Goal: Information Seeking & Learning: Understand process/instructions

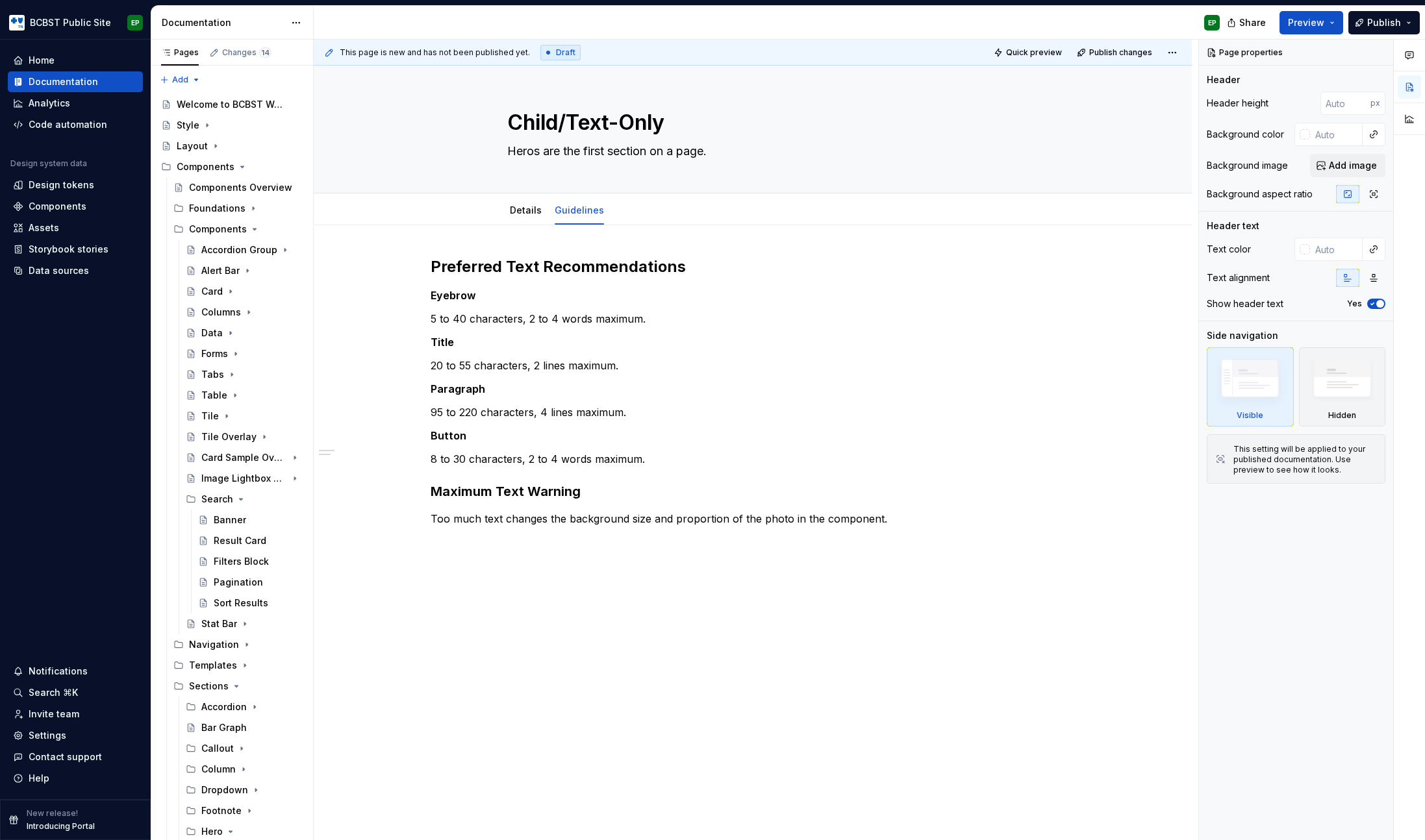
scroll to position [705, 0]
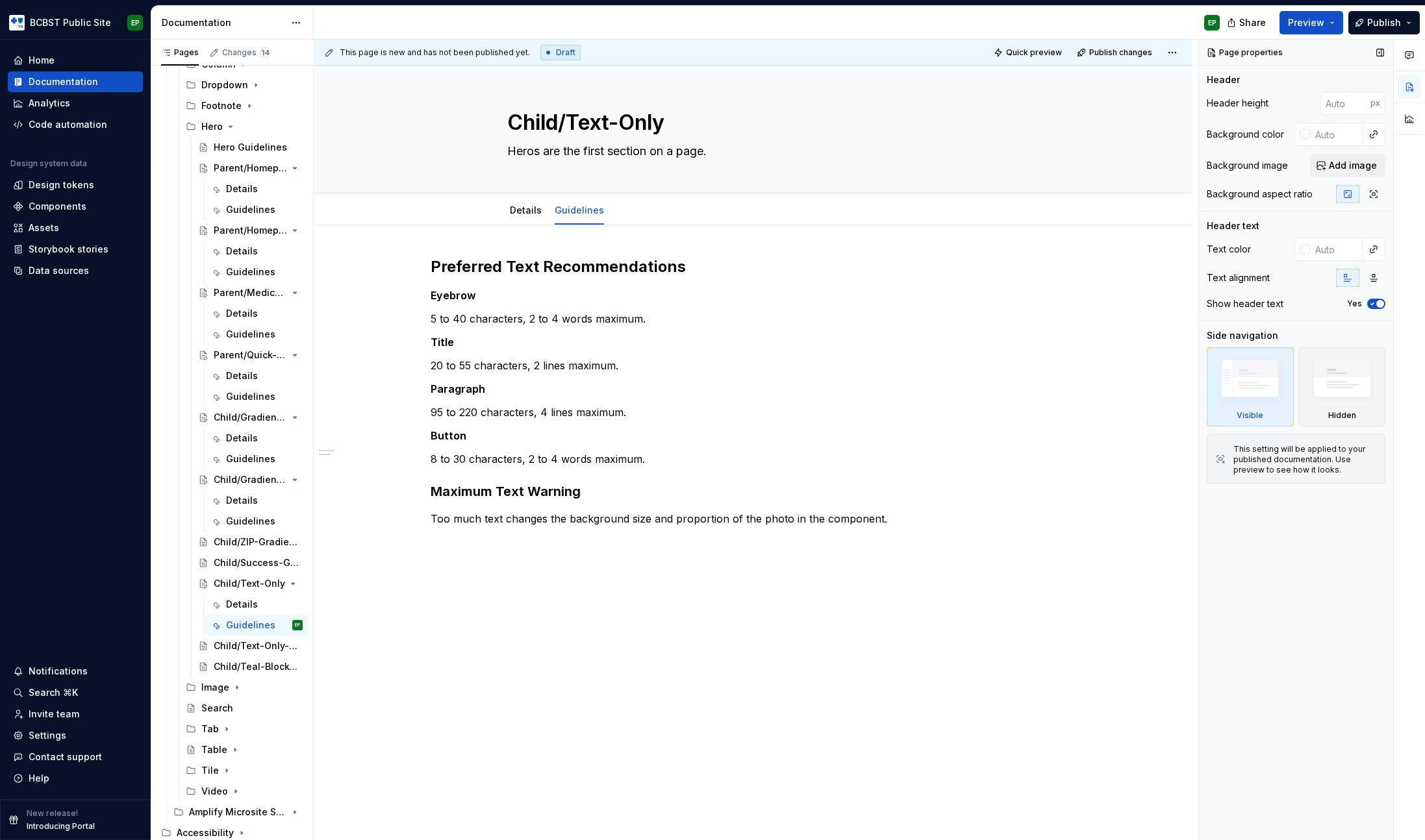
click at [1334, 582] on div "Page properties Header Header height px Background color Background image Add i…" at bounding box center [1296, 441] width 194 height 802
click at [1332, 595] on div "Page properties Header Header height px Background color Background image Add i…" at bounding box center [1296, 441] width 194 height 802
click at [1313, 584] on div "Page properties Header Header height px Background color Background image Add i…" at bounding box center [1296, 441] width 194 height 802
click at [1326, 585] on div "Page properties Header Header height px Background color Background image Add i…" at bounding box center [1296, 441] width 194 height 802
click at [1301, 565] on div "Page properties Header Header height px Background color Background image Add i…" at bounding box center [1296, 441] width 194 height 802
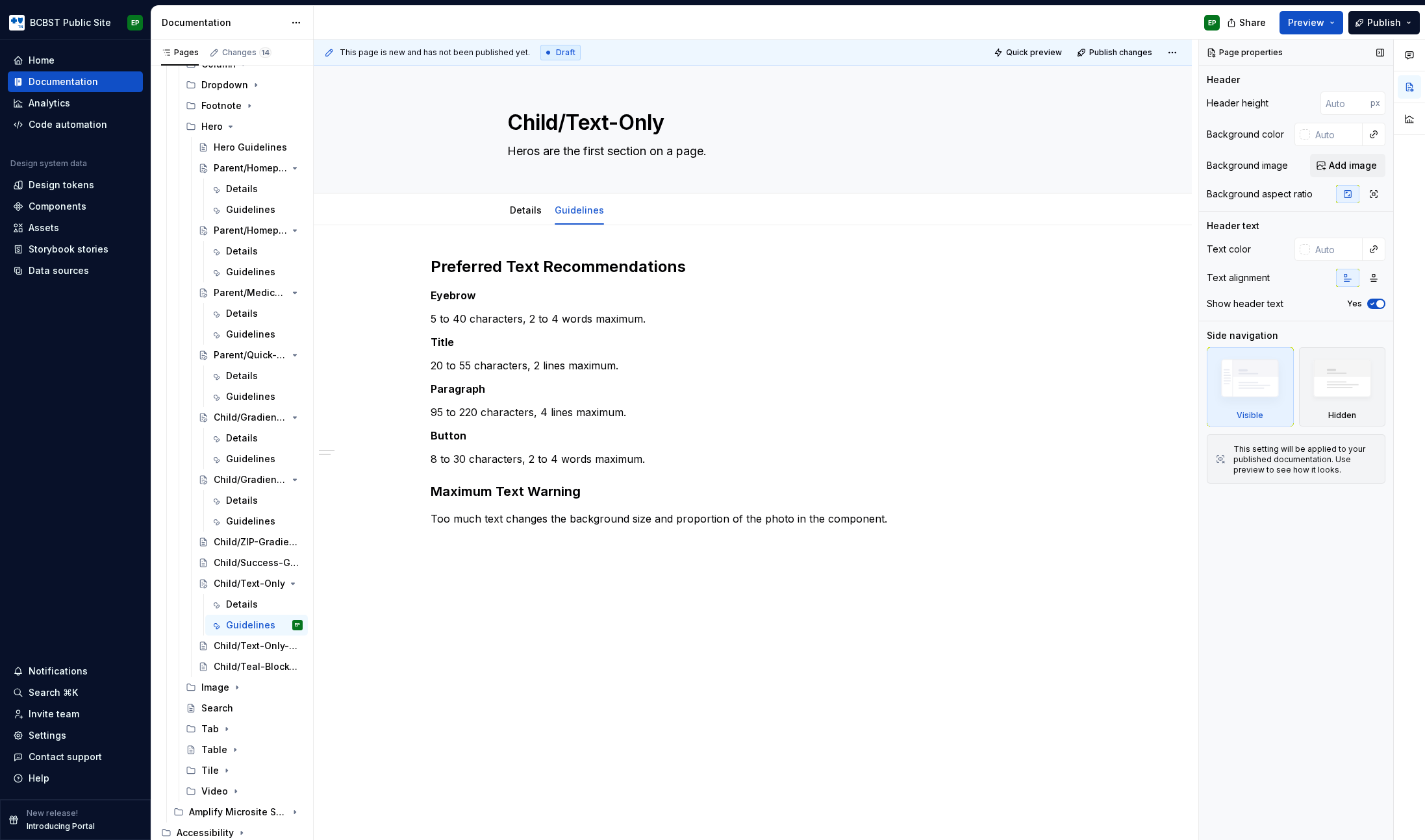
click at [1293, 624] on div "Page properties Header Header height px Background color Background image Add i…" at bounding box center [1296, 441] width 194 height 802
click at [1282, 599] on div "Page properties Header Header height px Background color Background image Add i…" at bounding box center [1296, 441] width 194 height 802
click at [1253, 715] on div "Page properties Header Header height px Background color Background image Add i…" at bounding box center [1296, 441] width 194 height 802
click at [1383, 551] on div "Page properties Header Header height px Background color Background image Add i…" at bounding box center [1296, 441] width 194 height 802
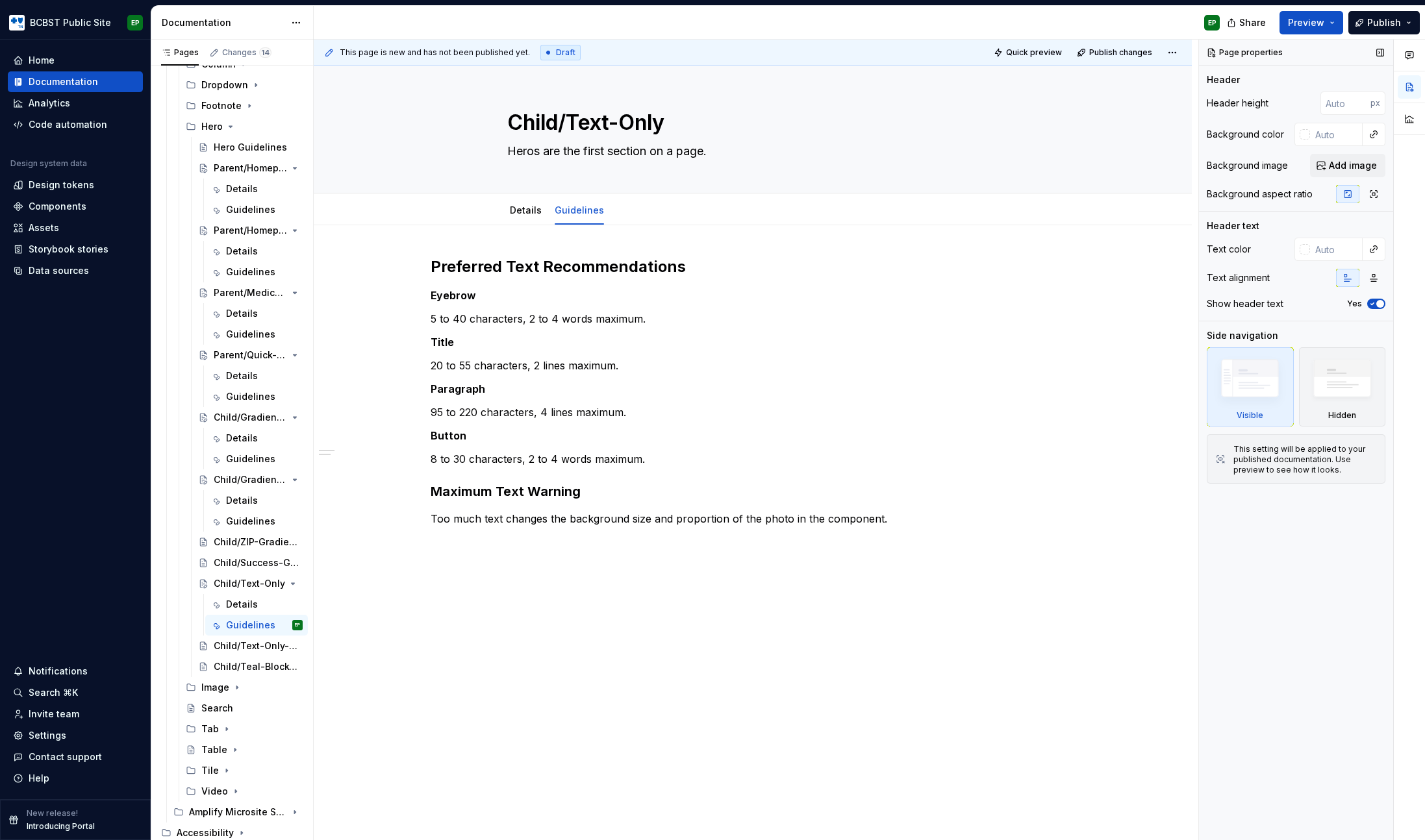
click at [1236, 595] on div "Page properties Header Header height px Background color Background image Add i…" at bounding box center [1296, 441] width 194 height 802
click at [1253, 613] on div "Page properties Header Header height px Background color Background image Add i…" at bounding box center [1296, 441] width 194 height 802
click at [1301, 660] on div "Page properties Header Header height px Background color Background image Add i…" at bounding box center [1296, 441] width 194 height 802
click at [1288, 637] on div "Page properties Header Header height px Background color Background image Add i…" at bounding box center [1296, 441] width 194 height 802
click at [1323, 684] on div "Page properties Header Header height px Background color Background image Add i…" at bounding box center [1296, 441] width 194 height 802
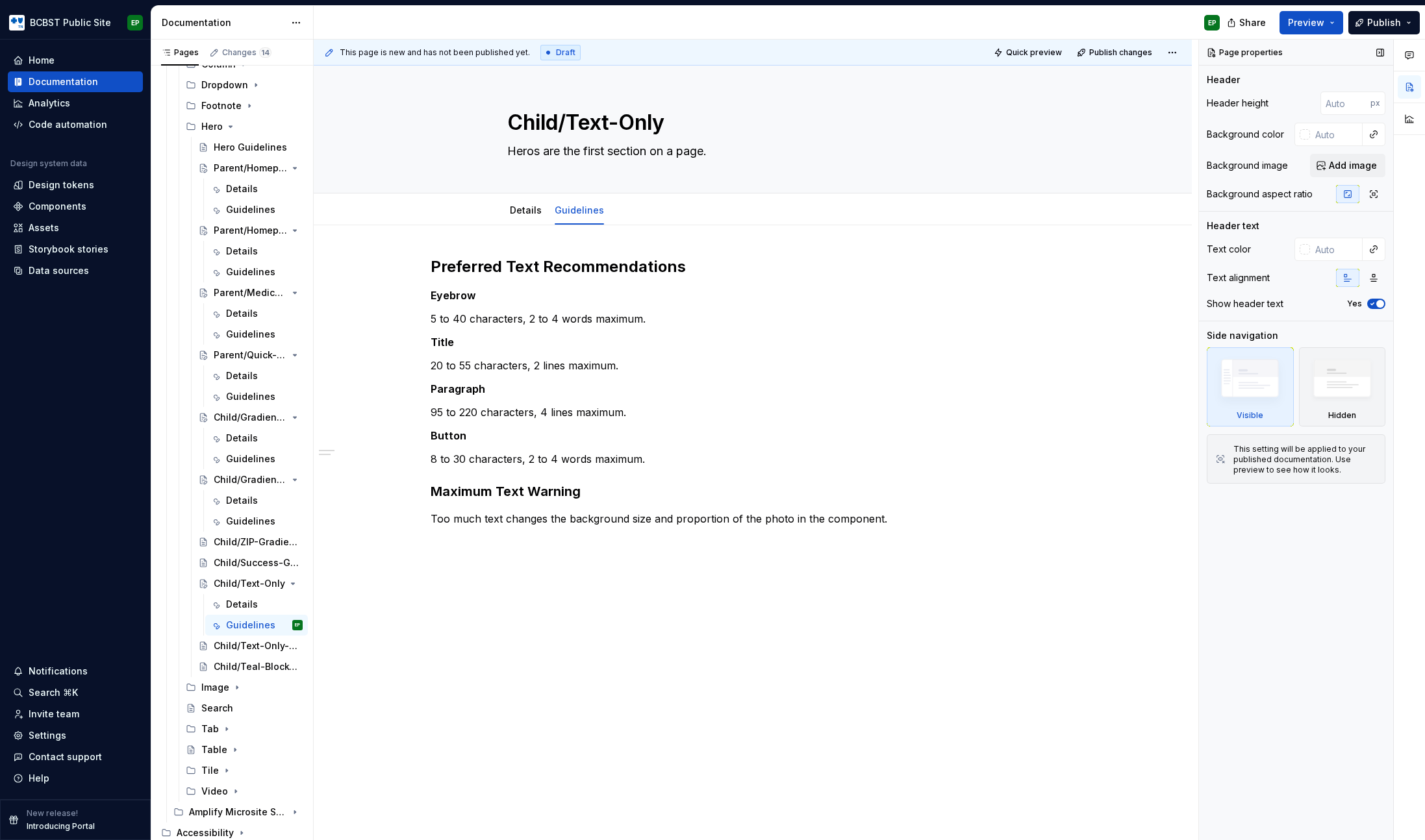
click at [1334, 548] on div "Page properties Header Header height px Background color Background image Add i…" at bounding box center [1296, 441] width 194 height 802
click at [1312, 573] on div "Page properties Header Header height px Background color Background image Add i…" at bounding box center [1296, 441] width 194 height 802
click at [1313, 571] on div "Page properties Header Header height px Background color Background image Add i…" at bounding box center [1296, 441] width 194 height 802
click at [1216, 708] on div "Page properties Header Header height px Background color Background image Add i…" at bounding box center [1296, 441] width 194 height 802
click at [1221, 703] on div "Page properties Header Header height px Background color Background image Add i…" at bounding box center [1296, 441] width 194 height 802
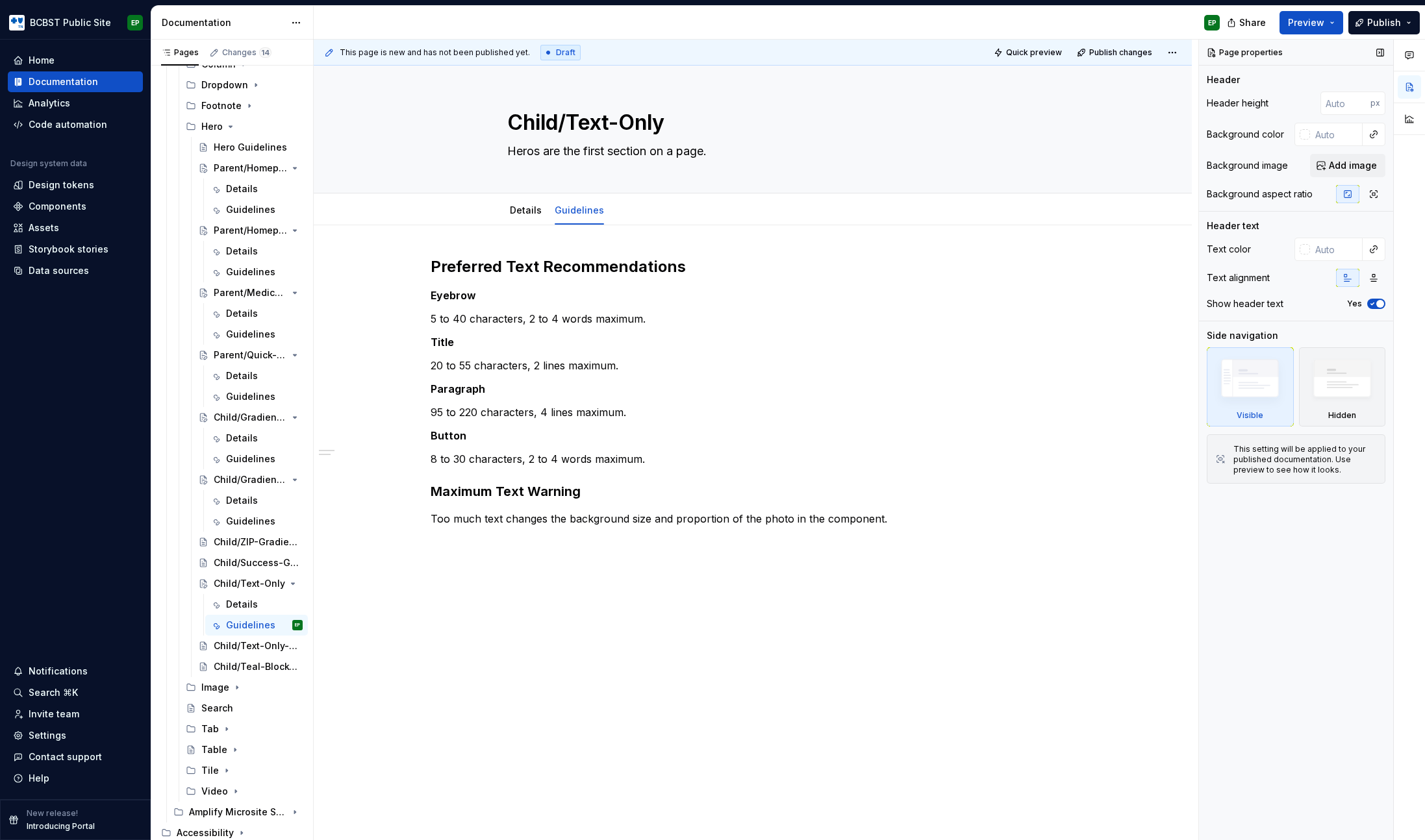
click at [1265, 634] on div "Page properties Header Header height px Background color Background image Add i…" at bounding box center [1296, 441] width 194 height 802
click at [1279, 588] on div "Page properties Header Header height px Background color Background image Add i…" at bounding box center [1296, 441] width 194 height 802
click at [1278, 628] on div "Page properties Header Header height px Background color Background image Add i…" at bounding box center [1296, 441] width 194 height 802
click at [1282, 604] on div "Page properties Header Header height px Background color Background image Add i…" at bounding box center [1296, 441] width 194 height 802
click at [1283, 628] on div "Page properties Header Header height px Background color Background image Add i…" at bounding box center [1296, 441] width 194 height 802
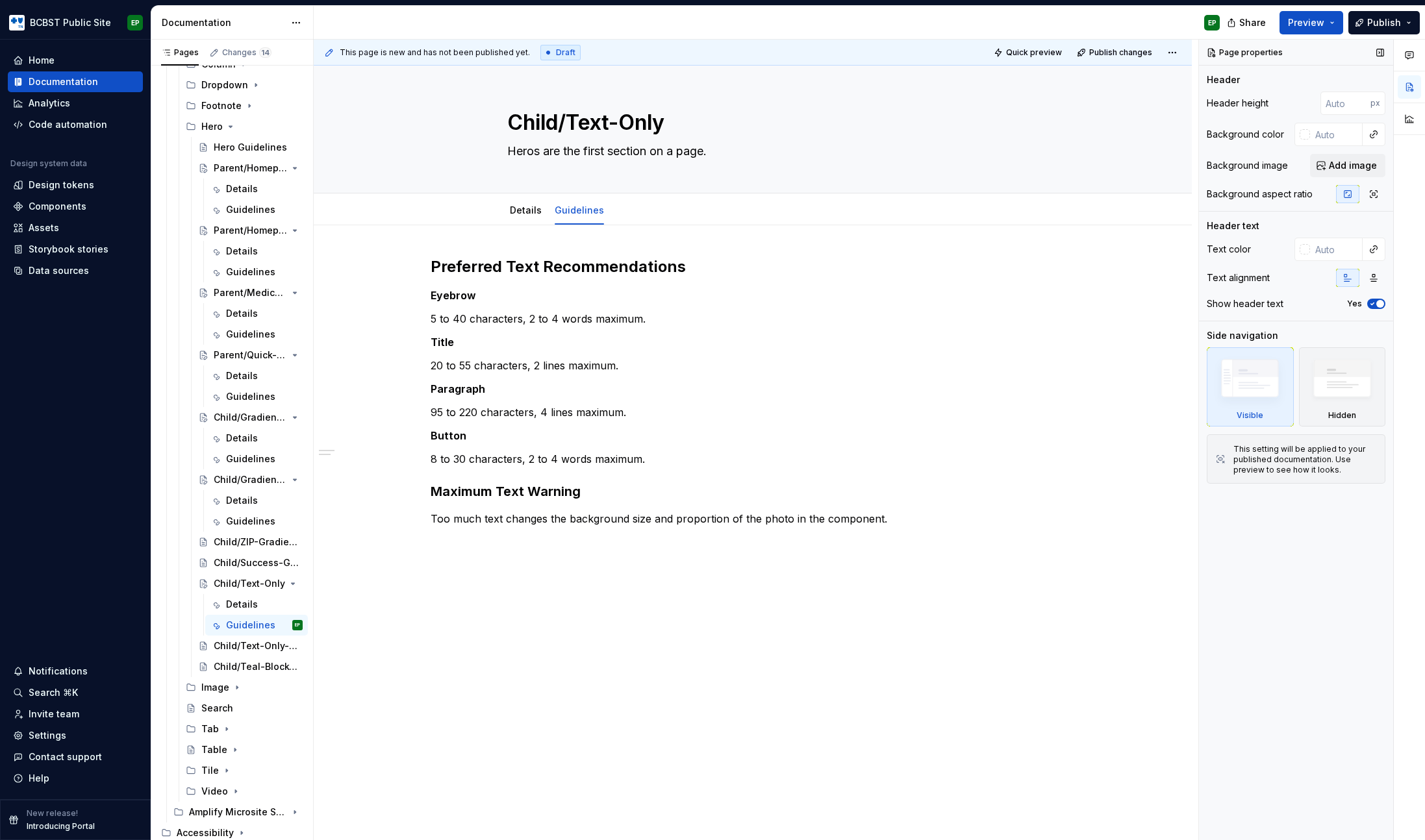
click at [1283, 628] on div "Page properties Header Header height px Background color Background image Add i…" at bounding box center [1296, 441] width 194 height 802
click at [1293, 626] on div "Page properties Header Header height px Background color Background image Add i…" at bounding box center [1296, 441] width 194 height 802
click at [1292, 623] on div "Page properties Header Header height px Background color Background image Add i…" at bounding box center [1296, 441] width 194 height 802
click at [1290, 606] on div "Page properties Header Header height px Background color Background image Add i…" at bounding box center [1296, 441] width 194 height 802
click at [1290, 607] on div "Page properties Header Header height px Background color Background image Add i…" at bounding box center [1296, 441] width 194 height 802
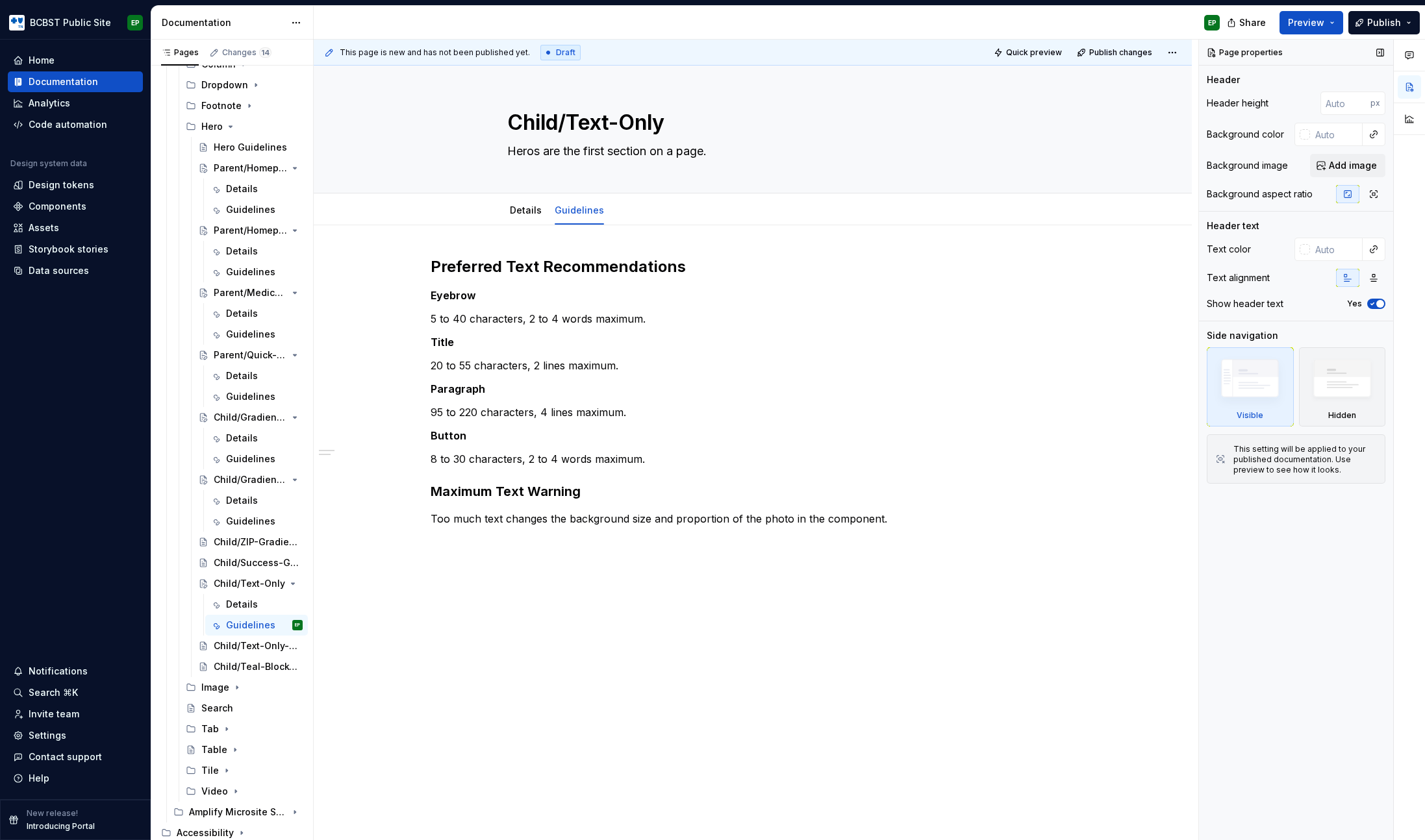
click at [1292, 588] on div "Page properties Header Header height px Background color Background image Add i…" at bounding box center [1296, 441] width 194 height 802
click at [1263, 571] on div "Page properties Header Header height px Background color Background image Add i…" at bounding box center [1296, 441] width 194 height 802
type textarea "*"
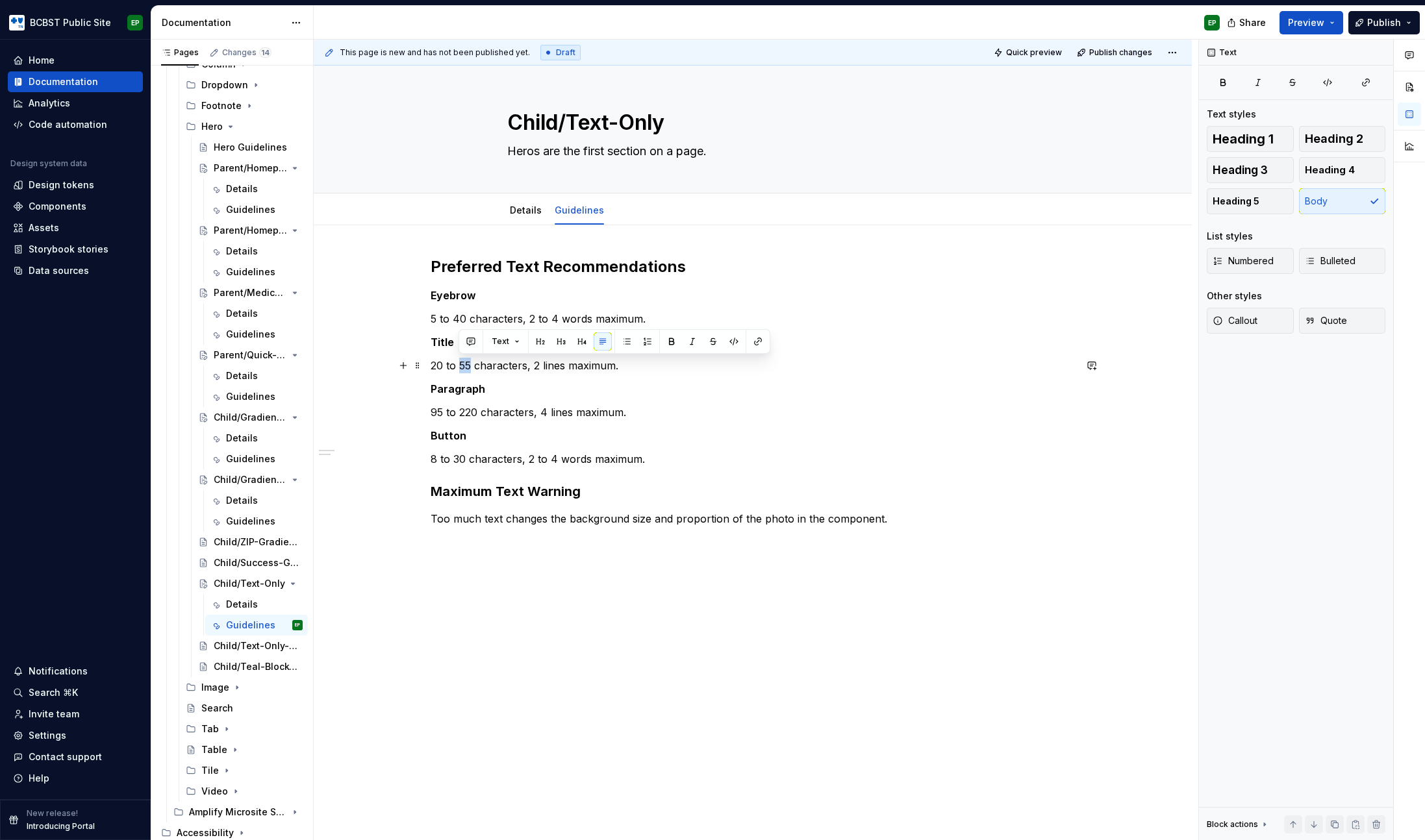
drag, startPoint x: 460, startPoint y: 365, endPoint x: 469, endPoint y: 364, distance: 9.1
click at [469, 364] on p "20 to 55 characters, 2 lines maximum." at bounding box center [752, 366] width 644 height 16
click at [537, 365] on p "20 to 40 characters, 2 lines maximum." at bounding box center [752, 366] width 644 height 16
click at [442, 410] on p "95 to 220 characters, 4 lines maximum." at bounding box center [752, 412] width 644 height 16
click at [437, 410] on p "95 to 220 characters, 4 lines maximum." at bounding box center [752, 412] width 644 height 16
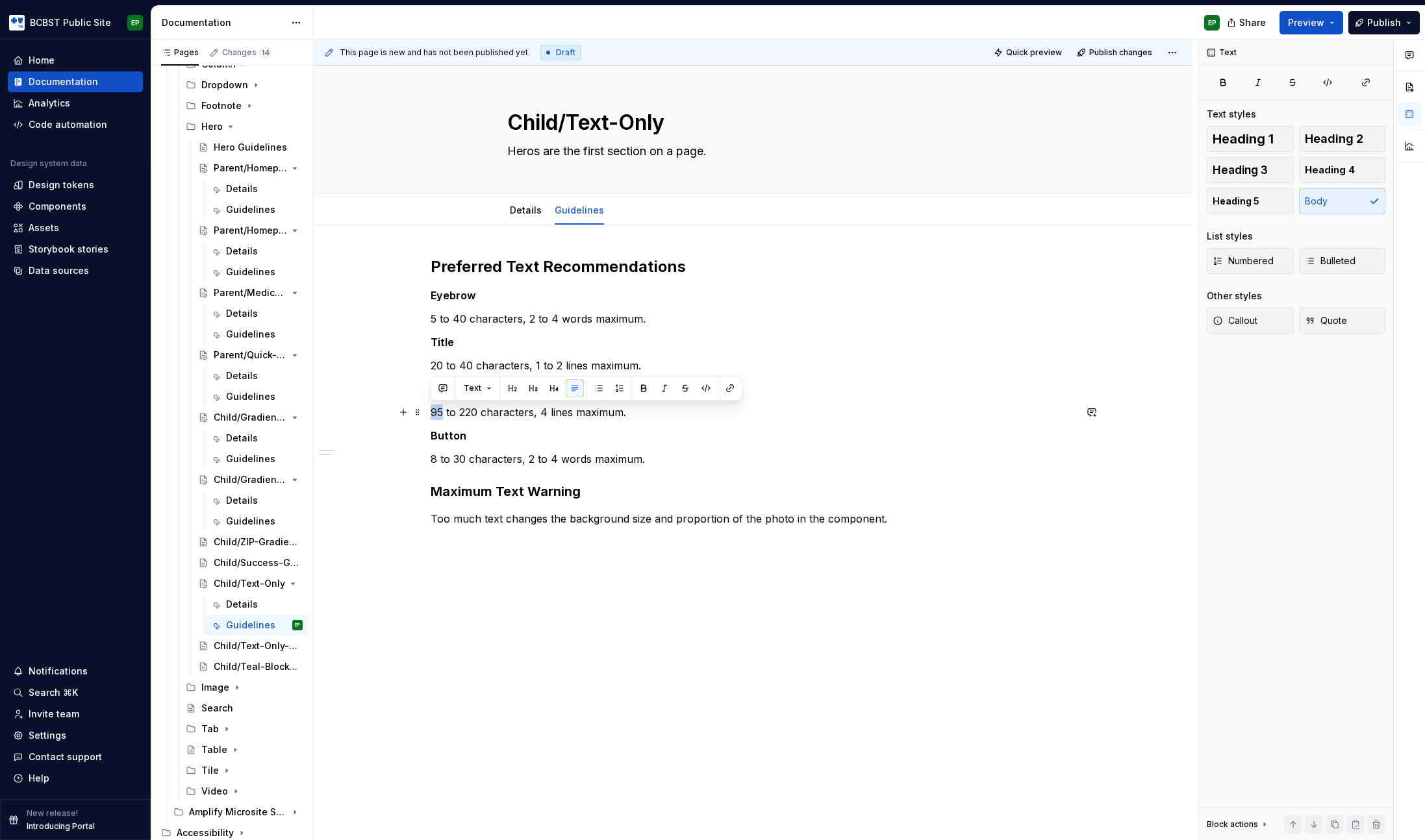
click at [437, 410] on p "95 to 220 characters, 4 lines maximum." at bounding box center [752, 412] width 644 height 16
click at [476, 413] on p "180 to 220 characters, 4 lines maximum." at bounding box center [752, 412] width 644 height 16
click at [547, 412] on p "180 to 260 characters, 4 lines maximum." at bounding box center [752, 412] width 644 height 16
click at [497, 517] on p "Too much text changes the background size and proportion of the photo in the co…" at bounding box center [752, 519] width 644 height 16
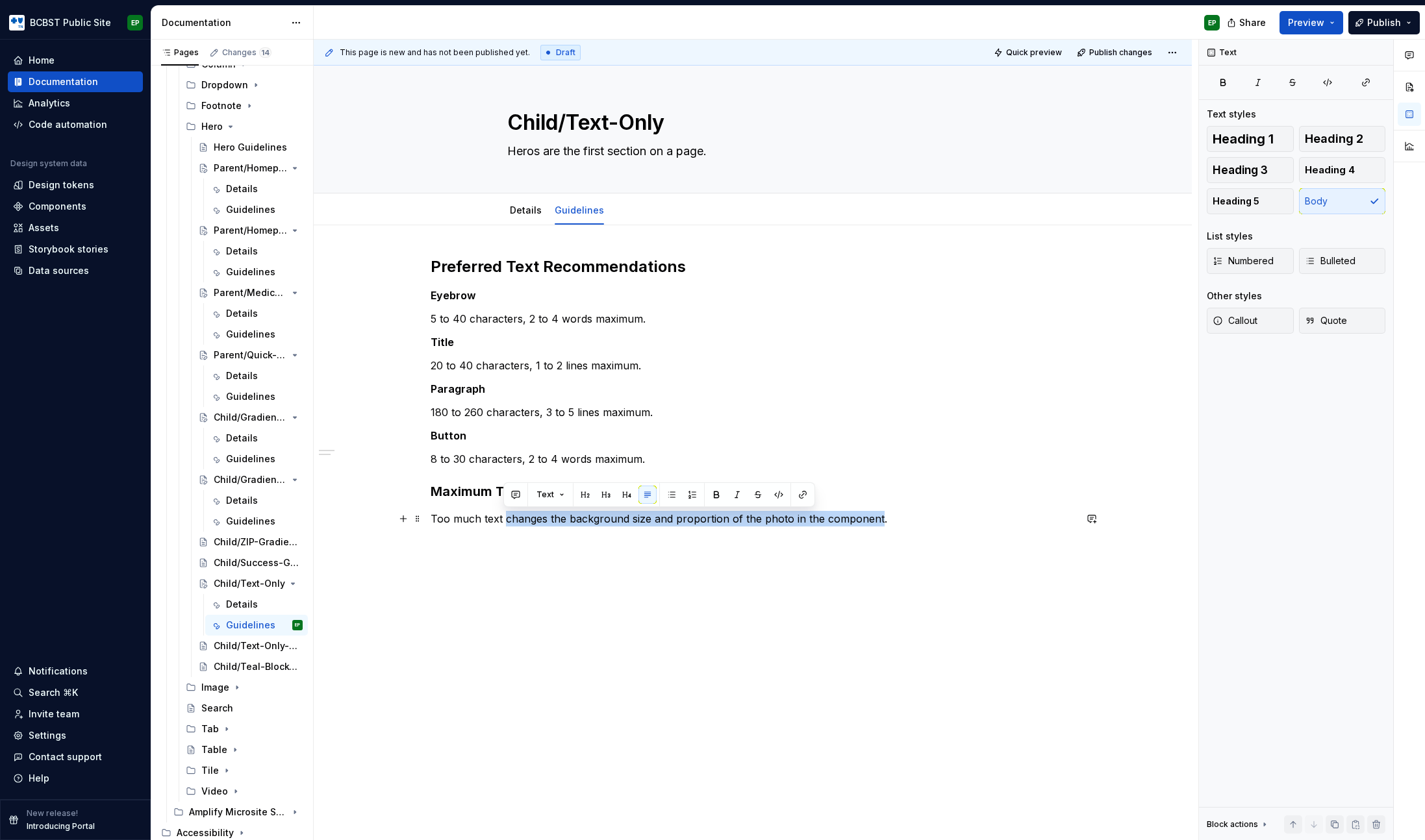
drag, startPoint x: 505, startPoint y: 518, endPoint x: 875, endPoint y: 514, distance: 370.0
click at [875, 514] on p "Too much text changes the background size and proportion of the photo in the co…" at bounding box center [752, 519] width 644 height 16
click at [733, 421] on div "Preferred Text Recommendations Eyebrow 5 to 40 characters, 2 to 4 words maximum…" at bounding box center [752, 392] width 644 height 270
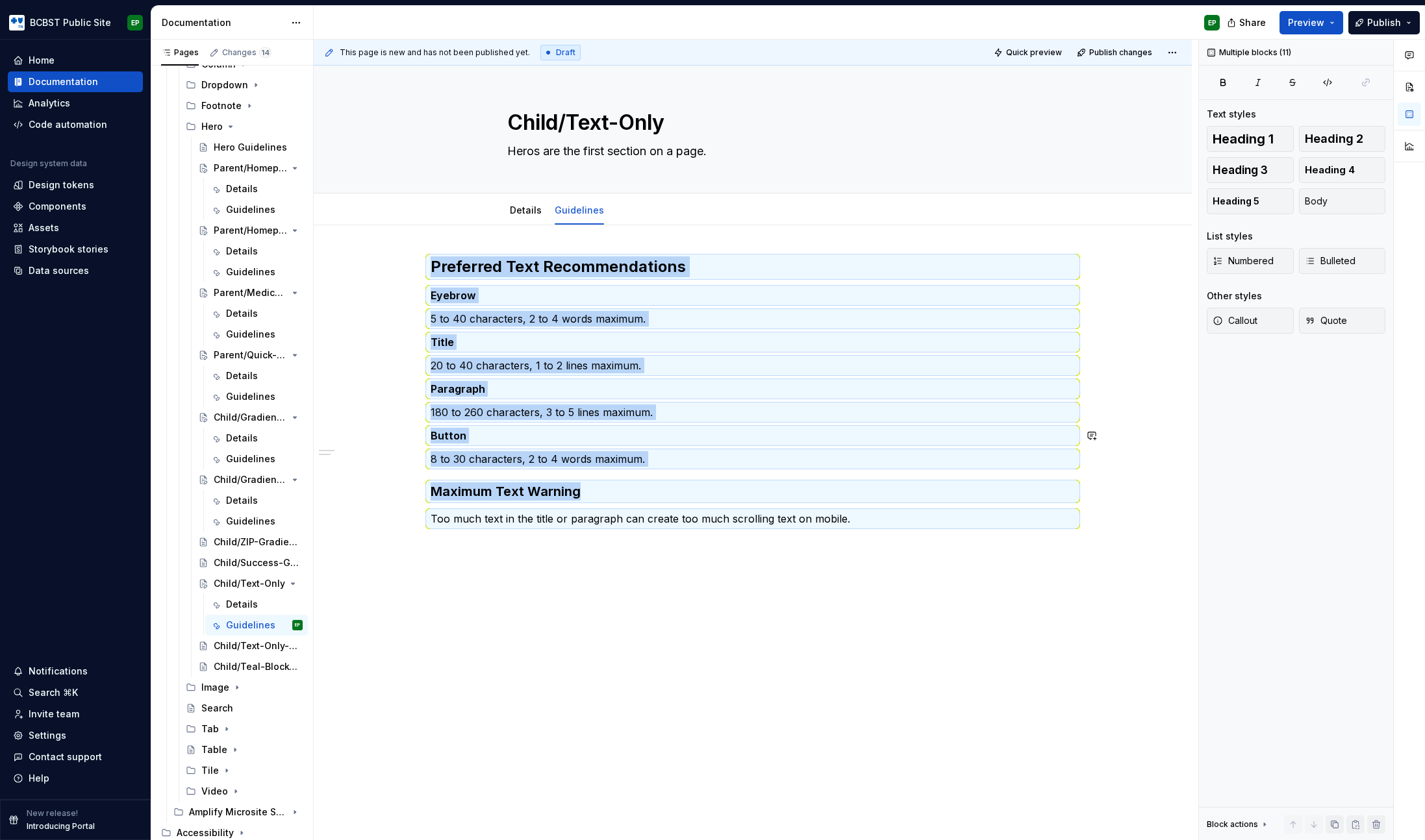
copy div "Preferred Text Recommendations Eyebrow 5 to 40 characters, 2 to 4 words maximum…"
click at [243, 645] on div "Child/Text-Only-Sitemap" at bounding box center [238, 646] width 50 height 13
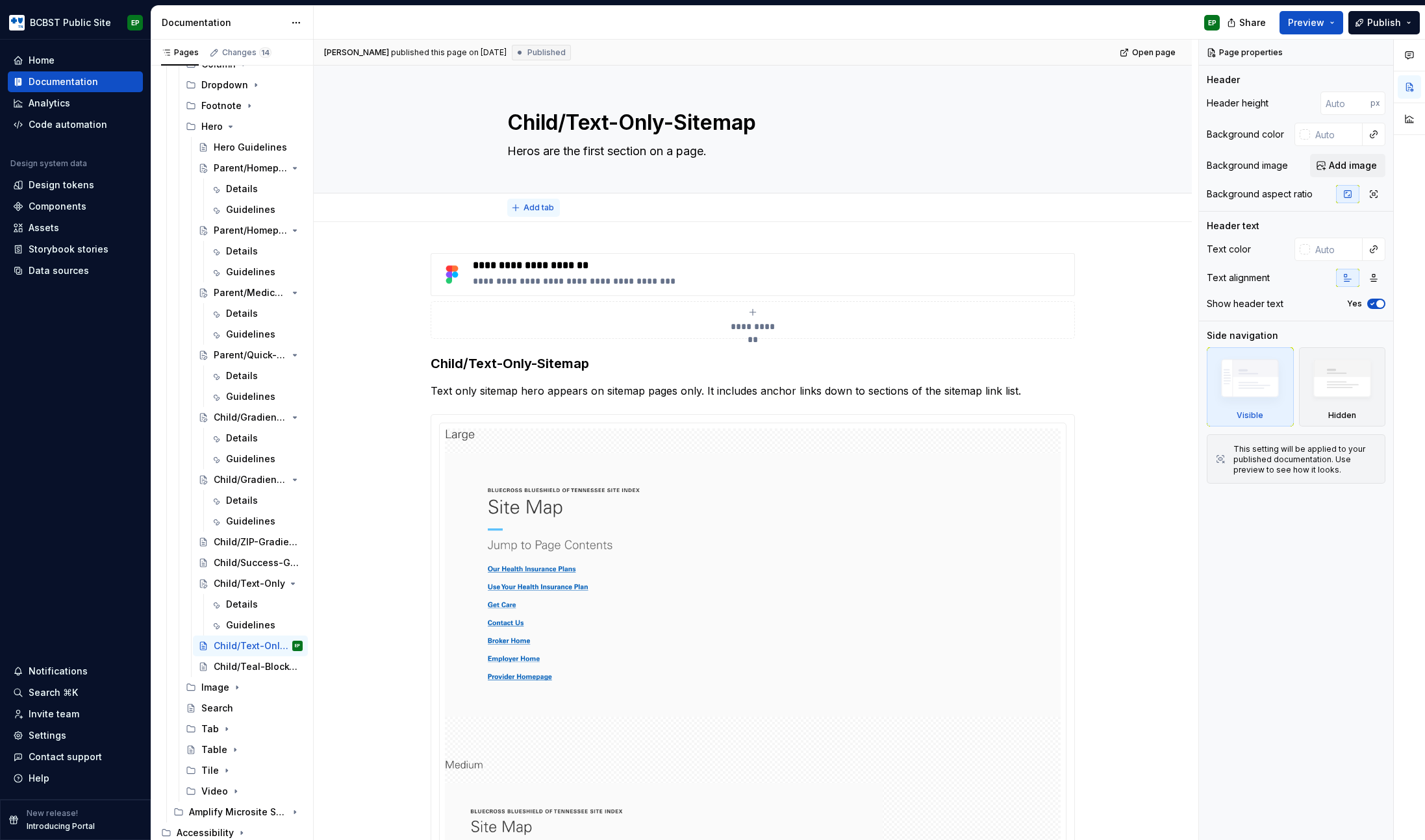
type textarea "*"
click at [529, 204] on span "Add tab" at bounding box center [539, 208] width 30 height 11
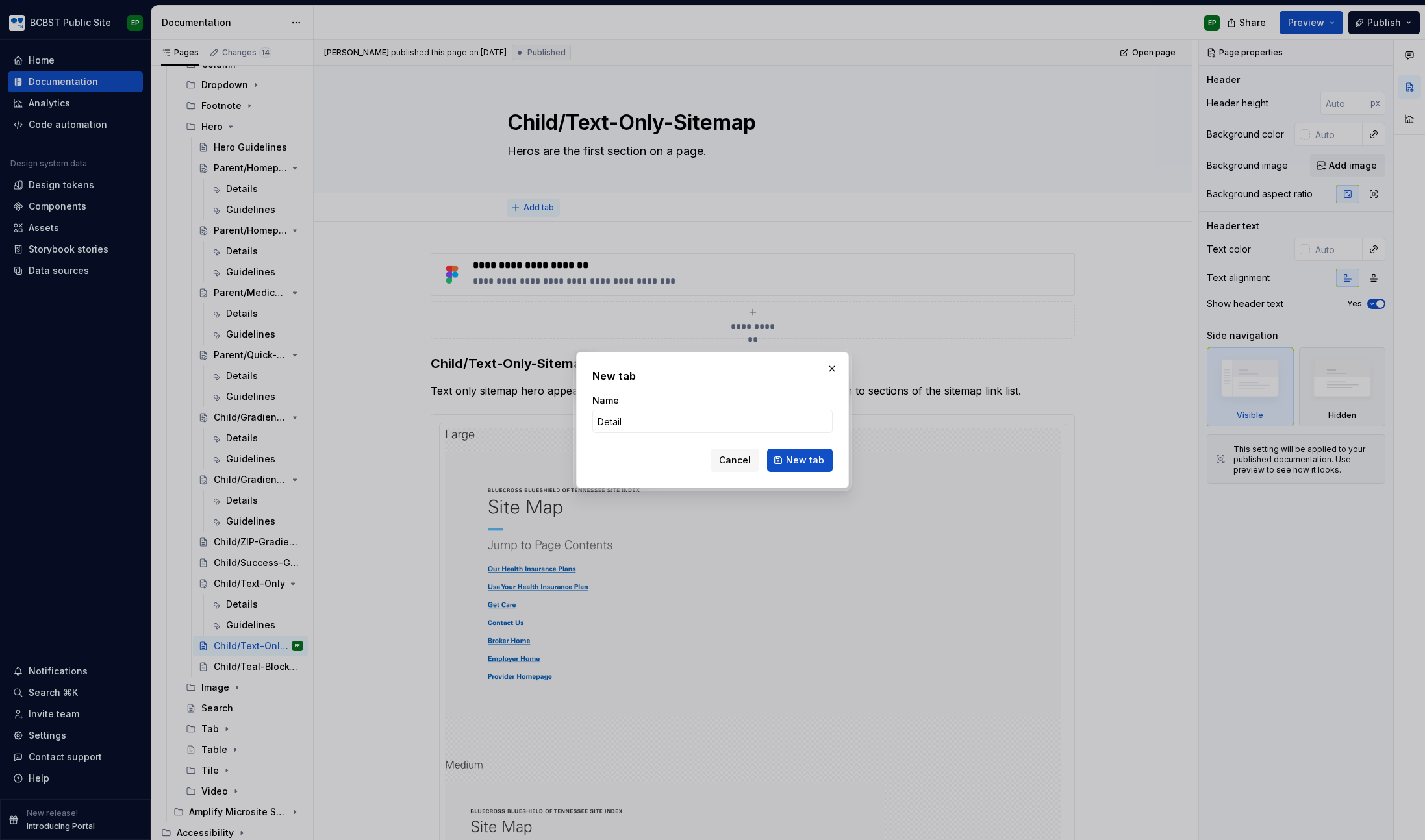
type input "Details"
click button "New tab" at bounding box center [800, 460] width 66 height 23
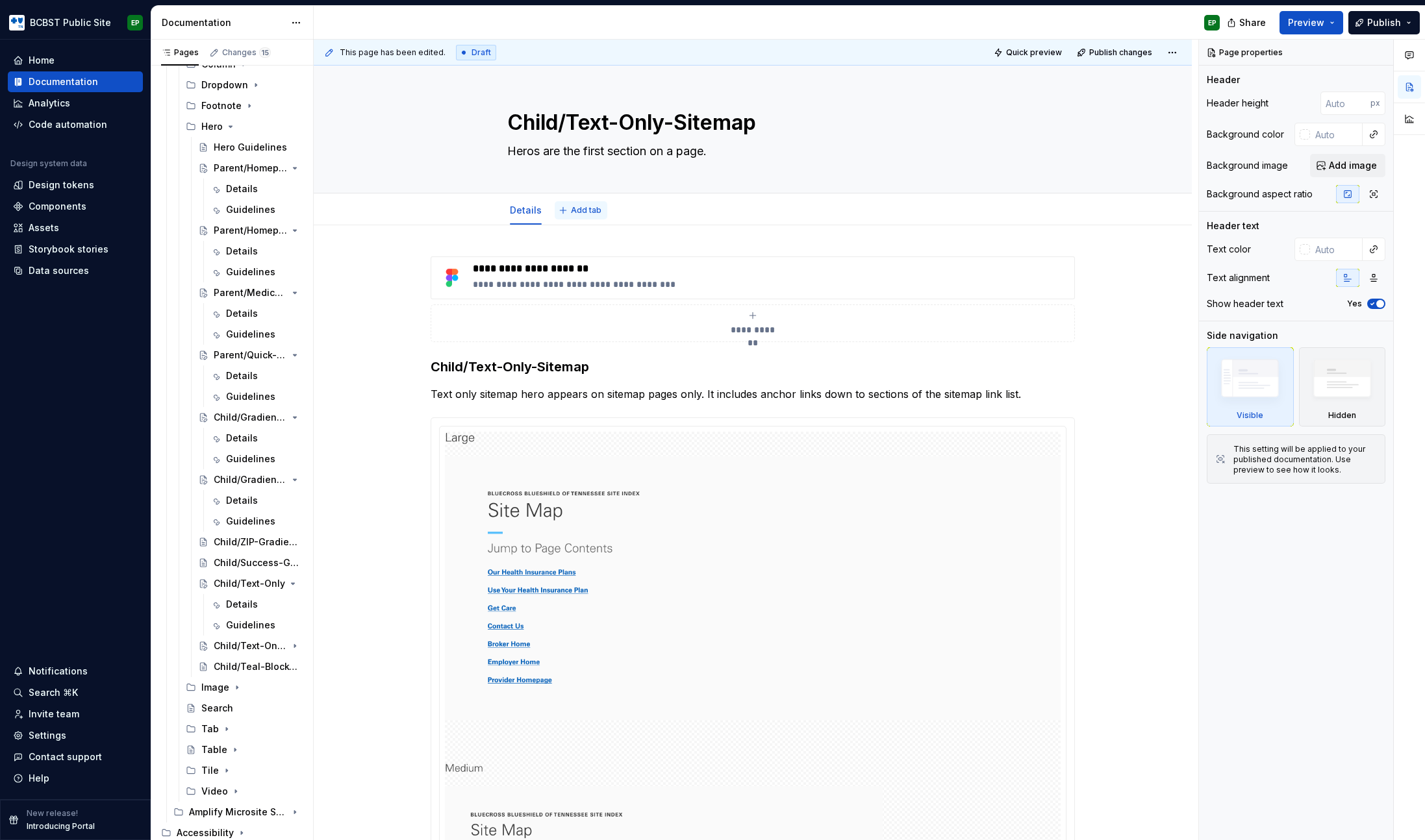
click at [584, 209] on span "Add tab" at bounding box center [586, 211] width 30 height 11
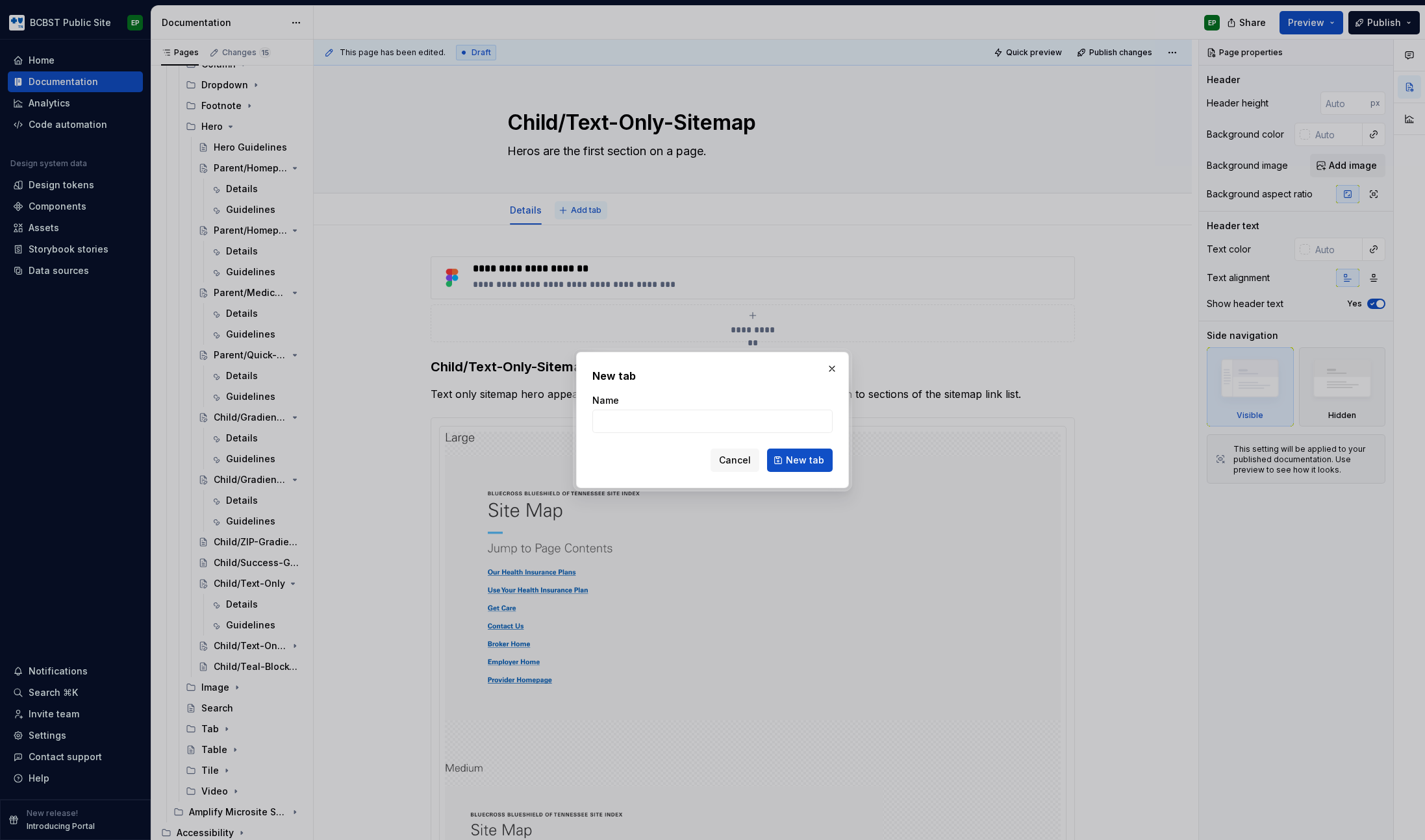
type textarea "*"
type input "Guidelines"
click button "New tab" at bounding box center [800, 460] width 66 height 23
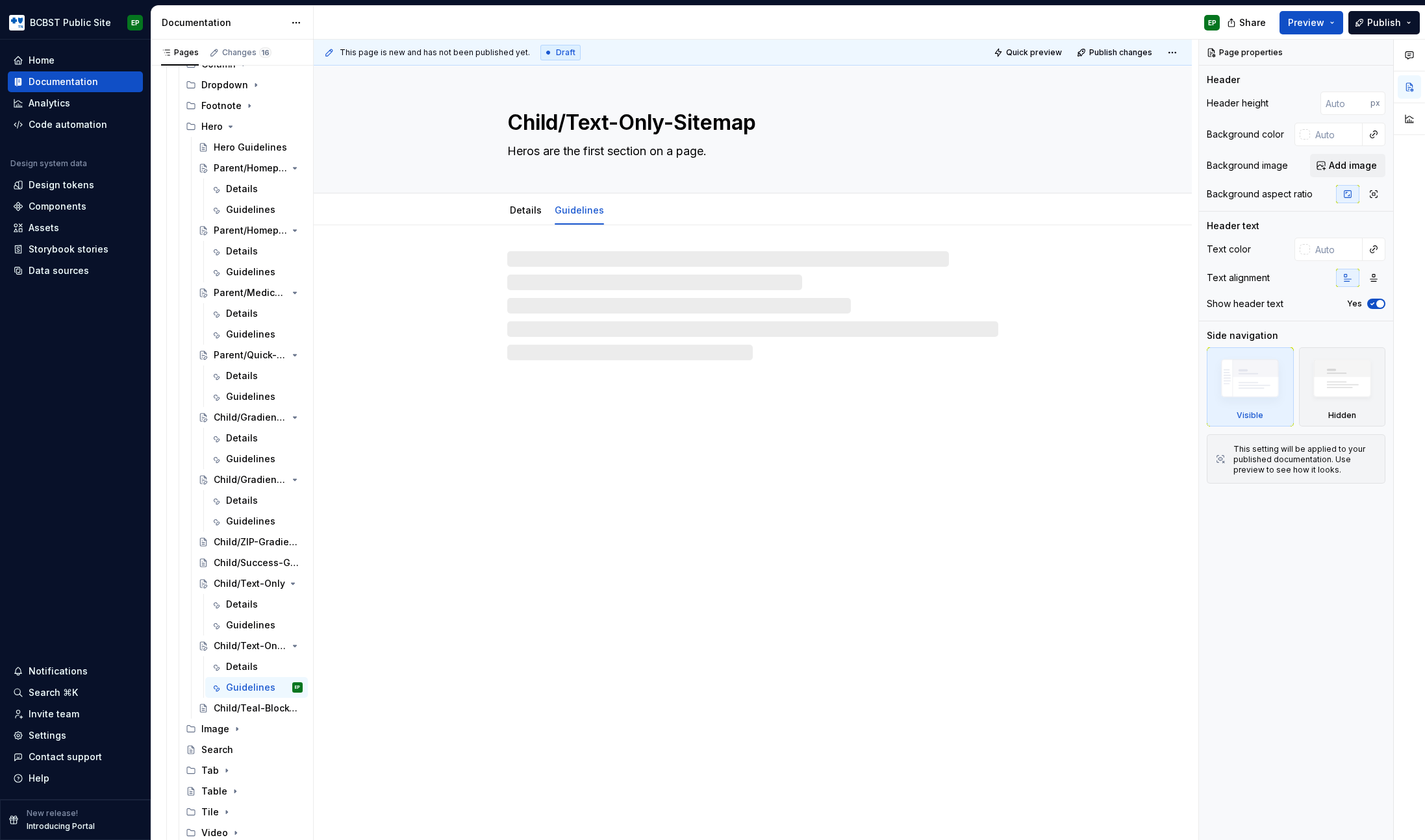
type textarea "*"
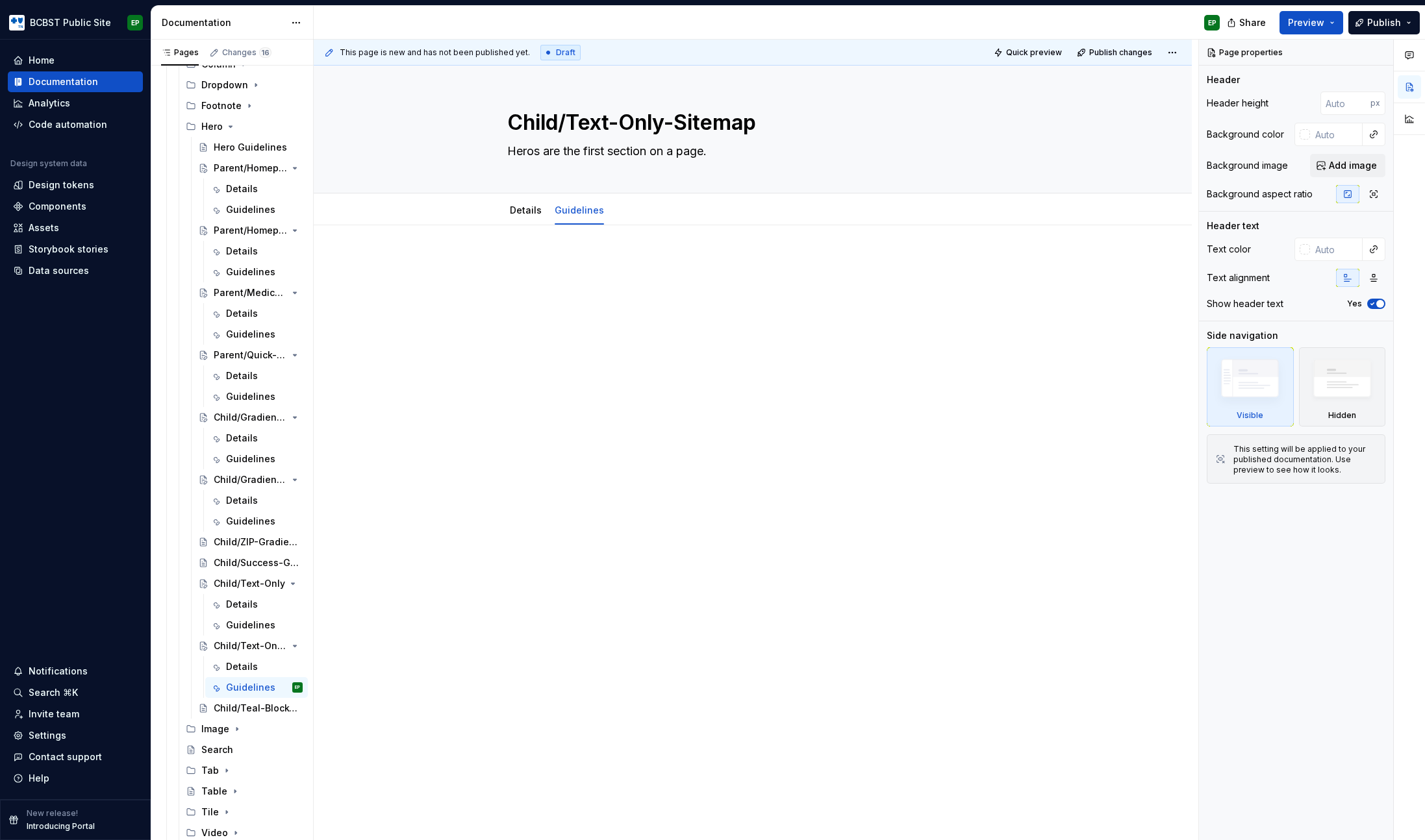
click at [588, 260] on p at bounding box center [752, 265] width 644 height 16
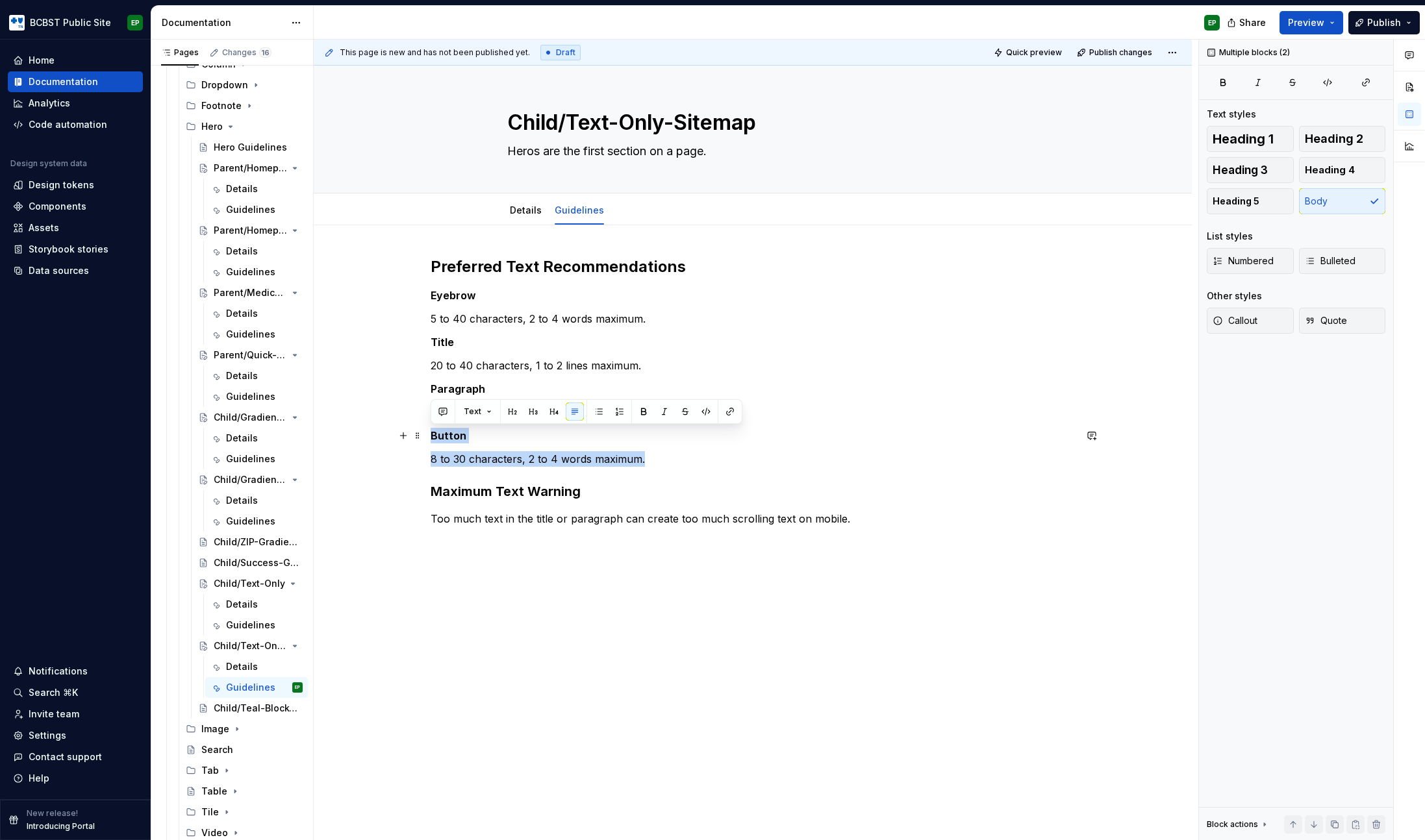
drag, startPoint x: 660, startPoint y: 459, endPoint x: 427, endPoint y: 429, distance: 234.9
click at [427, 429] on div "Preferred Text Recommendations Eyebrow 5 to 40 characters, 2 to 4 words maximum…" at bounding box center [753, 510] width 878 height 569
click at [451, 435] on strong "Button" at bounding box center [448, 436] width 36 height 13
click at [465, 459] on p "8 to 30 characters, 2 to 4 words maximum." at bounding box center [752, 460] width 644 height 16
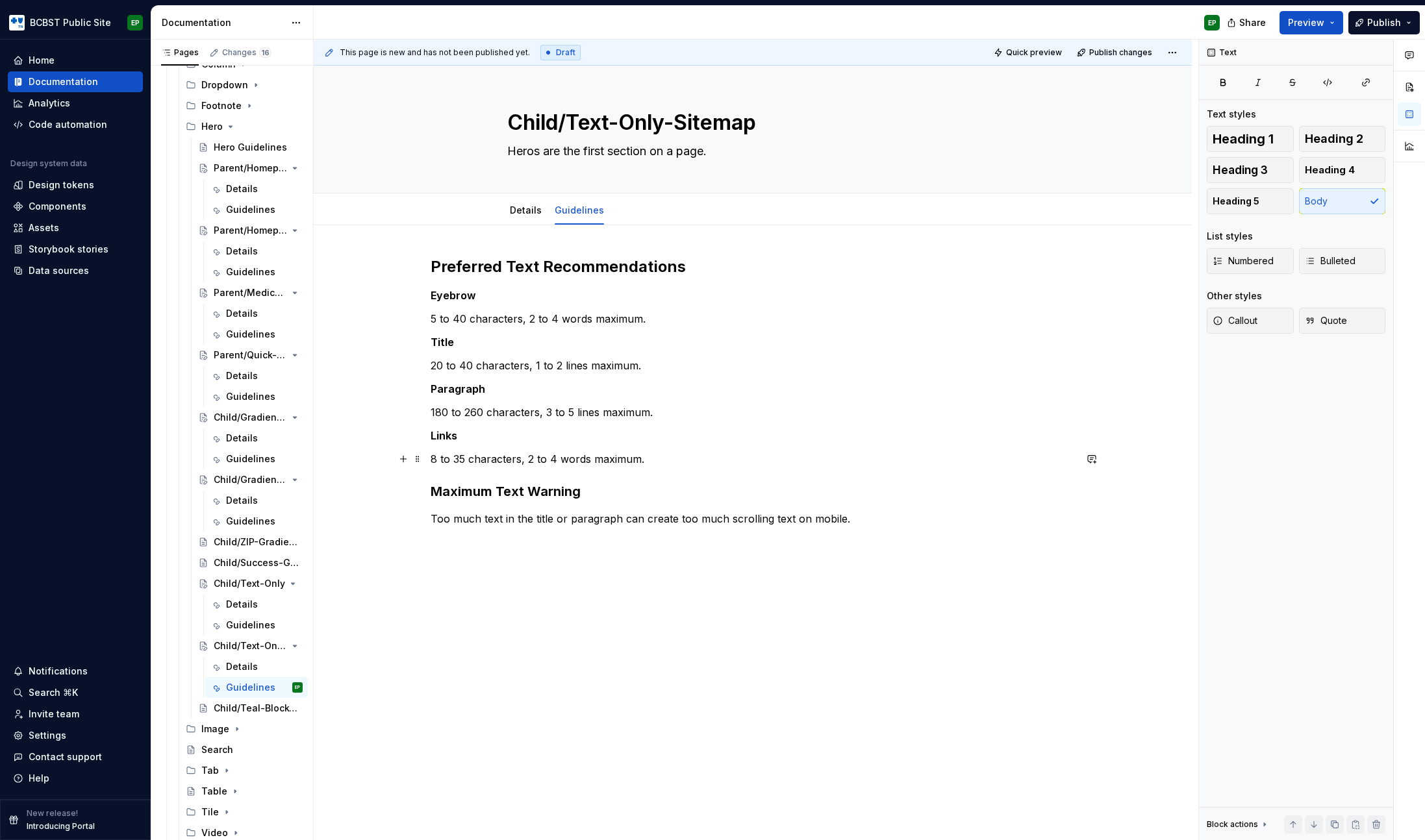
click at [554, 457] on p "8 to 35 characters, 2 to 4 words maximum." at bounding box center [752, 460] width 644 height 16
click at [573, 199] on html "BCBST Public Site EP Home Documentation Analytics Code automation Design system…" at bounding box center [712, 420] width 1425 height 840
click at [620, 340] on div "Delete tab" at bounding box center [634, 340] width 84 height 13
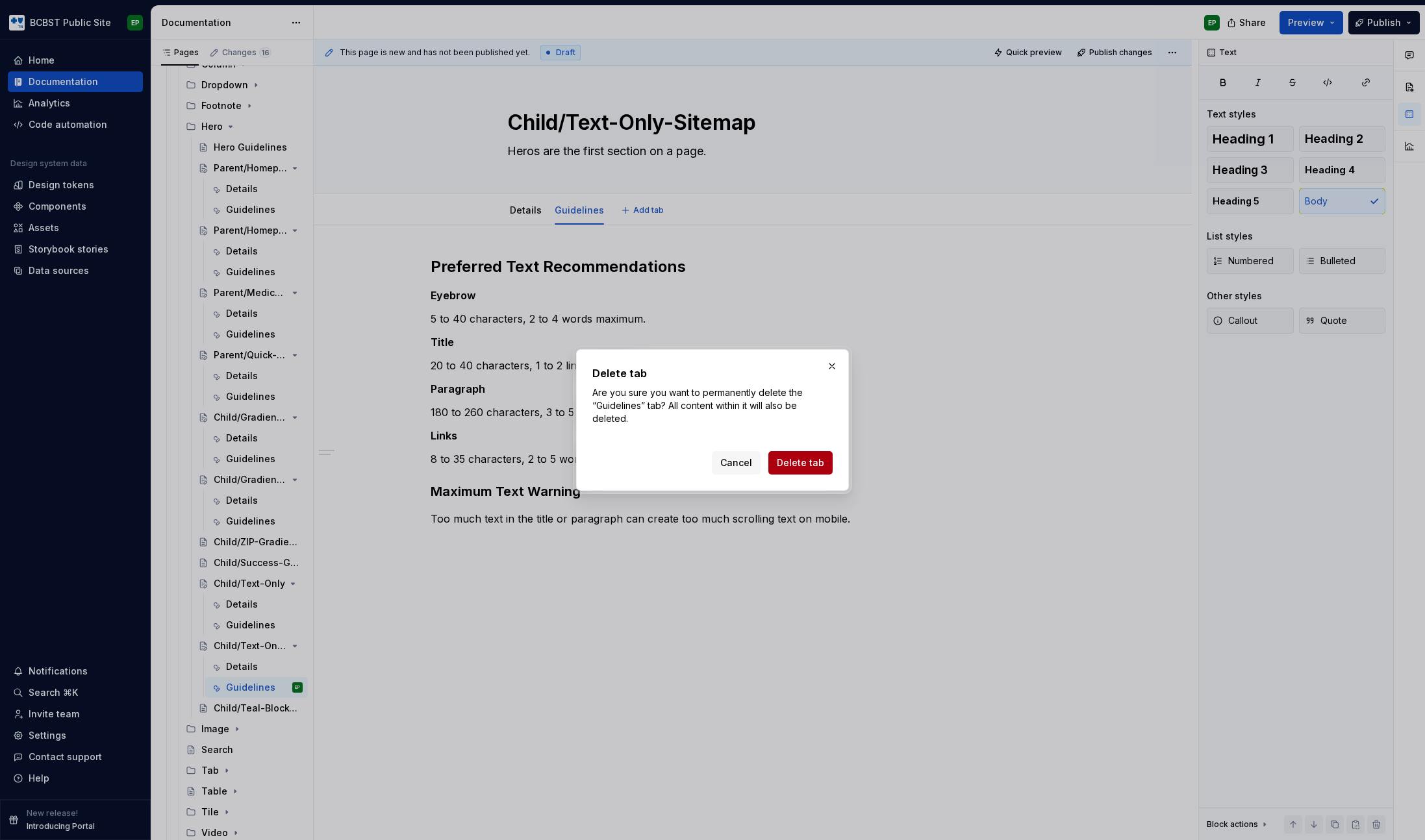
click at [809, 468] on span "Delete tab" at bounding box center [800, 463] width 47 height 13
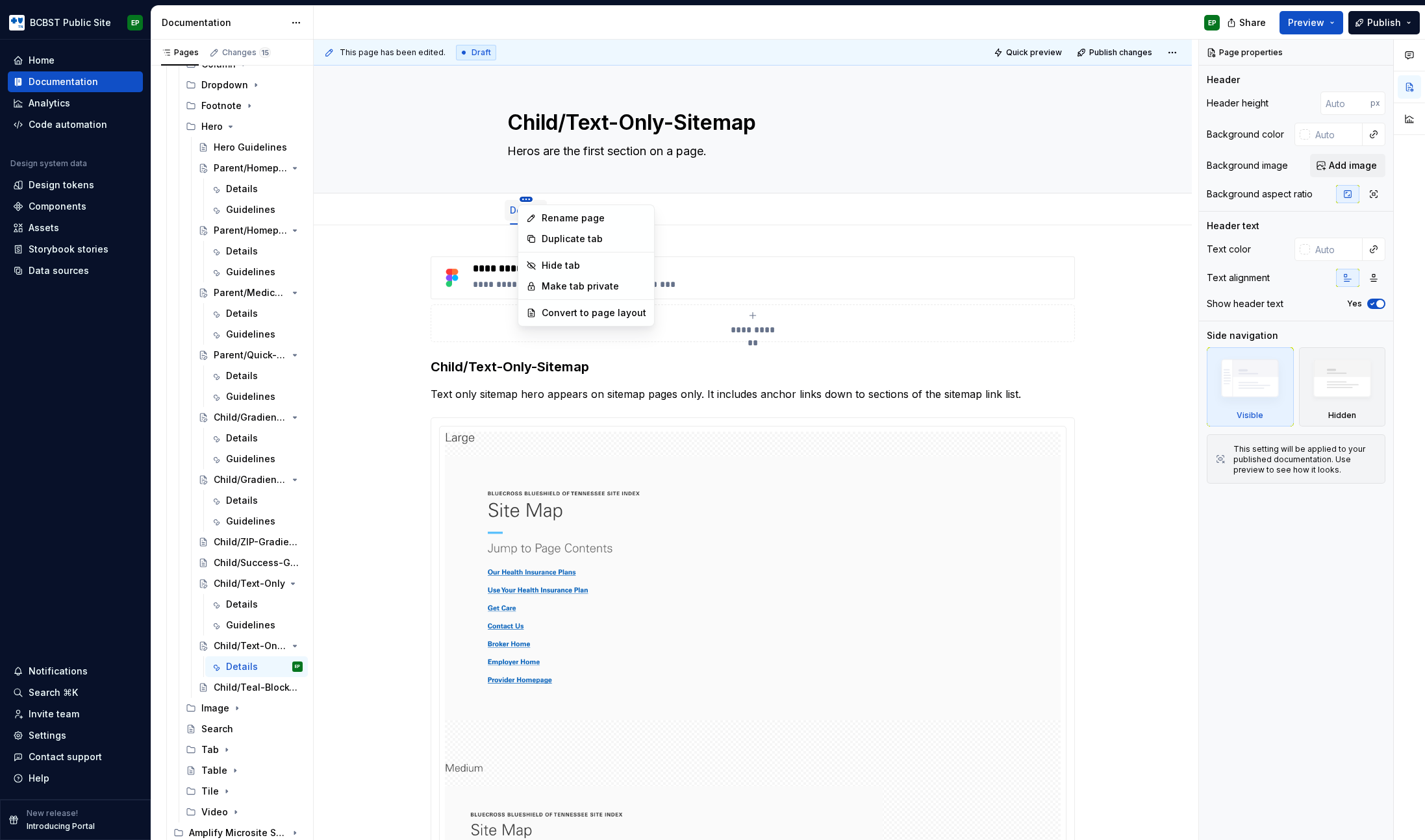
click at [524, 199] on html "BCBST Public Site EP Home Documentation Analytics Code automation Design system…" at bounding box center [712, 420] width 1425 height 840
click at [583, 310] on div "Convert to page layout" at bounding box center [594, 313] width 105 height 13
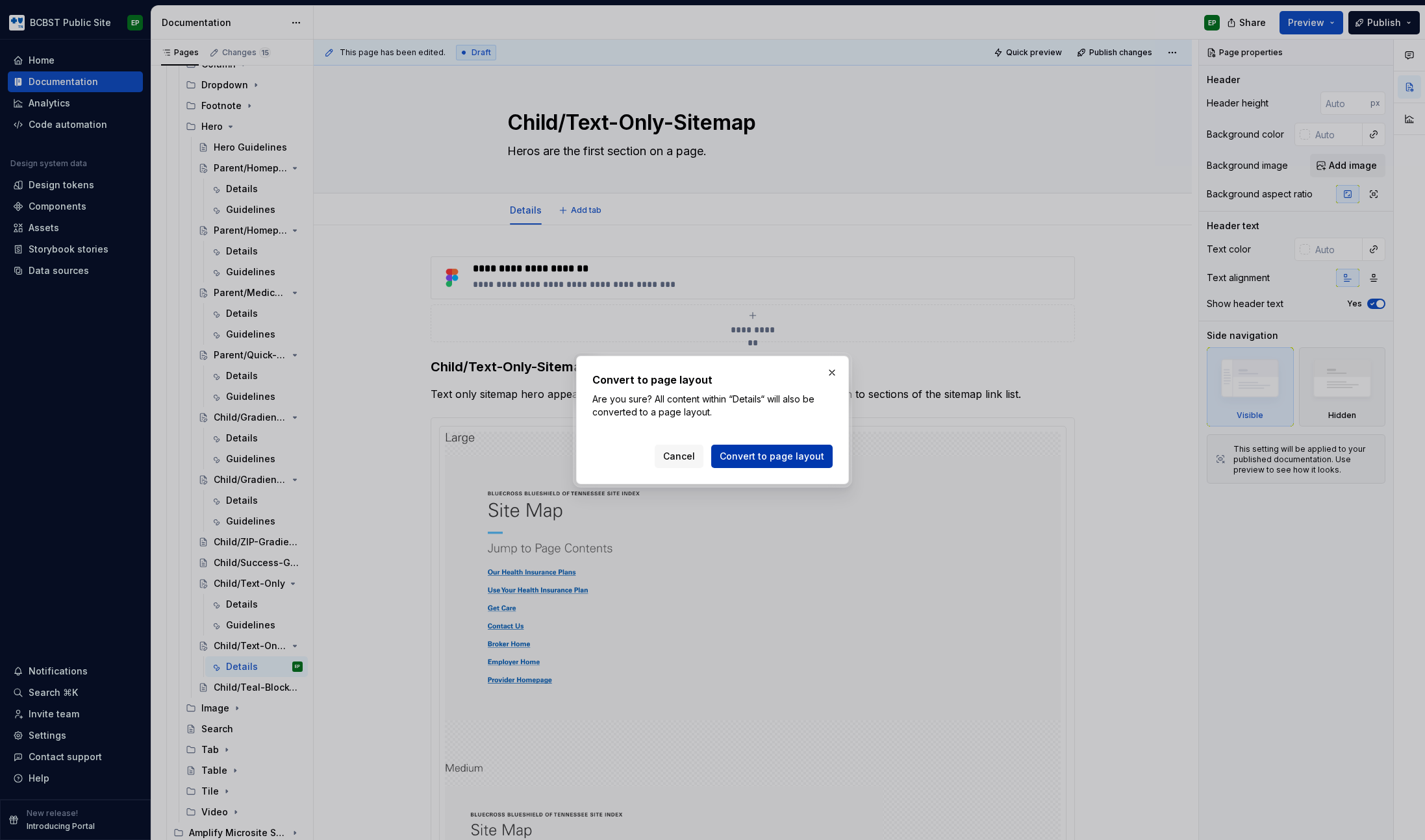
click at [771, 454] on span "Convert to page layout" at bounding box center [773, 456] width 105 height 13
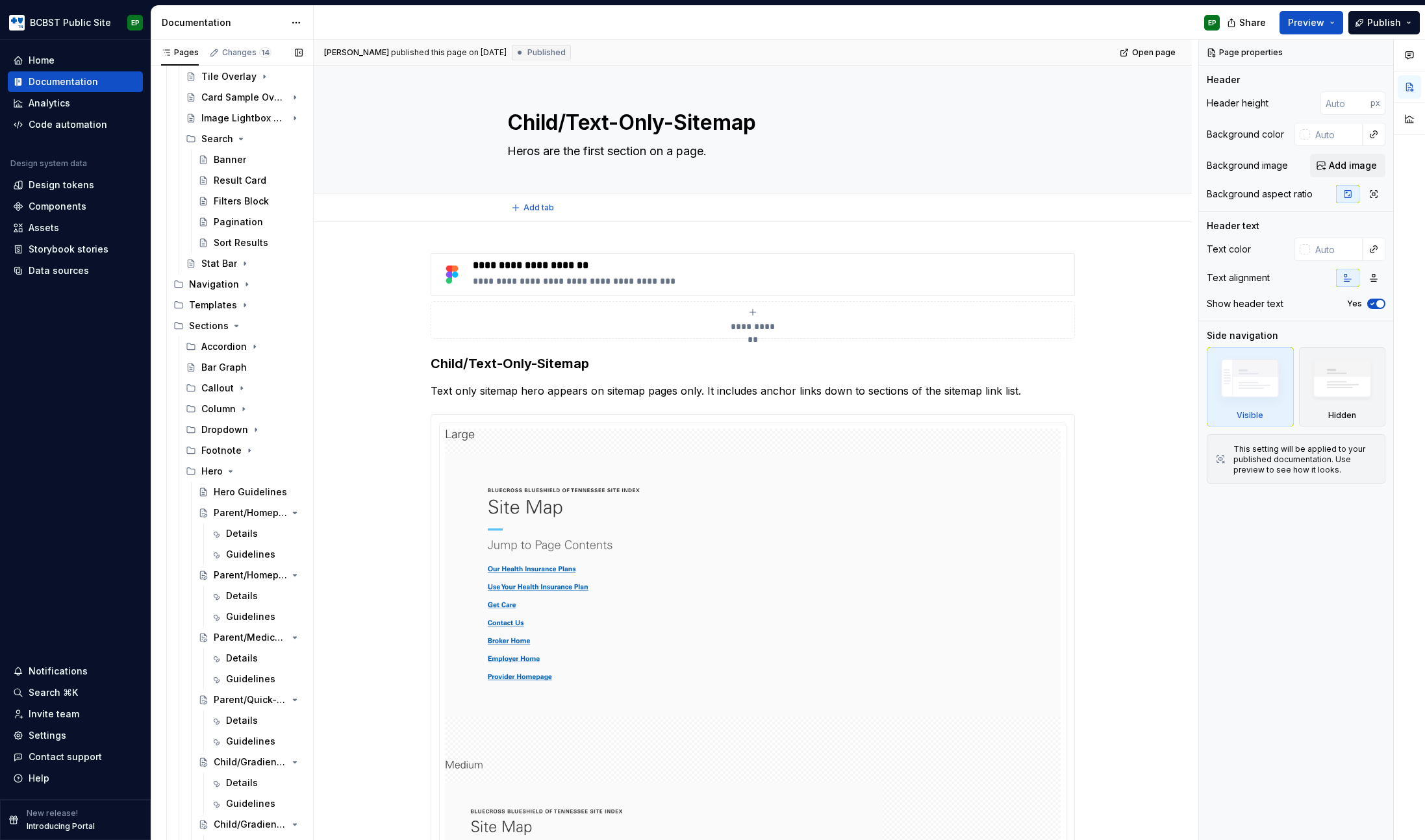
scroll to position [705, 0]
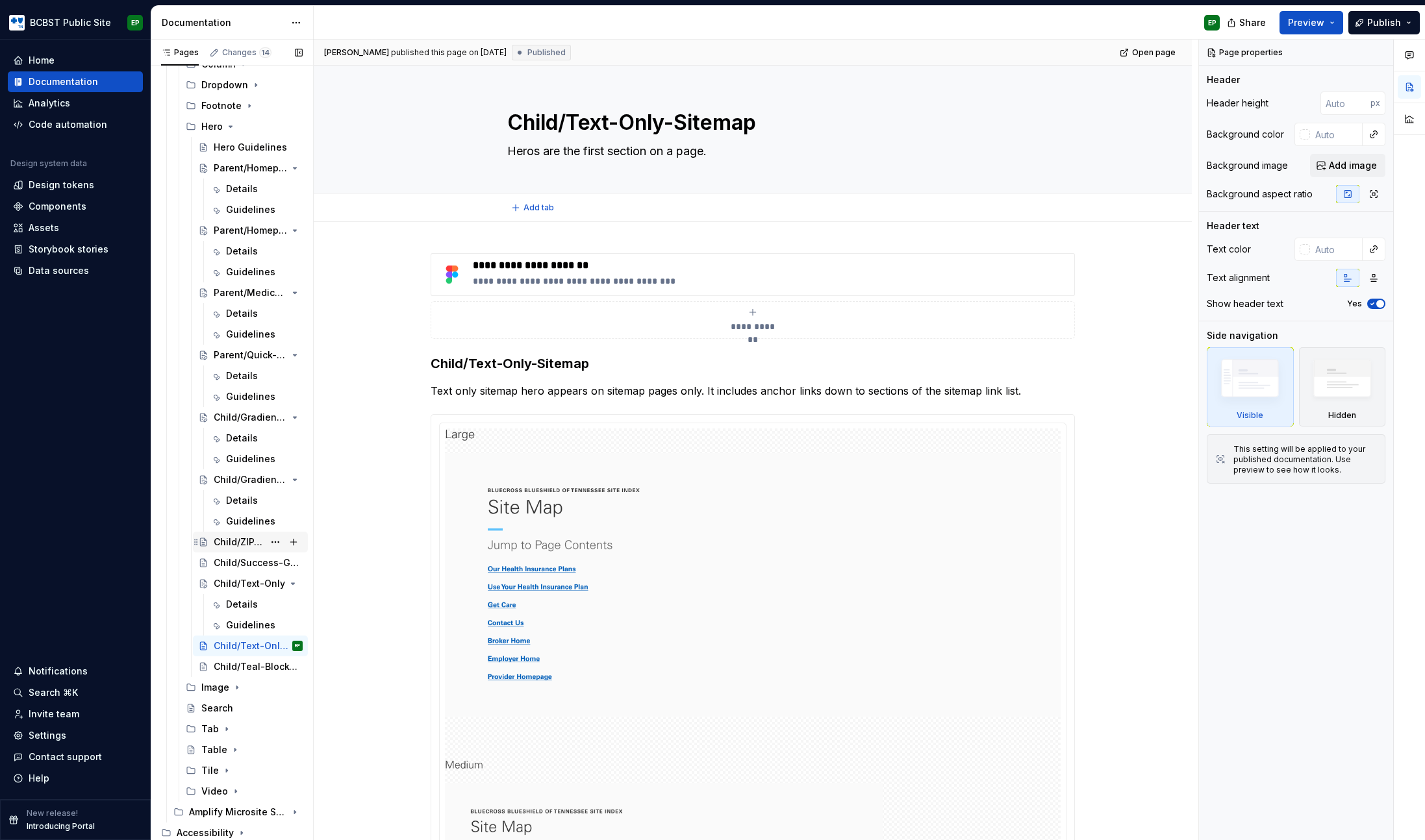
click at [251, 544] on div "Child/ZIP-Gradient-Block-Form-Overlay" at bounding box center [238, 542] width 50 height 13
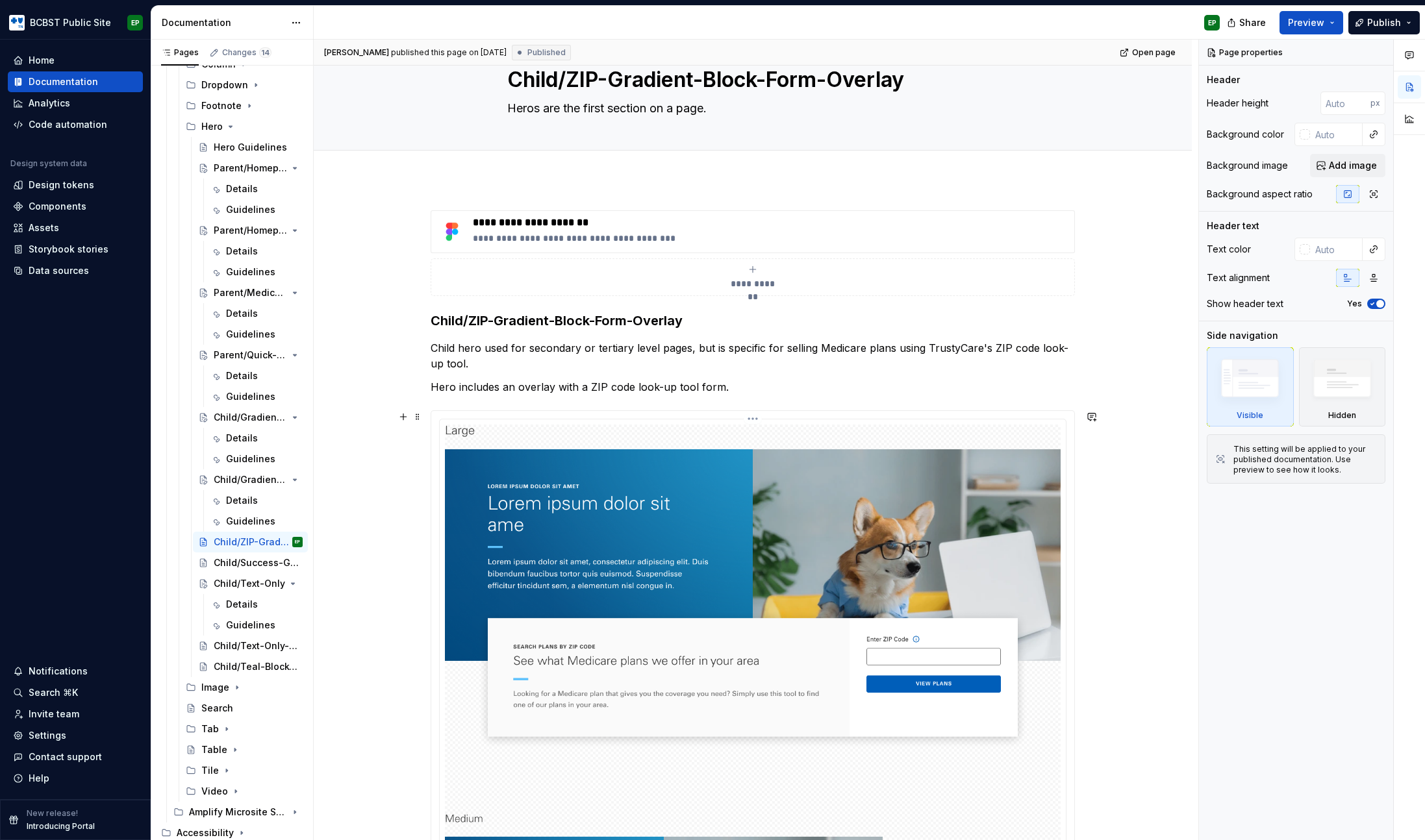
scroll to position [59, 0]
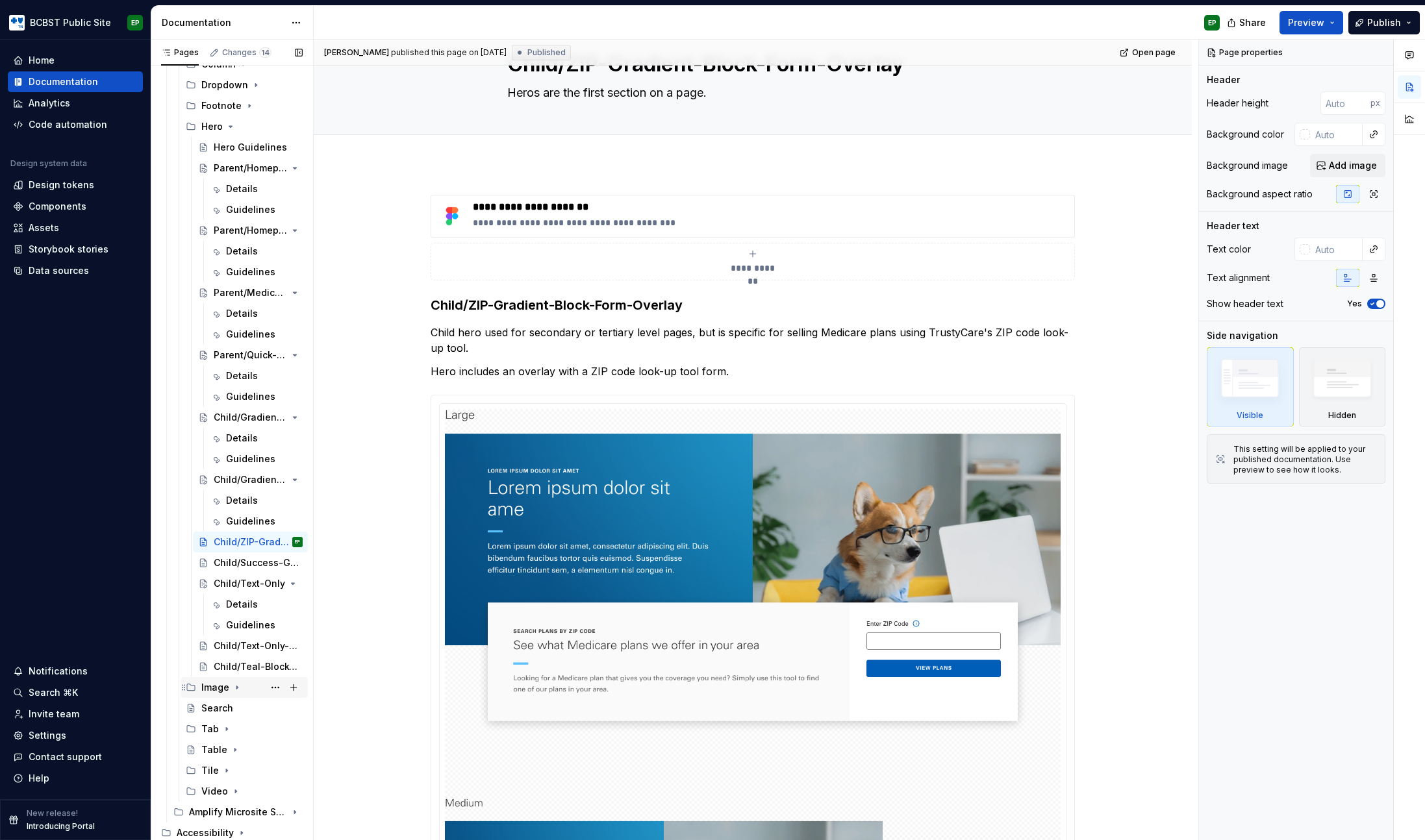
click at [236, 687] on icon "Page tree" at bounding box center [236, 688] width 1 height 4
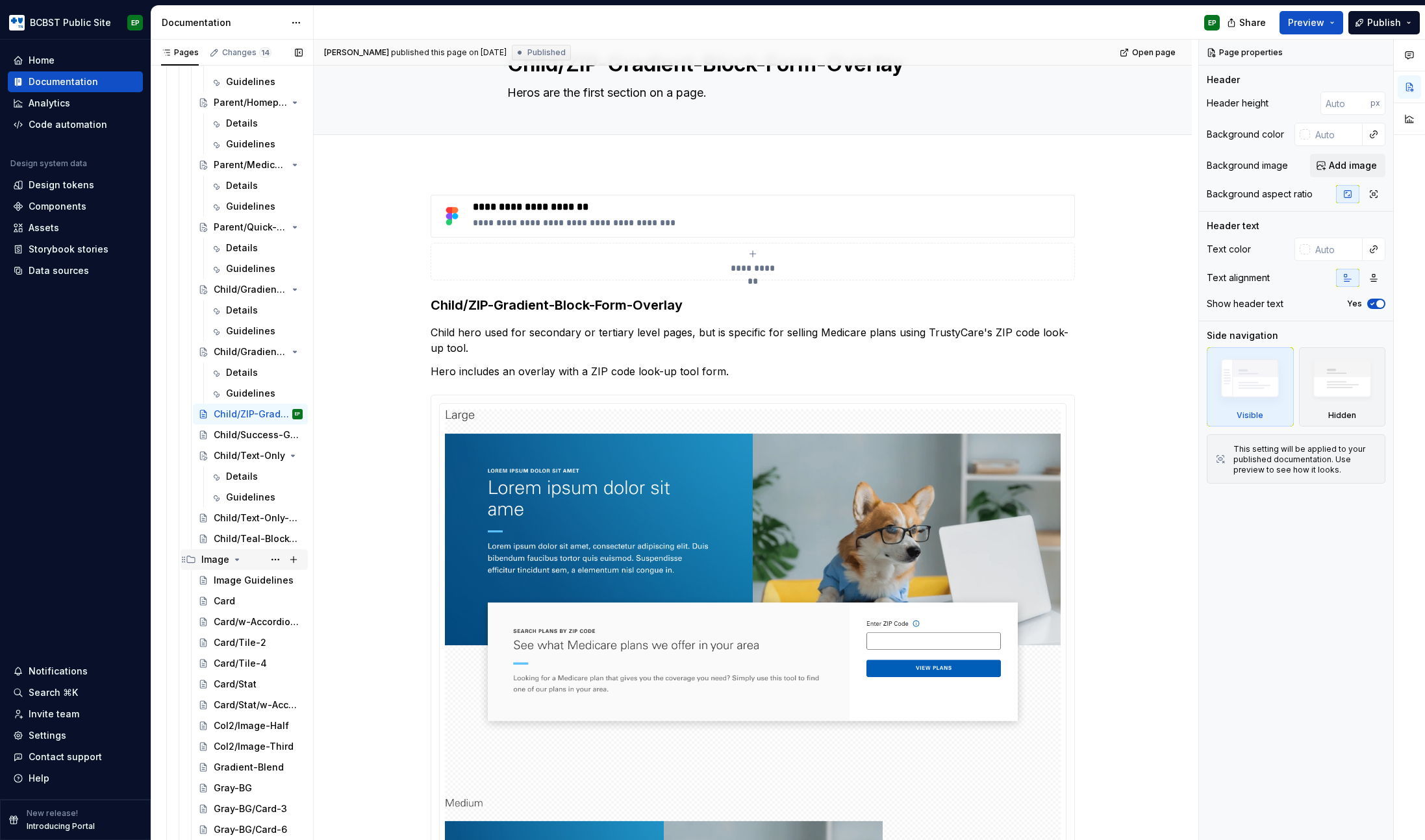
scroll to position [916, 0]
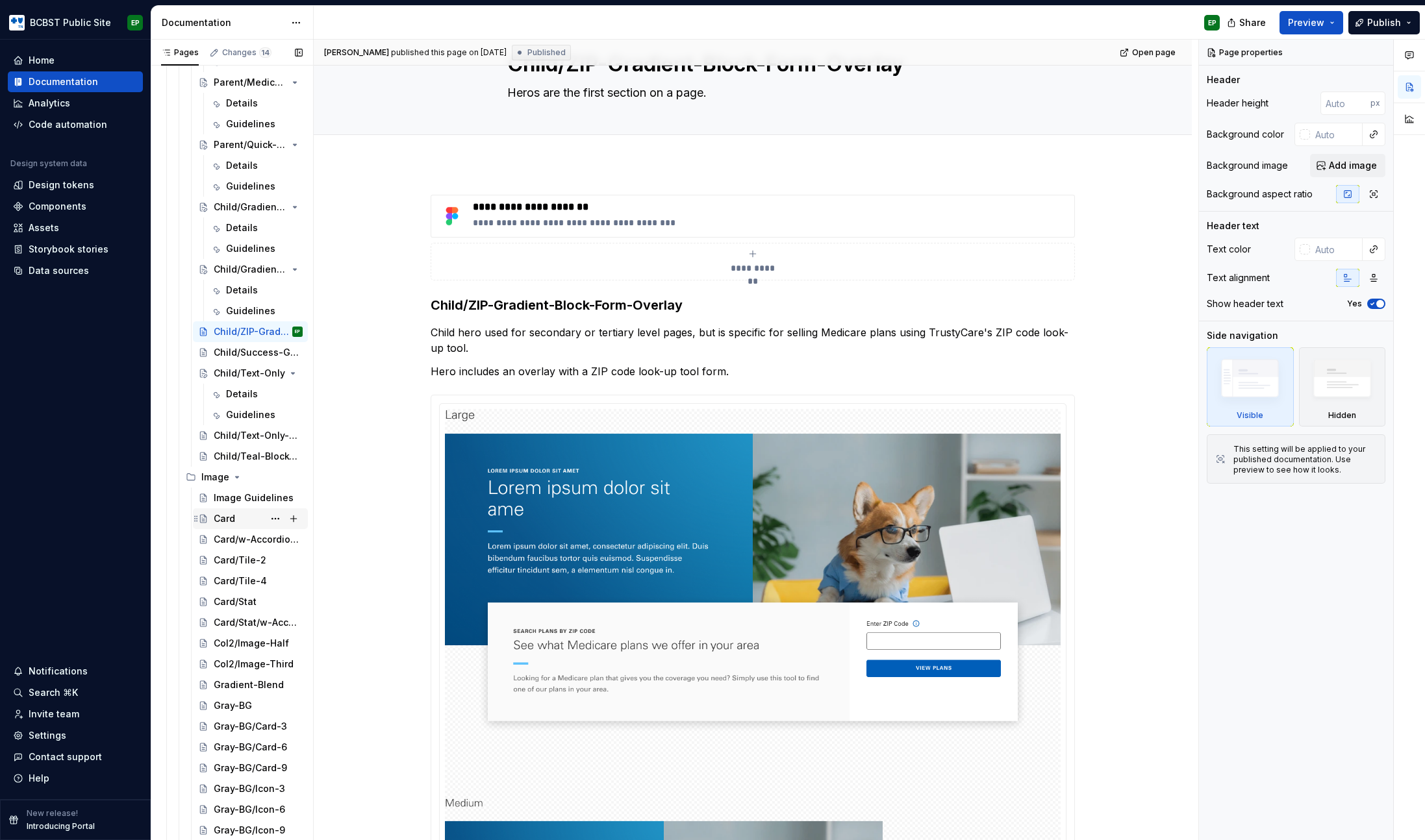
click at [228, 512] on div "Card" at bounding box center [224, 518] width 21 height 13
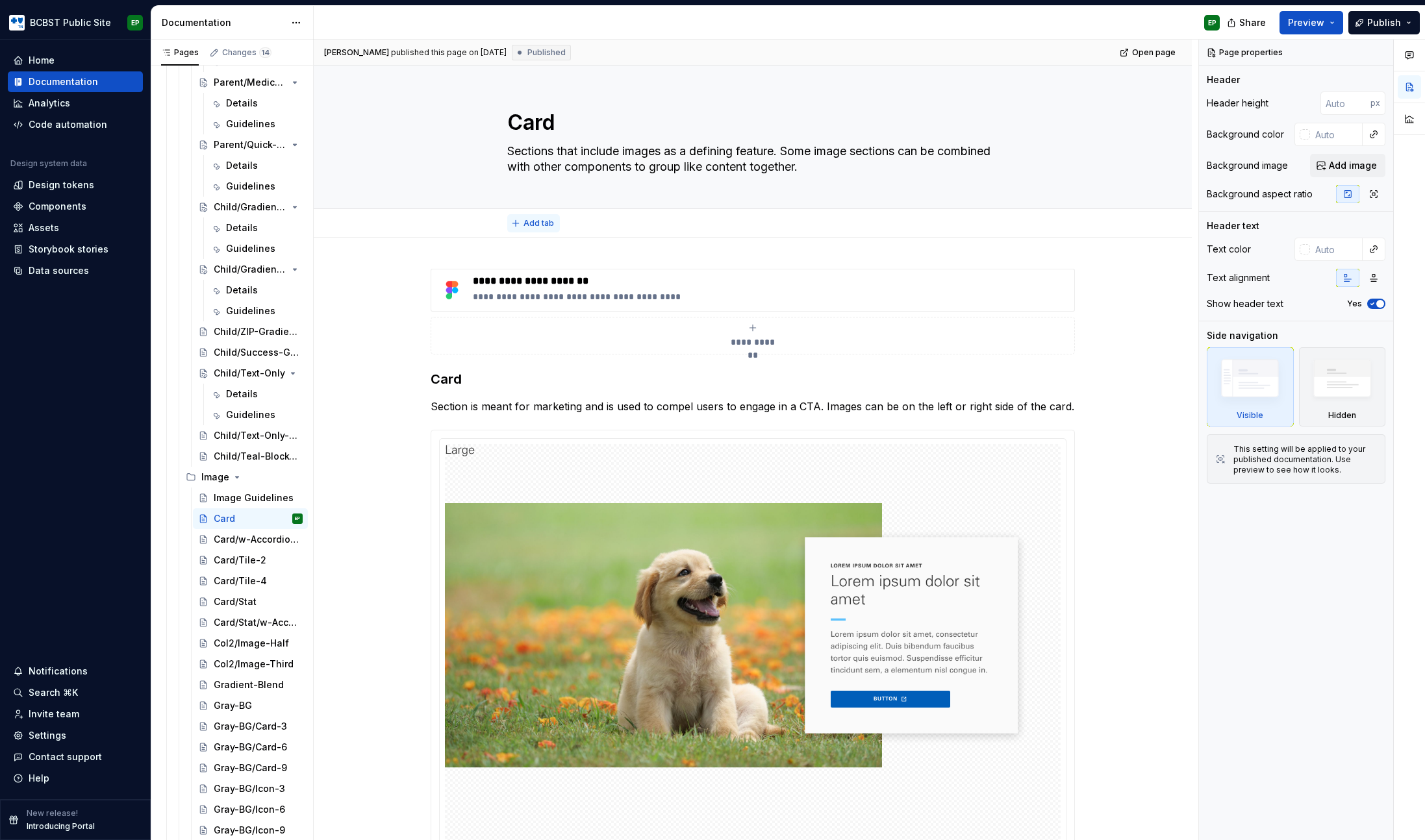
type textarea "*"
click at [534, 220] on span "Add tab" at bounding box center [539, 223] width 30 height 11
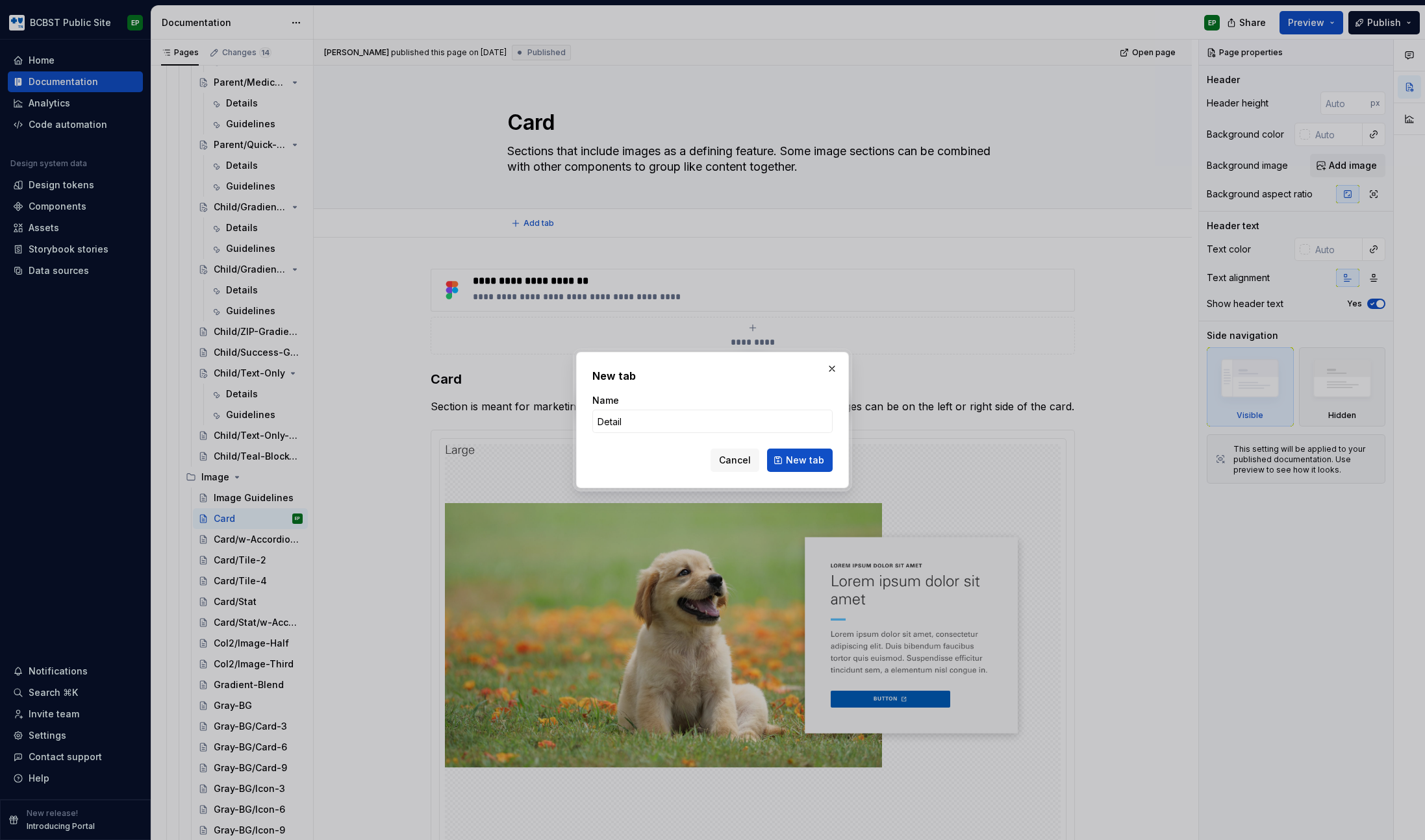
type input "Details"
click button "New tab" at bounding box center [800, 460] width 66 height 23
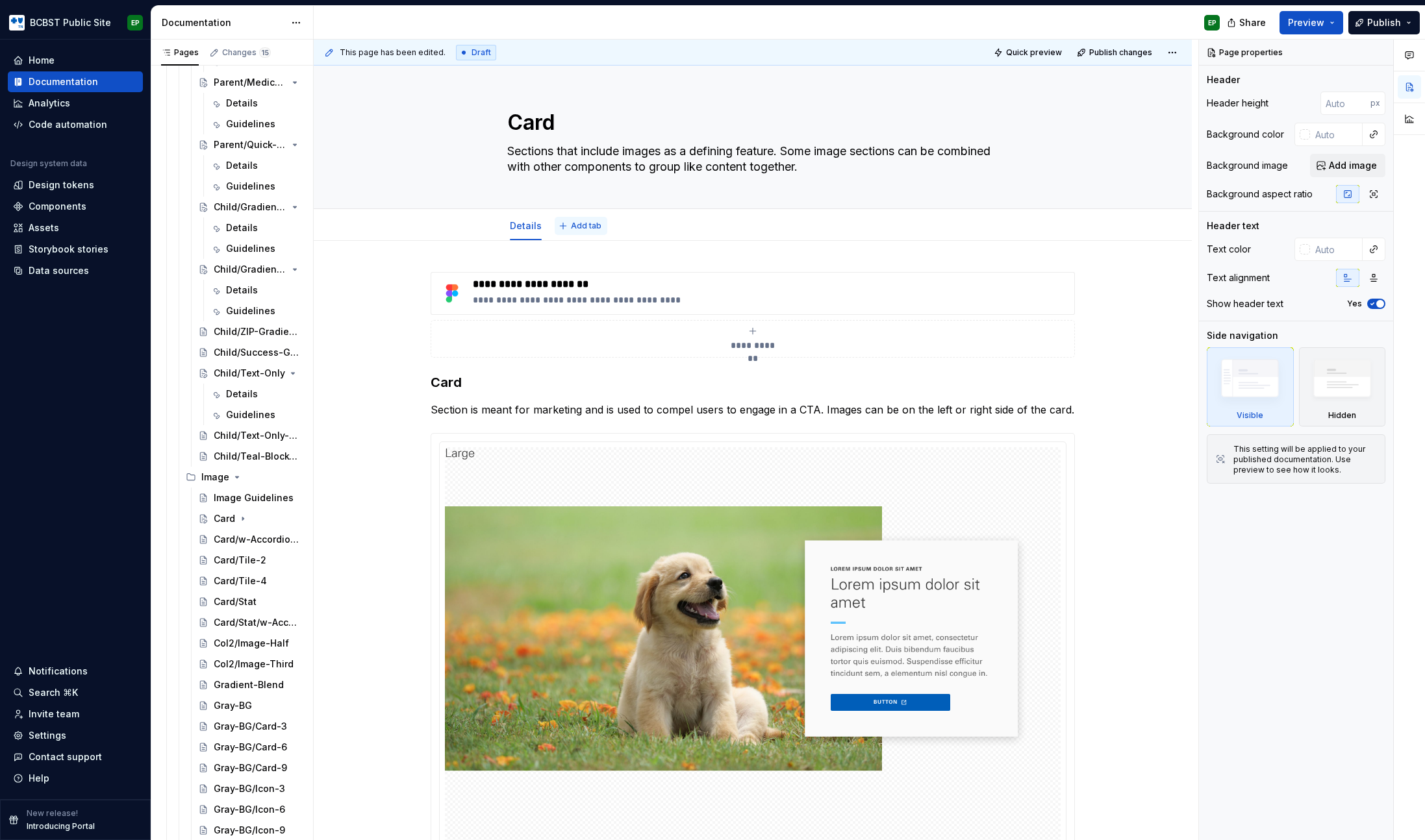
click at [585, 225] on span "Add tab" at bounding box center [586, 226] width 30 height 11
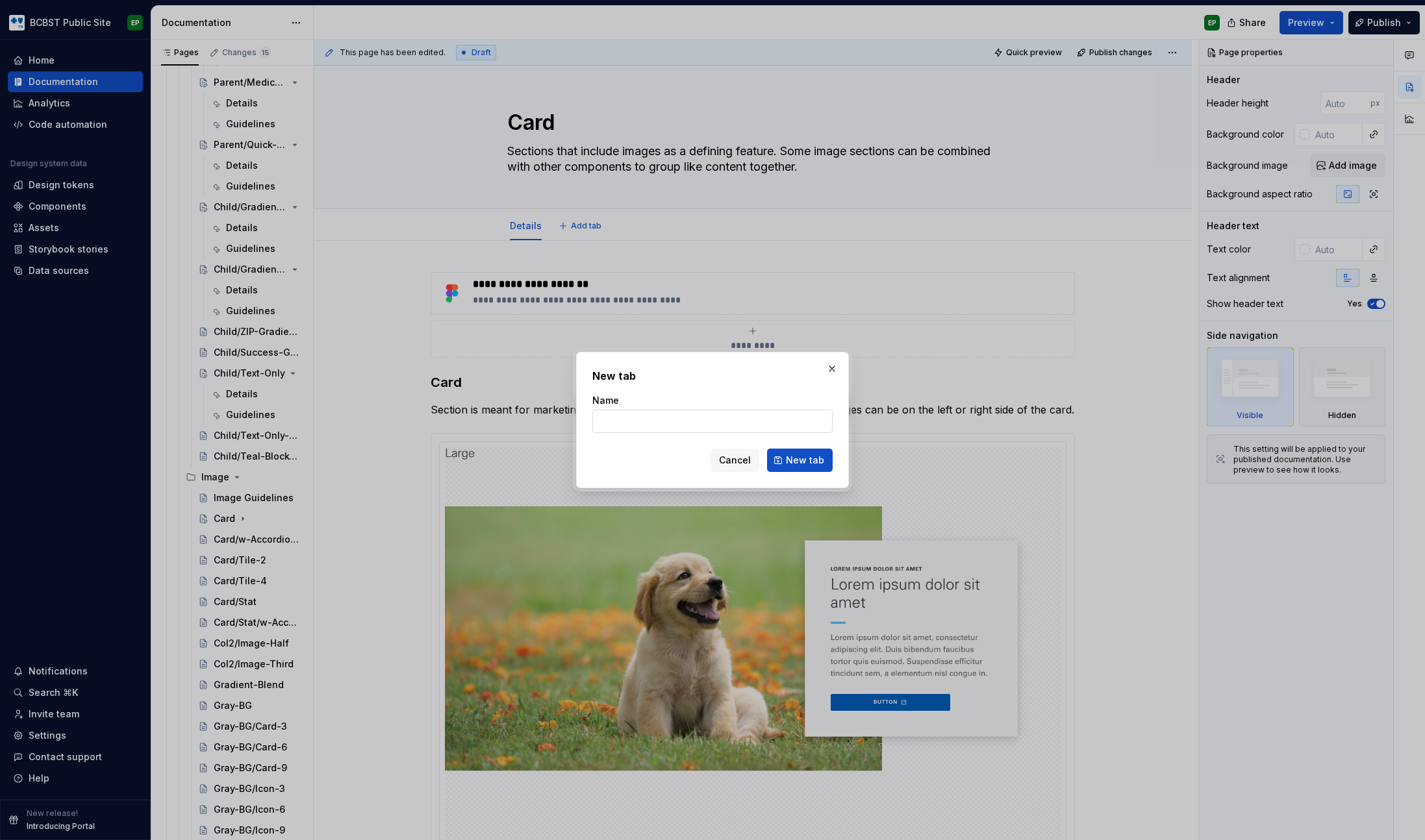
type textarea "*"
click at [685, 414] on input "Name" at bounding box center [712, 421] width 240 height 23
type input "Guidelines"
click button "New tab" at bounding box center [800, 460] width 66 height 23
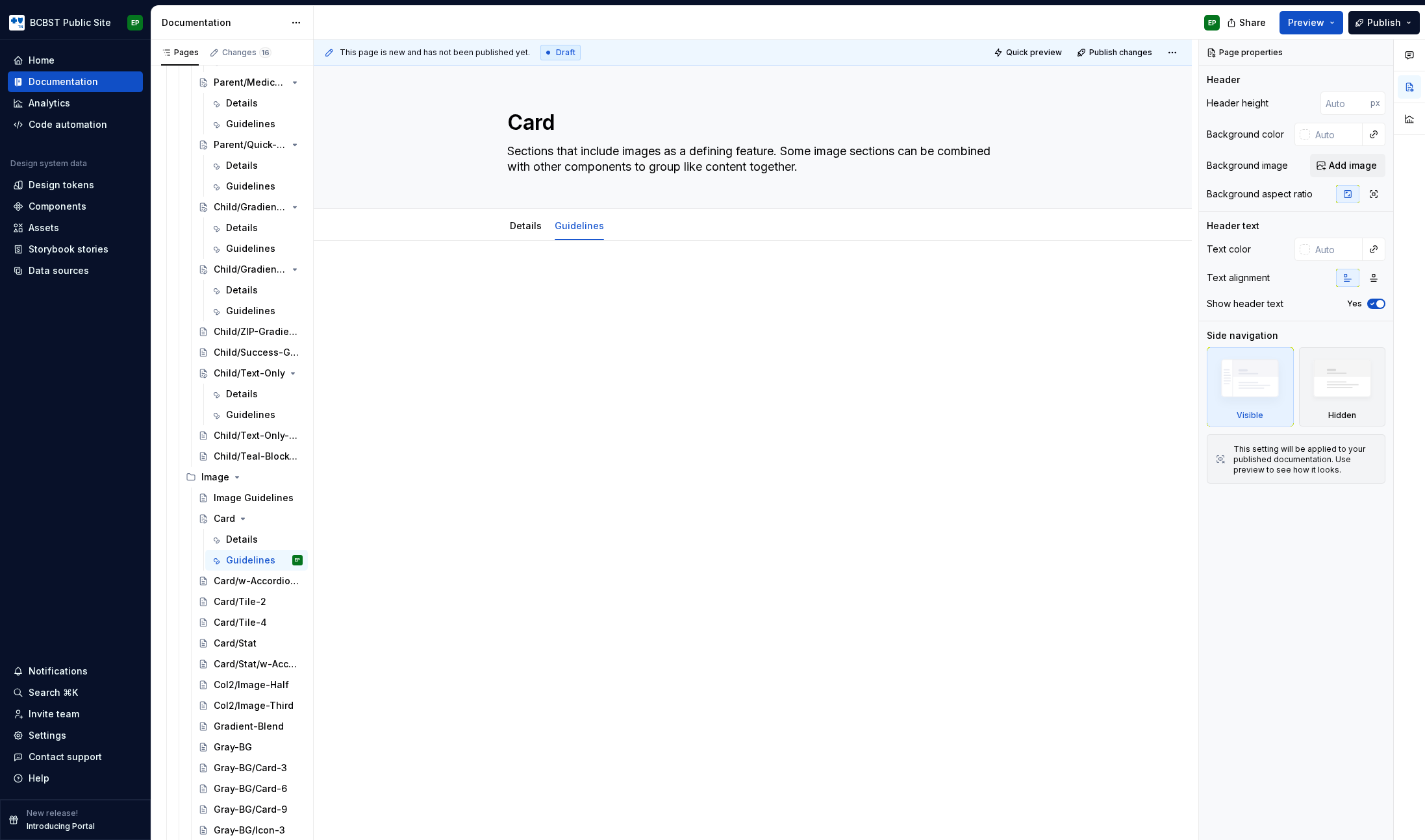
click at [556, 278] on p at bounding box center [752, 280] width 644 height 16
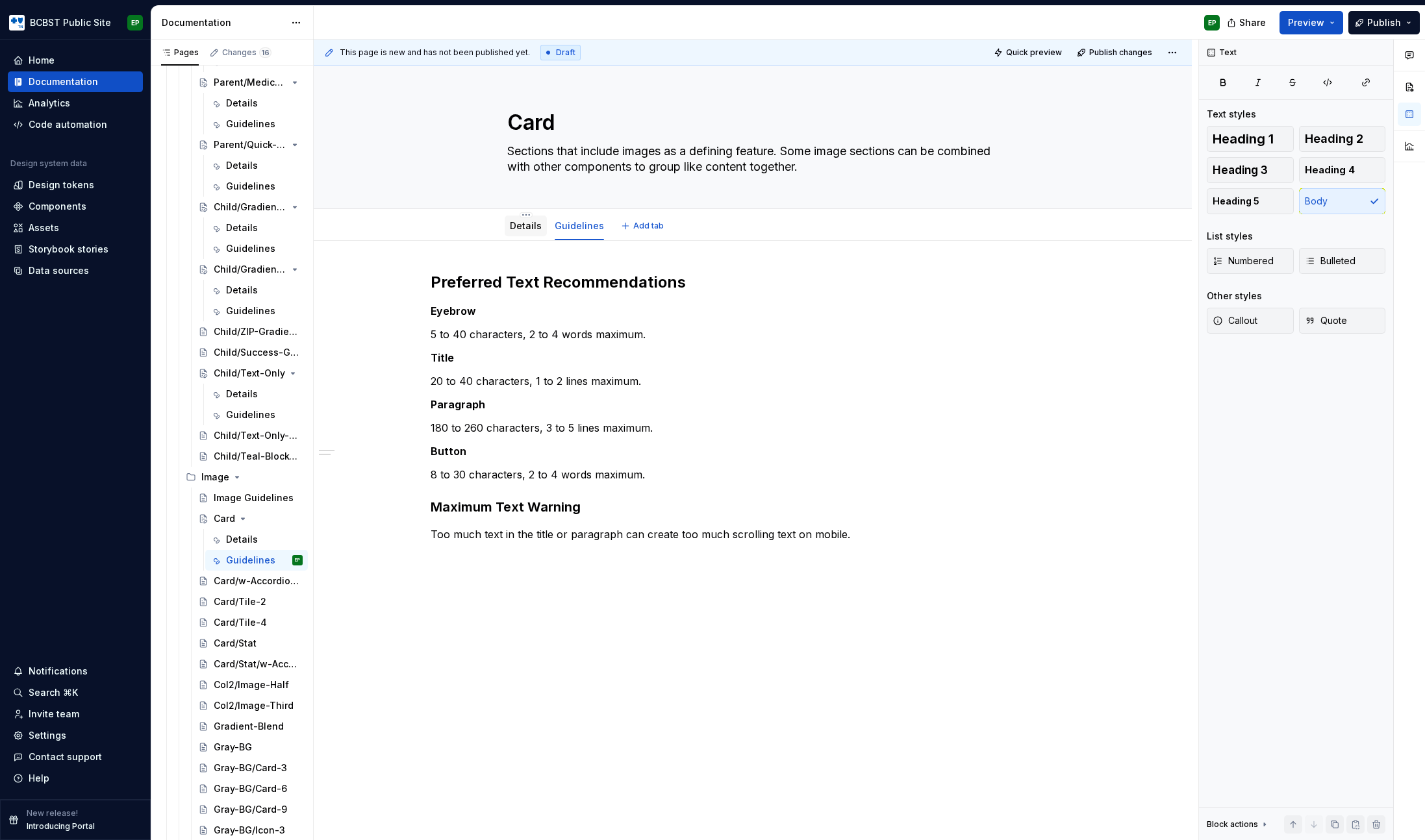
click at [532, 227] on link "Details" at bounding box center [526, 226] width 32 height 11
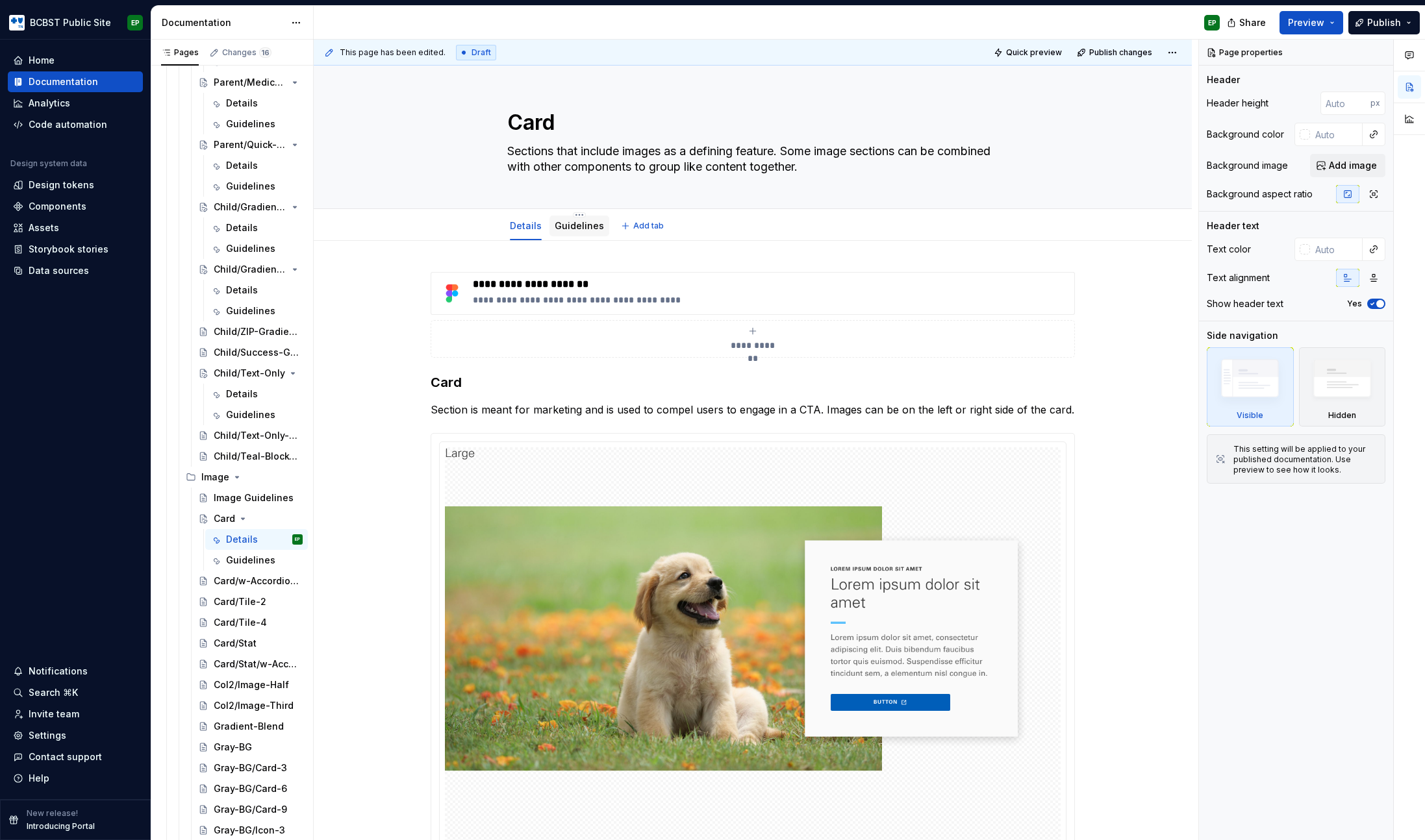
click at [572, 229] on link "Guidelines" at bounding box center [580, 226] width 50 height 11
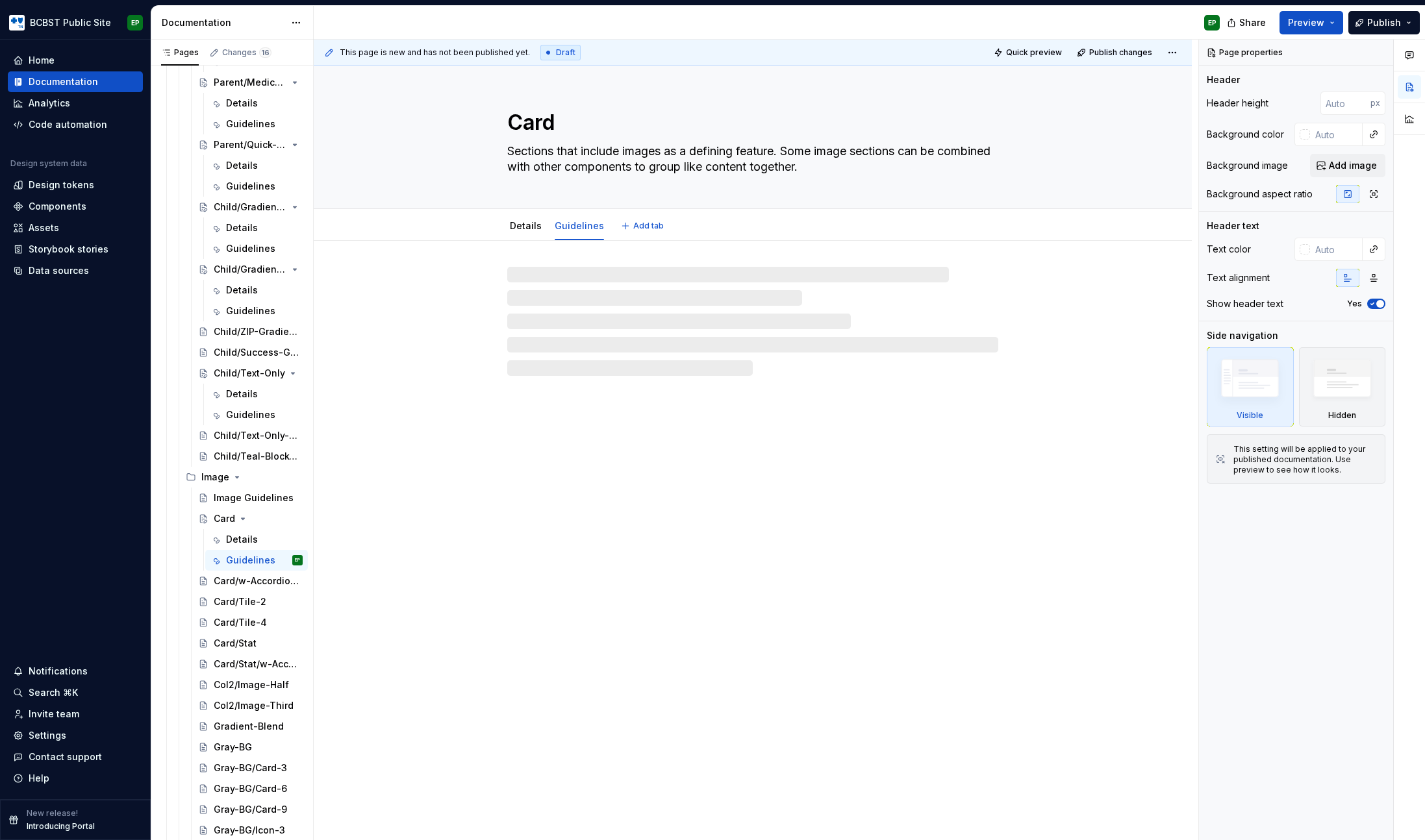
type textarea "*"
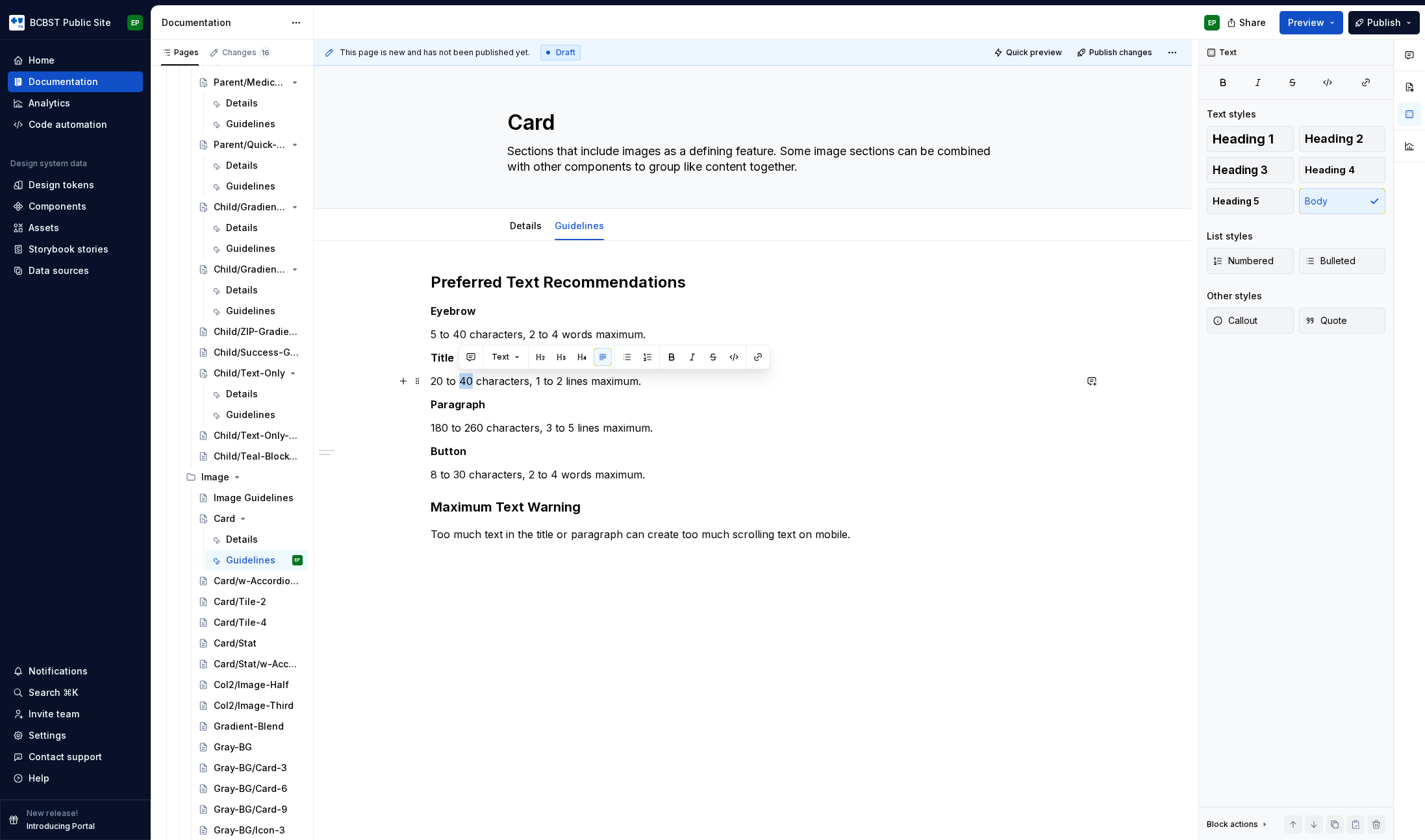
drag, startPoint x: 460, startPoint y: 381, endPoint x: 471, endPoint y: 380, distance: 11.0
click at [471, 380] on p "20 to 40 characters, 1 to 2 lines maximum." at bounding box center [752, 381] width 644 height 16
click at [532, 382] on p "20 to 75 characters, 1 to 2 lines maximum." at bounding box center [752, 381] width 644 height 16
click at [559, 380] on p "20 to 75 characters, 2 to 2 lines maximum." at bounding box center [752, 381] width 644 height 16
click at [436, 428] on p "180 to 260 characters, 3 to 5 lines maximum." at bounding box center [752, 428] width 644 height 16
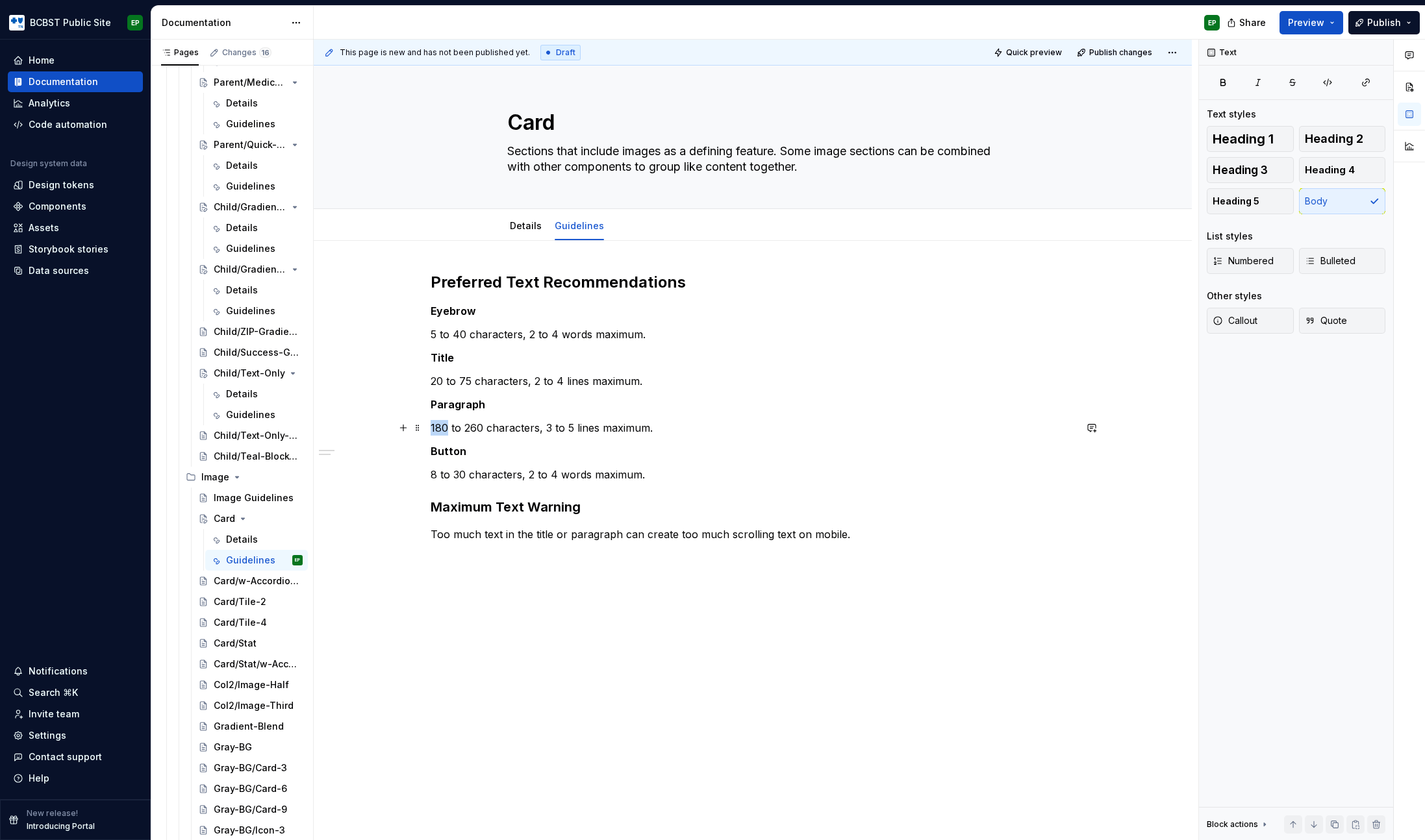
click at [436, 428] on p "180 to 260 characters, 3 to 5 lines maximum." at bounding box center [752, 428] width 644 height 16
click at [471, 428] on p "120 to 260 characters, 3 to 5 lines maximum." at bounding box center [752, 428] width 644 height 16
click at [548, 427] on p "120 to 240 characters, 3 to 5 lines maximum." at bounding box center [752, 428] width 644 height 16
click at [570, 427] on p "120 to 240 characters, 2 to 5 lines maximum." at bounding box center [752, 428] width 644 height 16
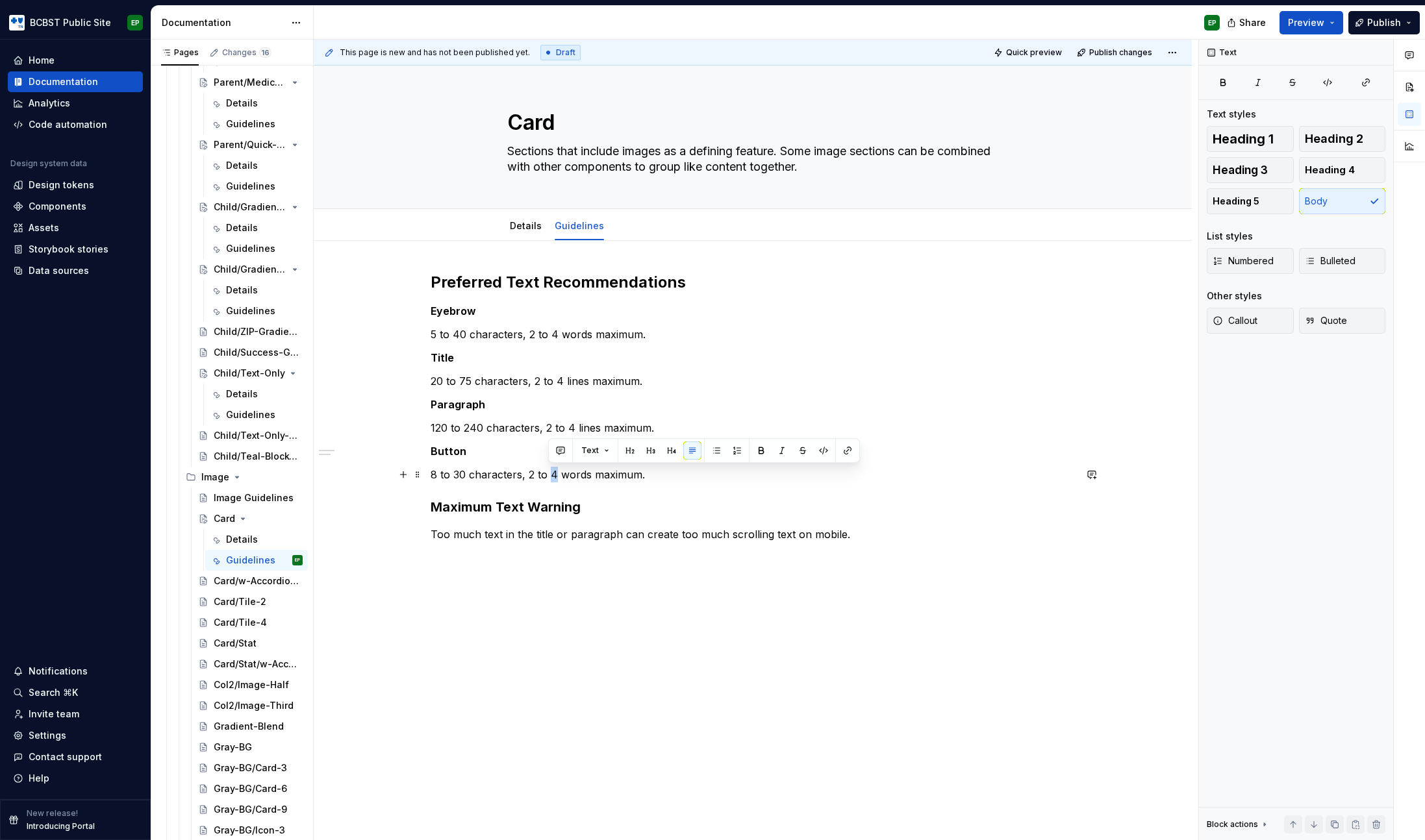
click at [554, 474] on p "8 to 30 characters, 2 to 4 words maximum." at bounding box center [752, 475] width 644 height 16
click at [519, 548] on div "Preferred Text Recommendations Eyebrow 5 to 40 characters, 2 to 4 words maximum…" at bounding box center [752, 414] width 644 height 285
click at [522, 540] on p "Too much text in the title or paragraph can create too much scrolling text on m…" at bounding box center [752, 535] width 644 height 16
click at [589, 420] on p "120 to 240 characters, 2 to 4 lines maximum." at bounding box center [752, 428] width 644 height 16
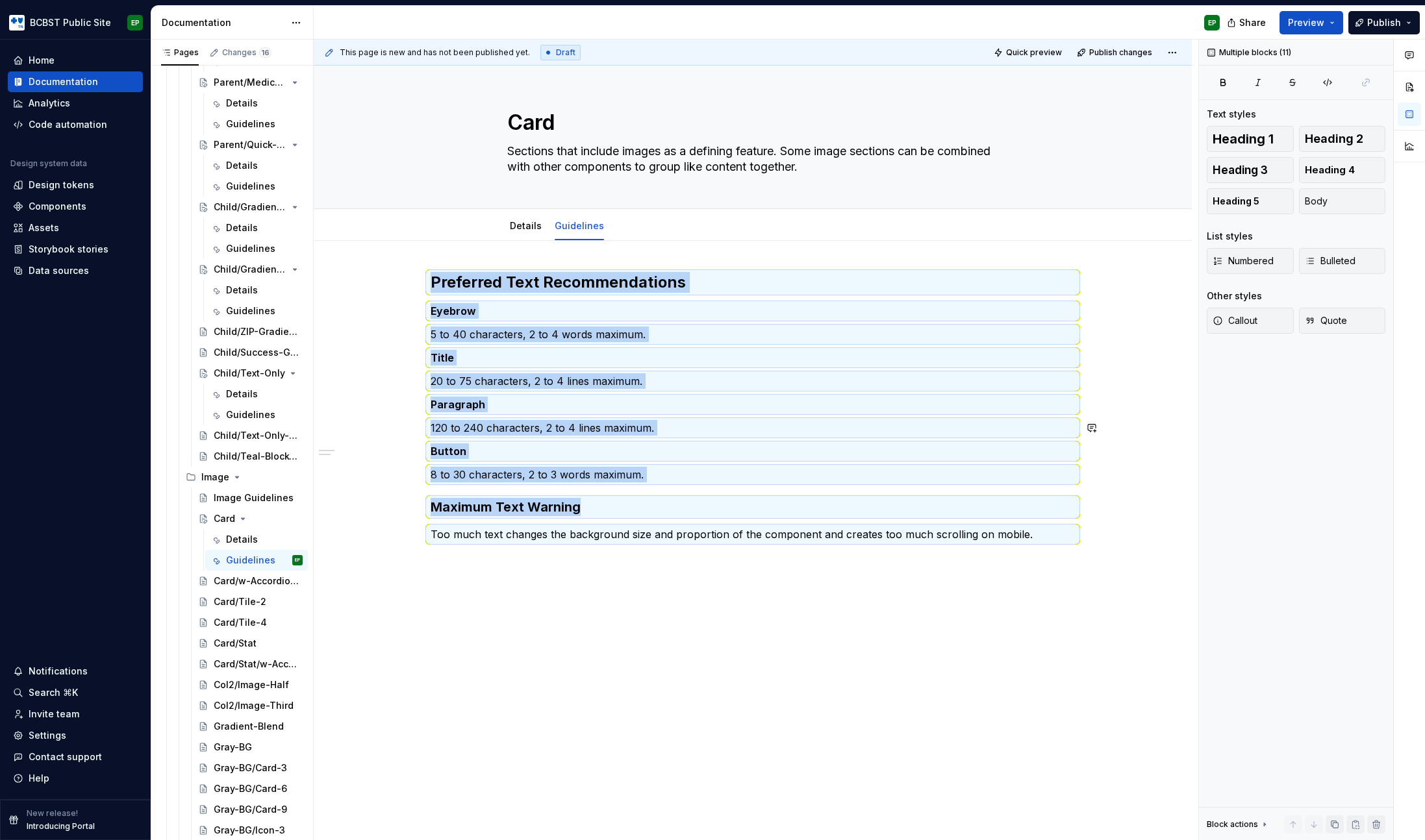
copy div "Preferred Text Recommendations Eyebrow 5 to 40 characters, 2 to 4 words maximum…"
click at [508, 365] on p "Title" at bounding box center [752, 358] width 644 height 16
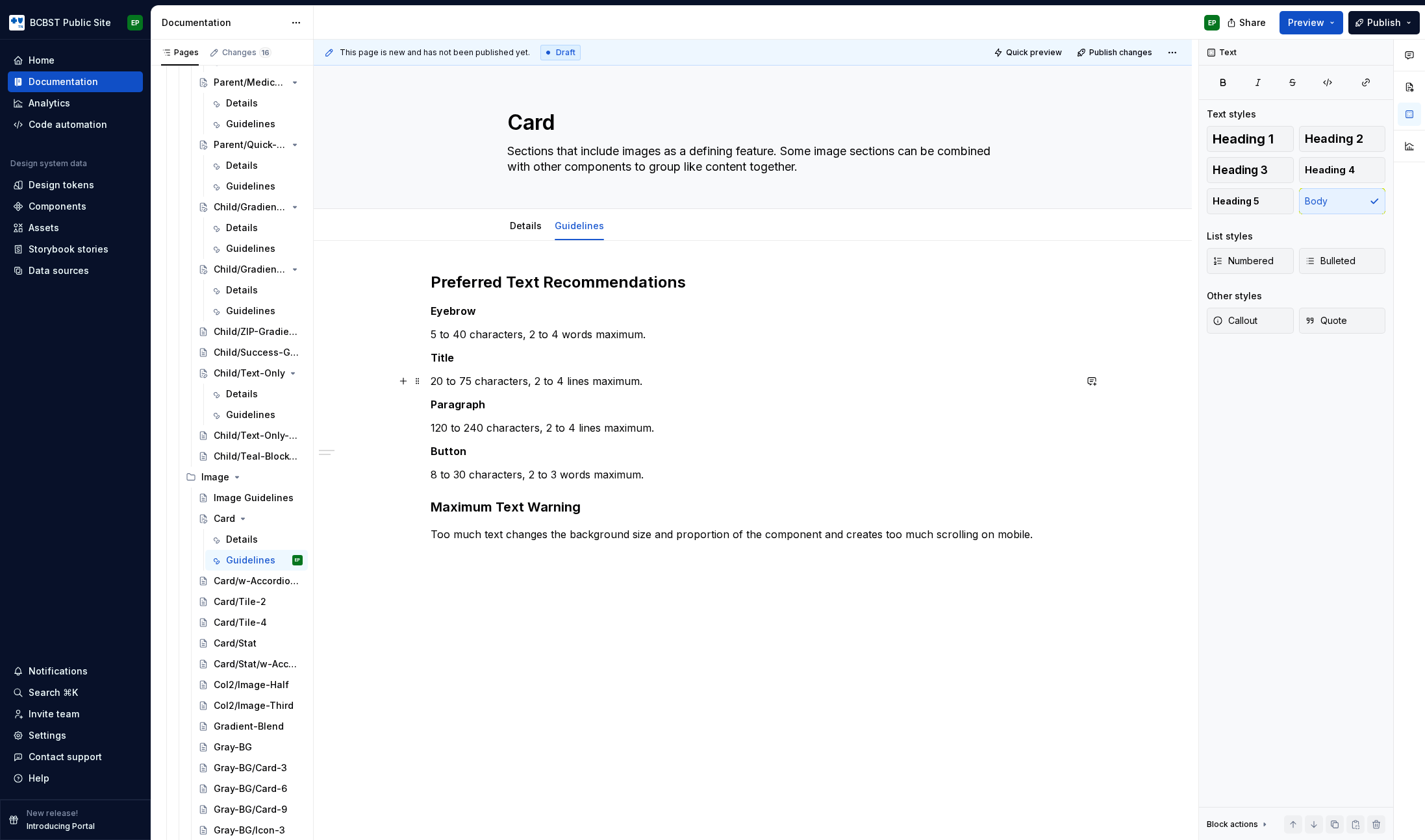
click at [462, 382] on p "20 to 75 characters, 2 to 4 lines maximum." at bounding box center [752, 381] width 644 height 16
drag, startPoint x: 544, startPoint y: 380, endPoint x: 563, endPoint y: 378, distance: 19.1
click at [563, 378] on p "20 to 40 characters, 2 to 4 lines maximum." at bounding box center [752, 381] width 644 height 16
click at [561, 380] on p "20 to 40 characters, 2 to 4 lines maximum." at bounding box center [752, 381] width 644 height 16
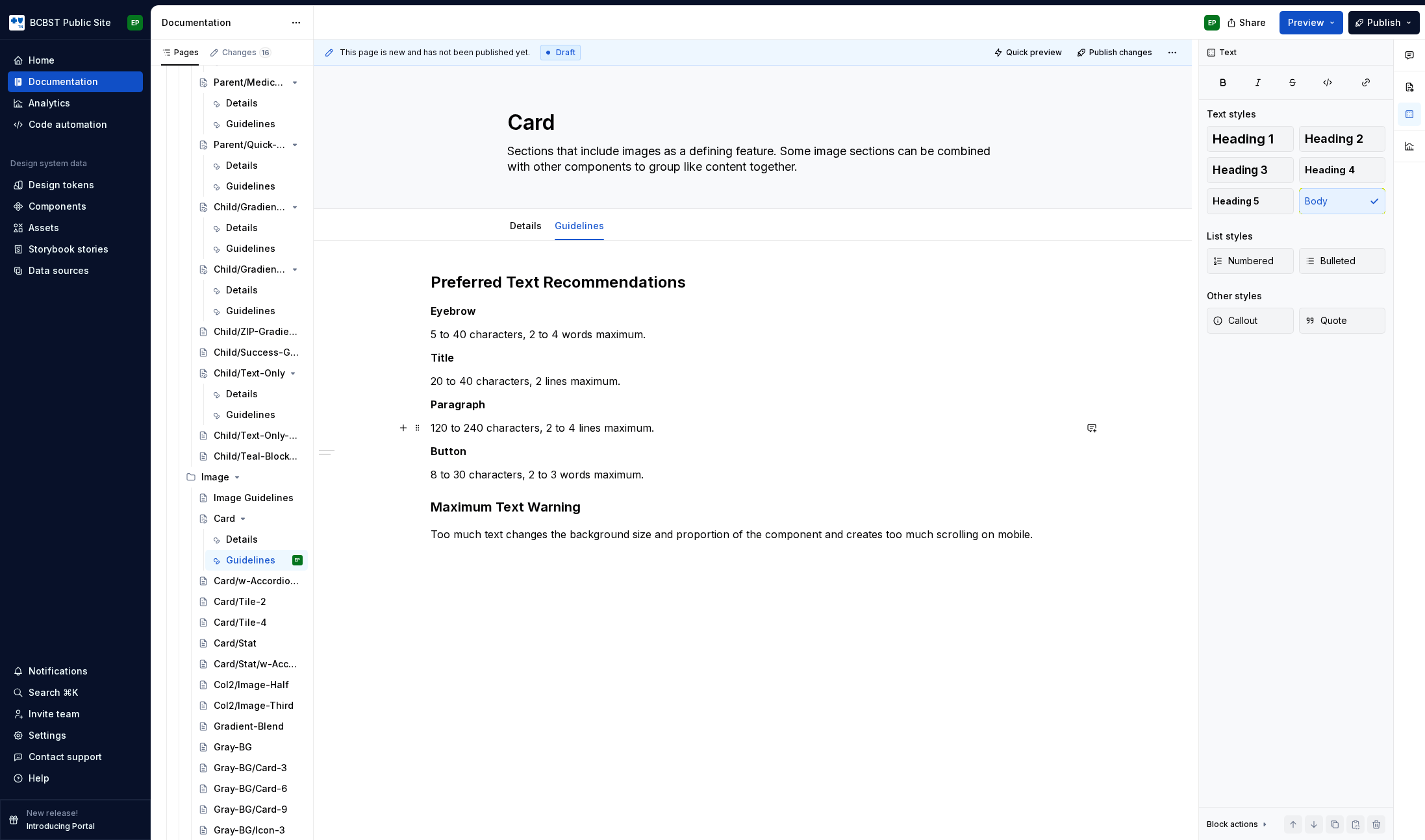
click at [443, 428] on p "120 to 240 characters, 2 to 4 lines maximum." at bounding box center [752, 428] width 644 height 16
click at [471, 425] on p "80 to 240 characters, 2 to 4 lines maximum." at bounding box center [752, 428] width 644 height 16
click at [544, 428] on p "80 to 233 characters, 2 to 4 lines maximum." at bounding box center [752, 428] width 644 height 16
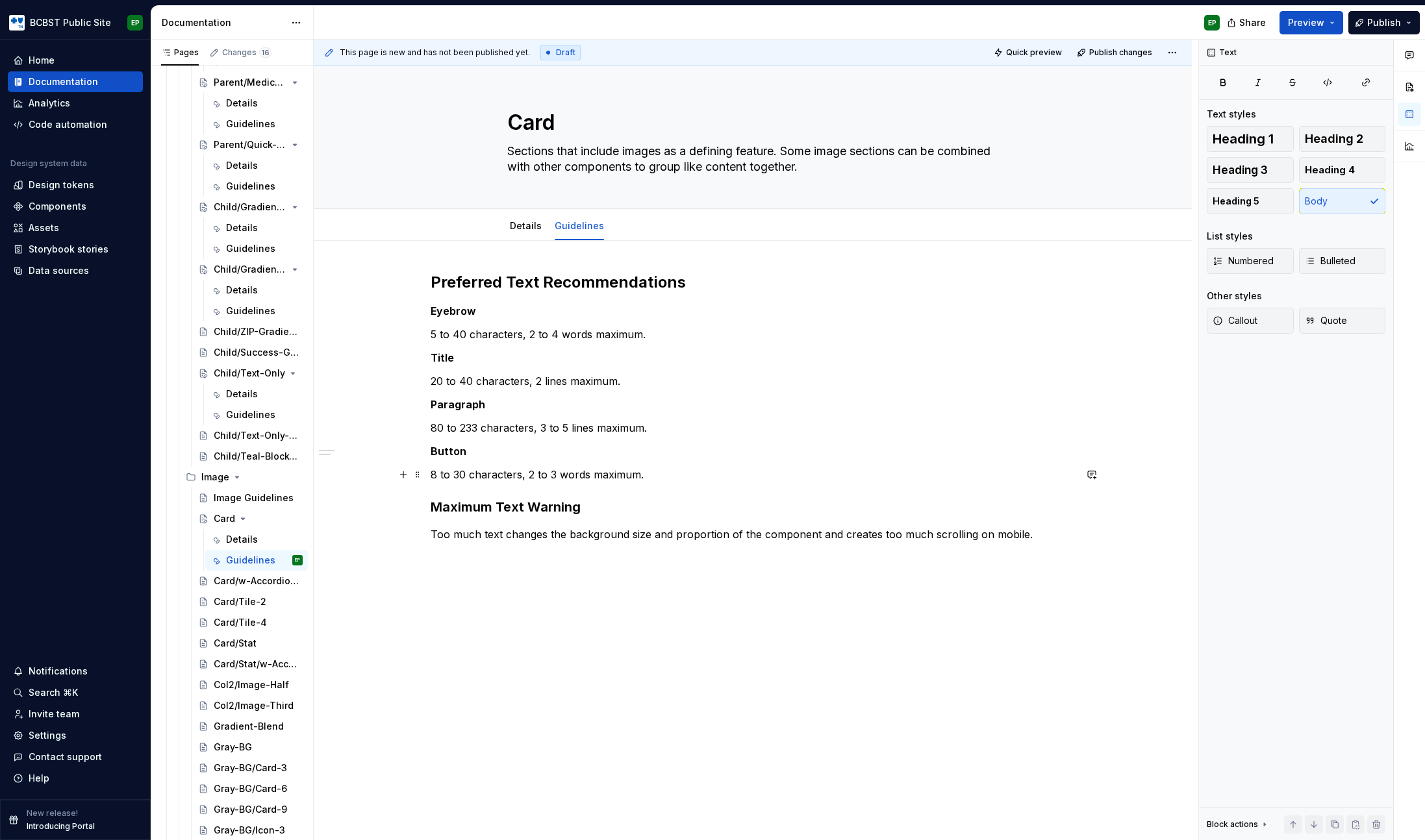
click at [552, 476] on p "8 to 30 characters, 2 to 3 words maximum." at bounding box center [752, 475] width 644 height 16
click at [664, 447] on p "Button" at bounding box center [752, 452] width 644 height 16
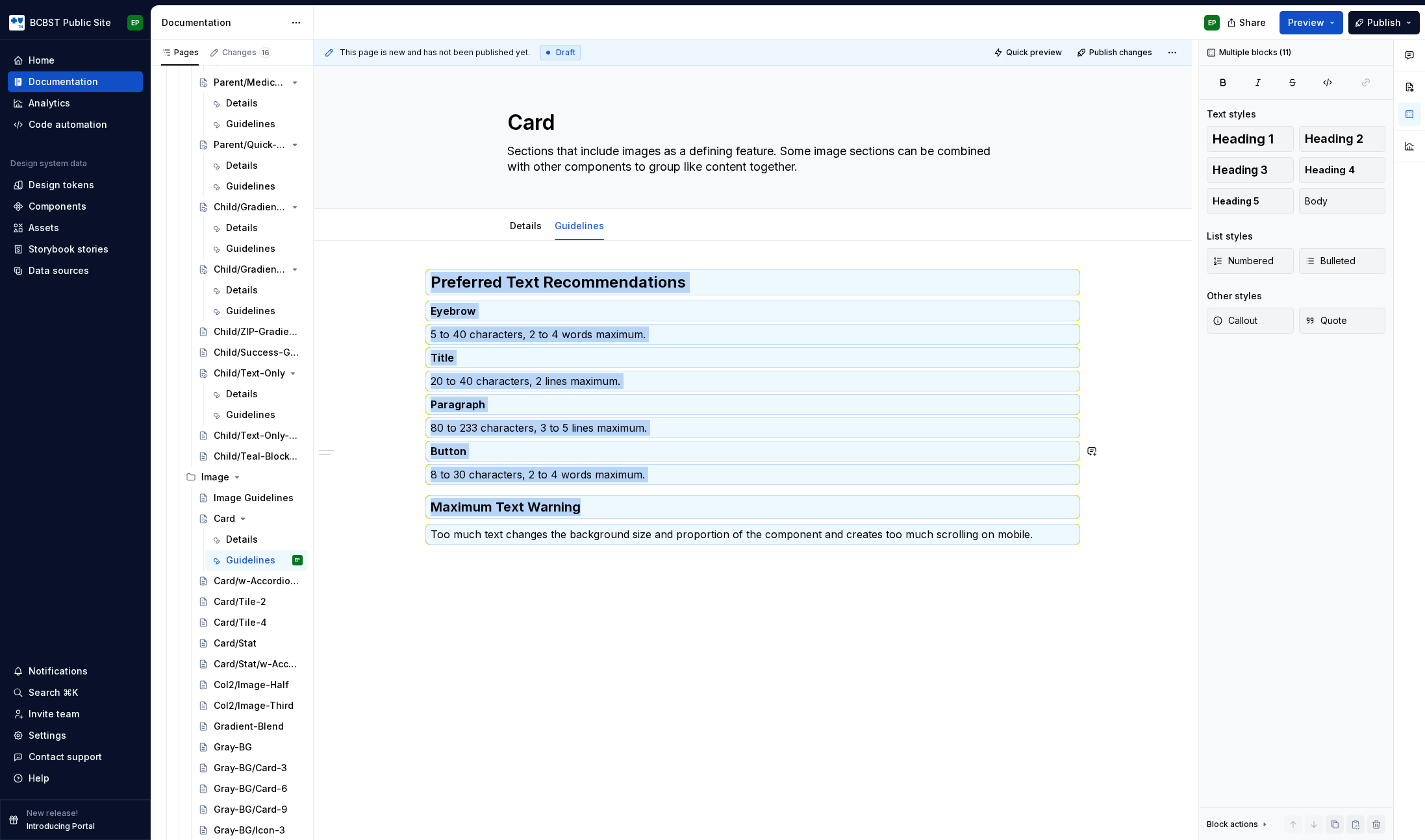
copy div "Preferred Text Recommendations Eyebrow 5 to 40 characters, 2 to 4 words maximum…"
click at [628, 567] on div "Preferred Text Recommendations Eyebrow 5 to 40 characters, 2 to 4 words maximum…" at bounding box center [753, 525] width 878 height 569
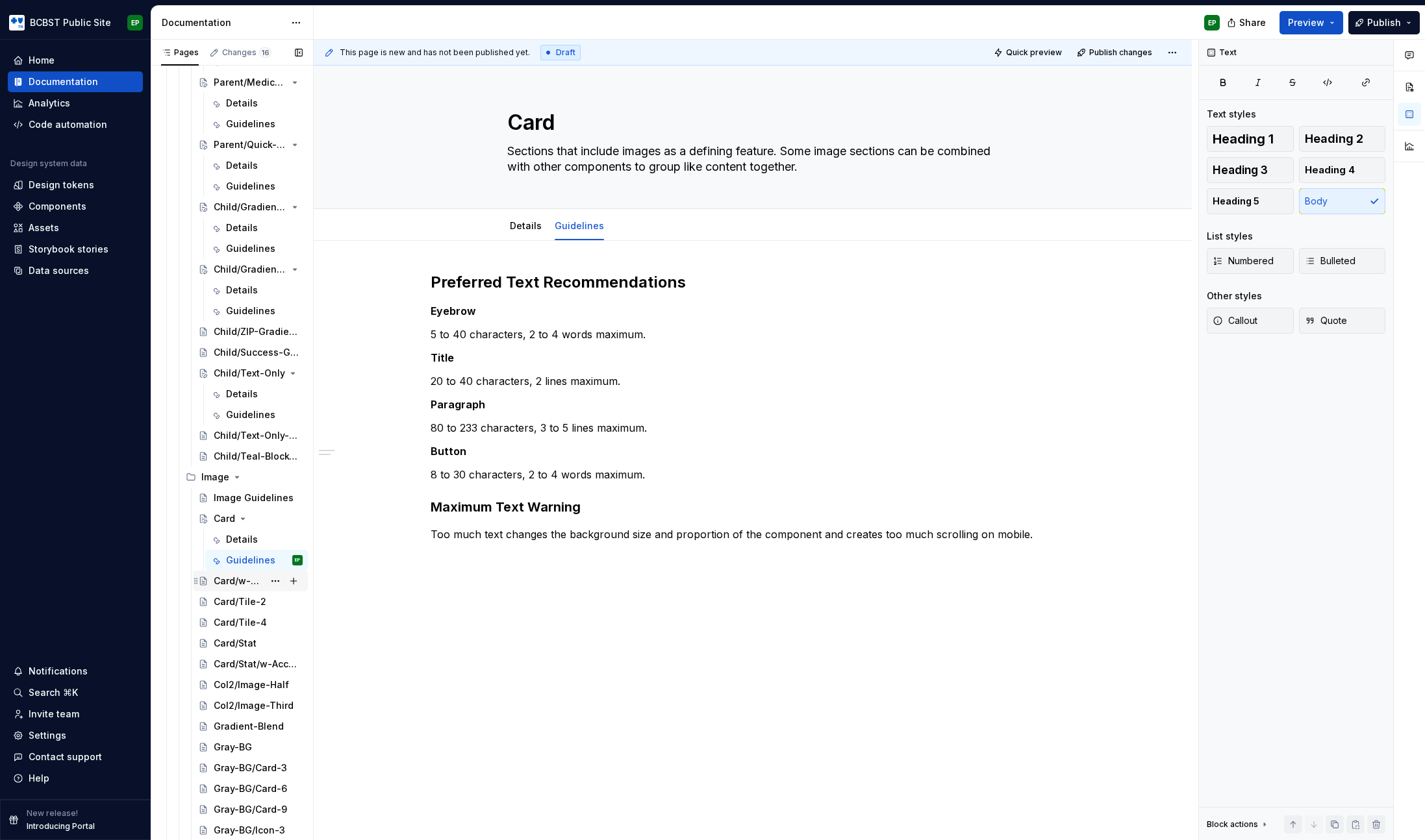
click at [230, 579] on div "Card/w-Accordions" at bounding box center [238, 581] width 50 height 13
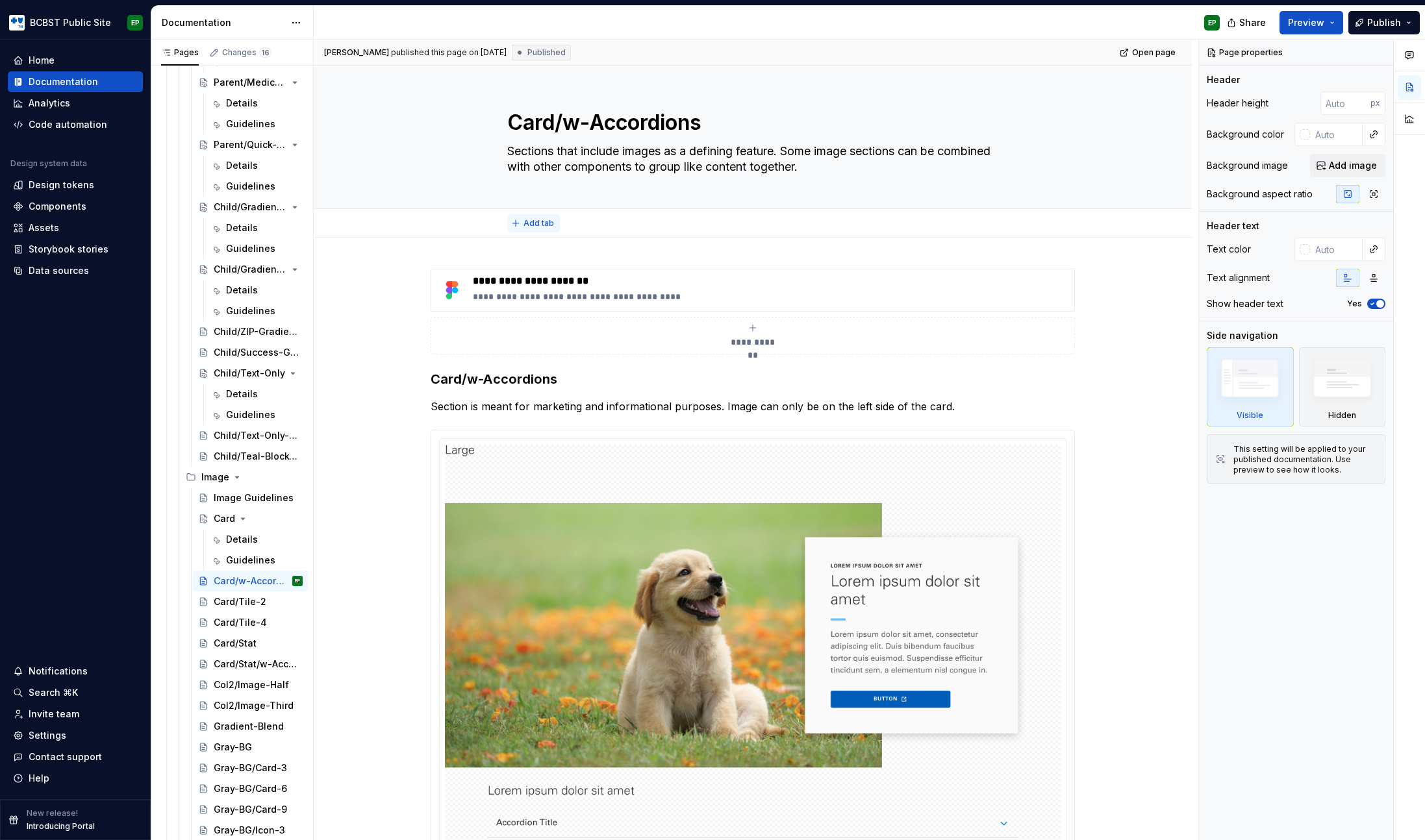
type textarea "*"
click at [537, 222] on span "Add tab" at bounding box center [539, 223] width 30 height 11
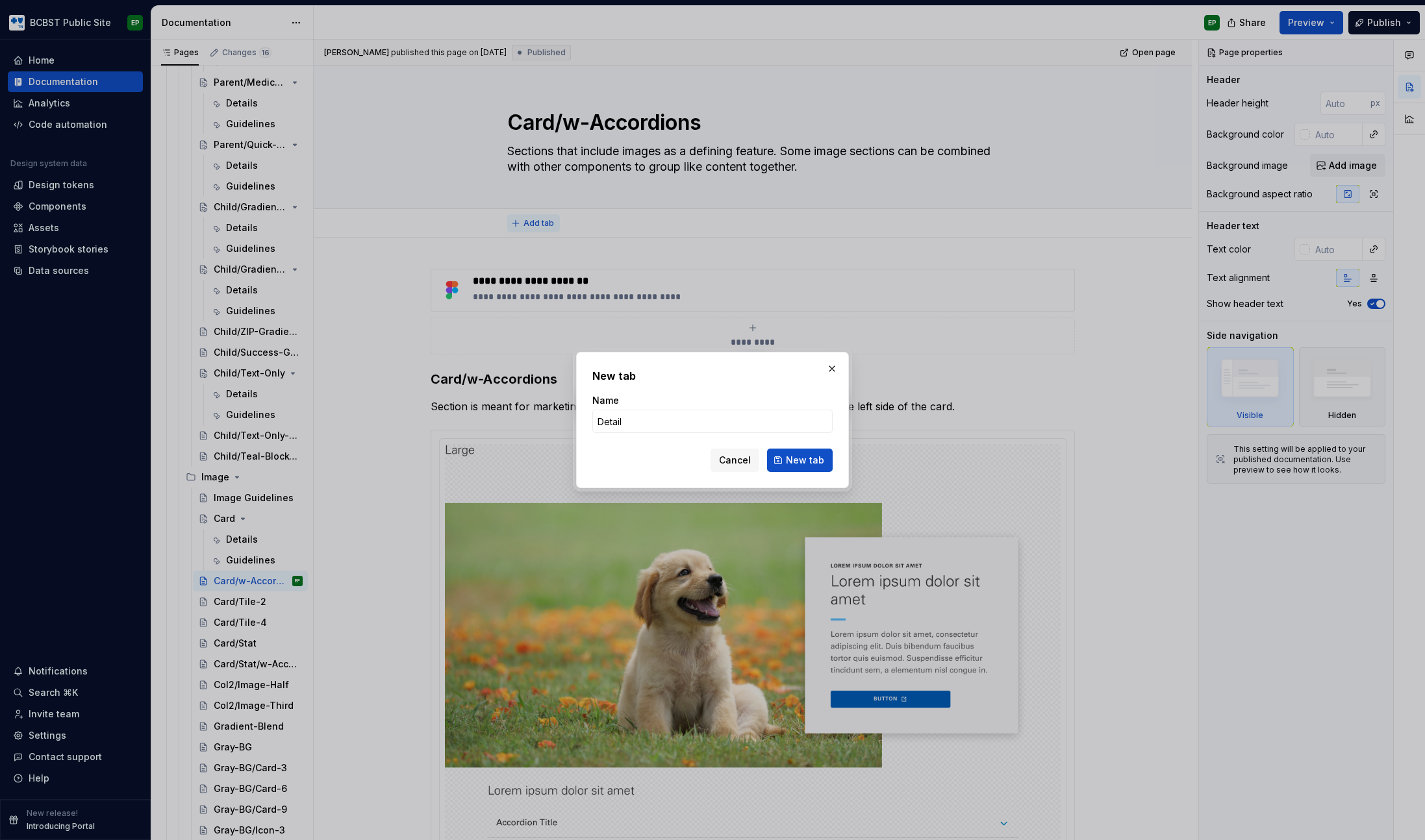
type input "Details"
click button "New tab" at bounding box center [800, 460] width 66 height 23
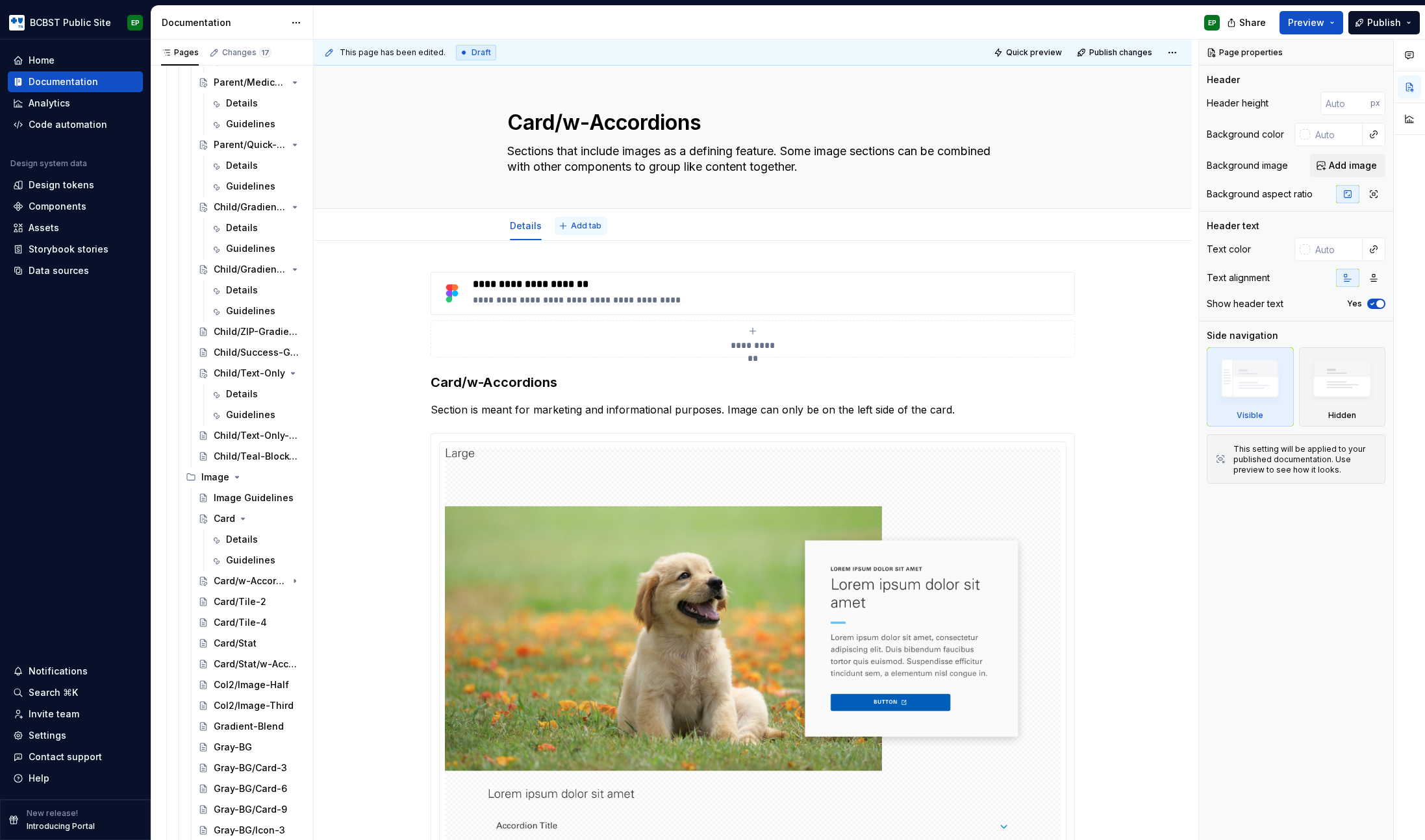
type textarea "*"
click at [584, 229] on span "Add tab" at bounding box center [586, 226] width 30 height 11
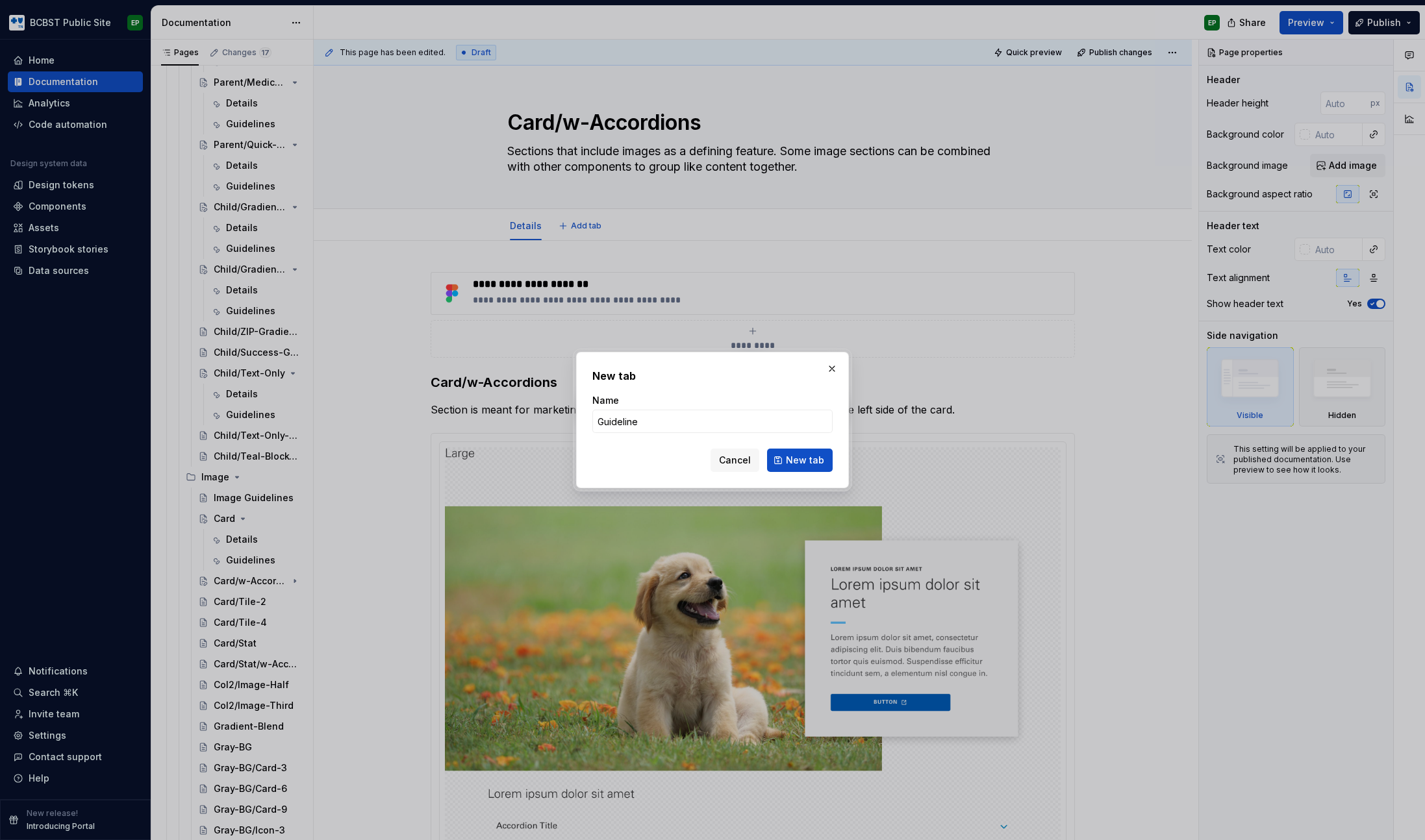
type input "Guidelines"
click button "New tab" at bounding box center [800, 460] width 66 height 23
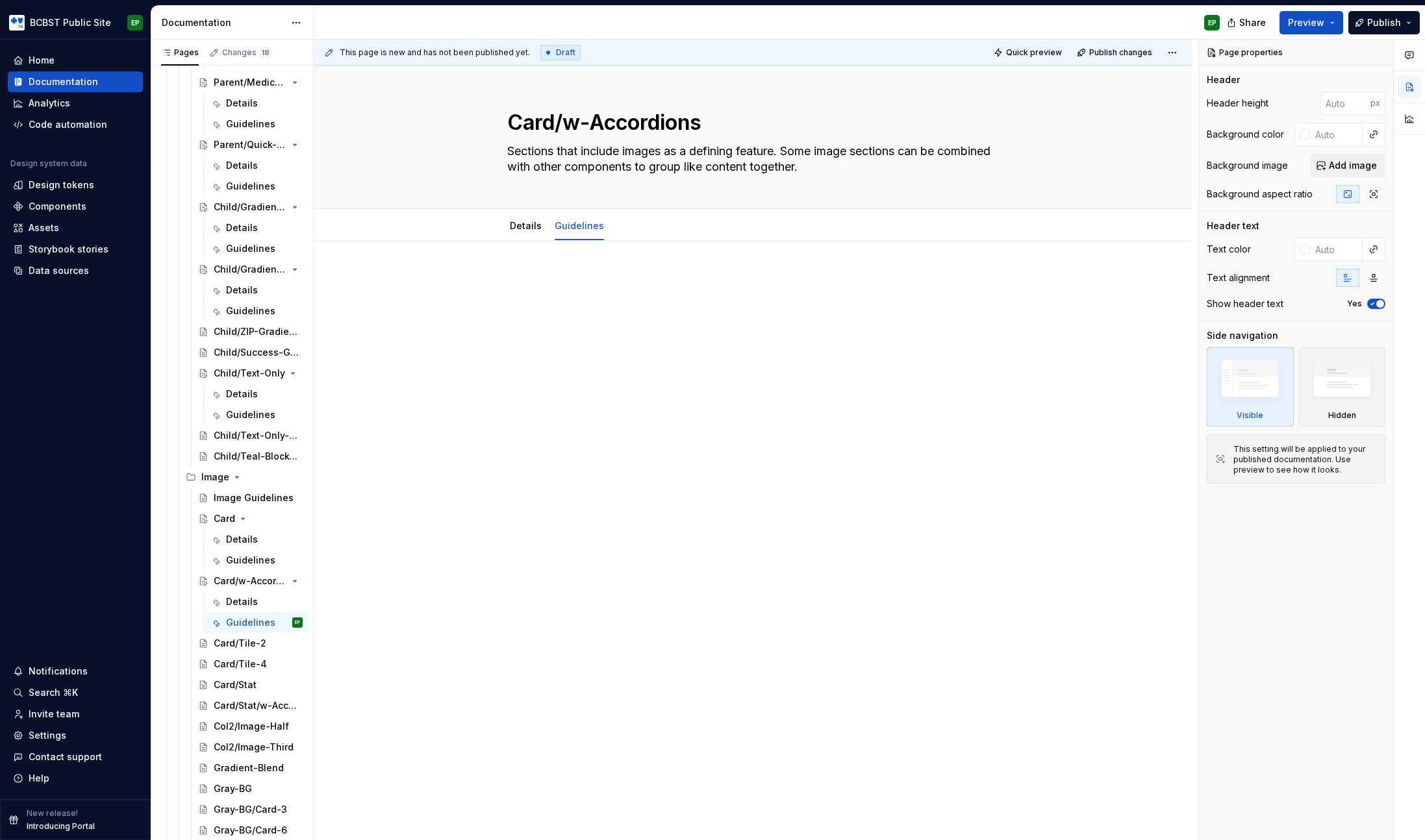
click at [573, 273] on p at bounding box center [752, 280] width 644 height 16
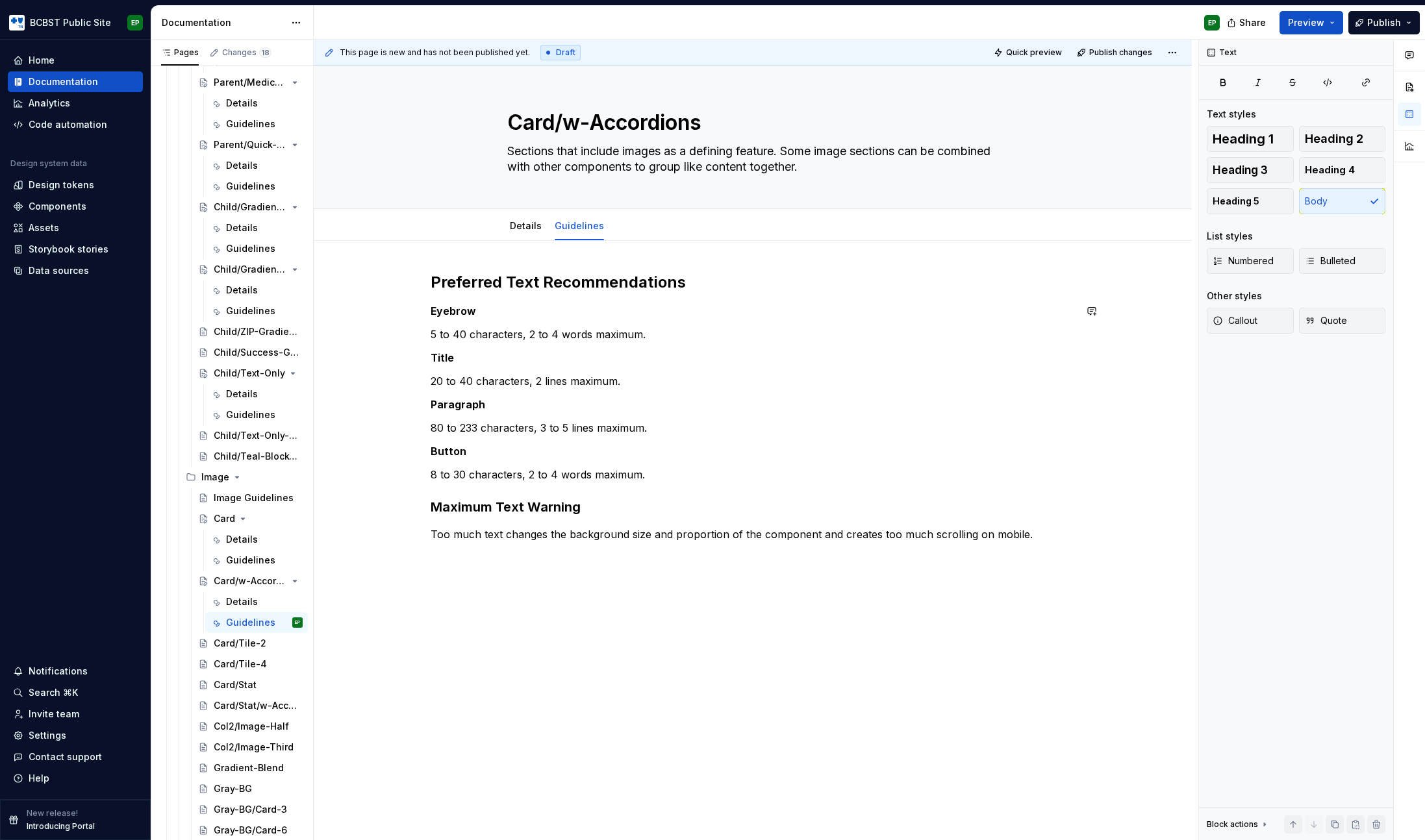
type textarea "*"
click at [698, 282] on h2 "Preferred Text Recommendations" at bounding box center [752, 282] width 644 height 20
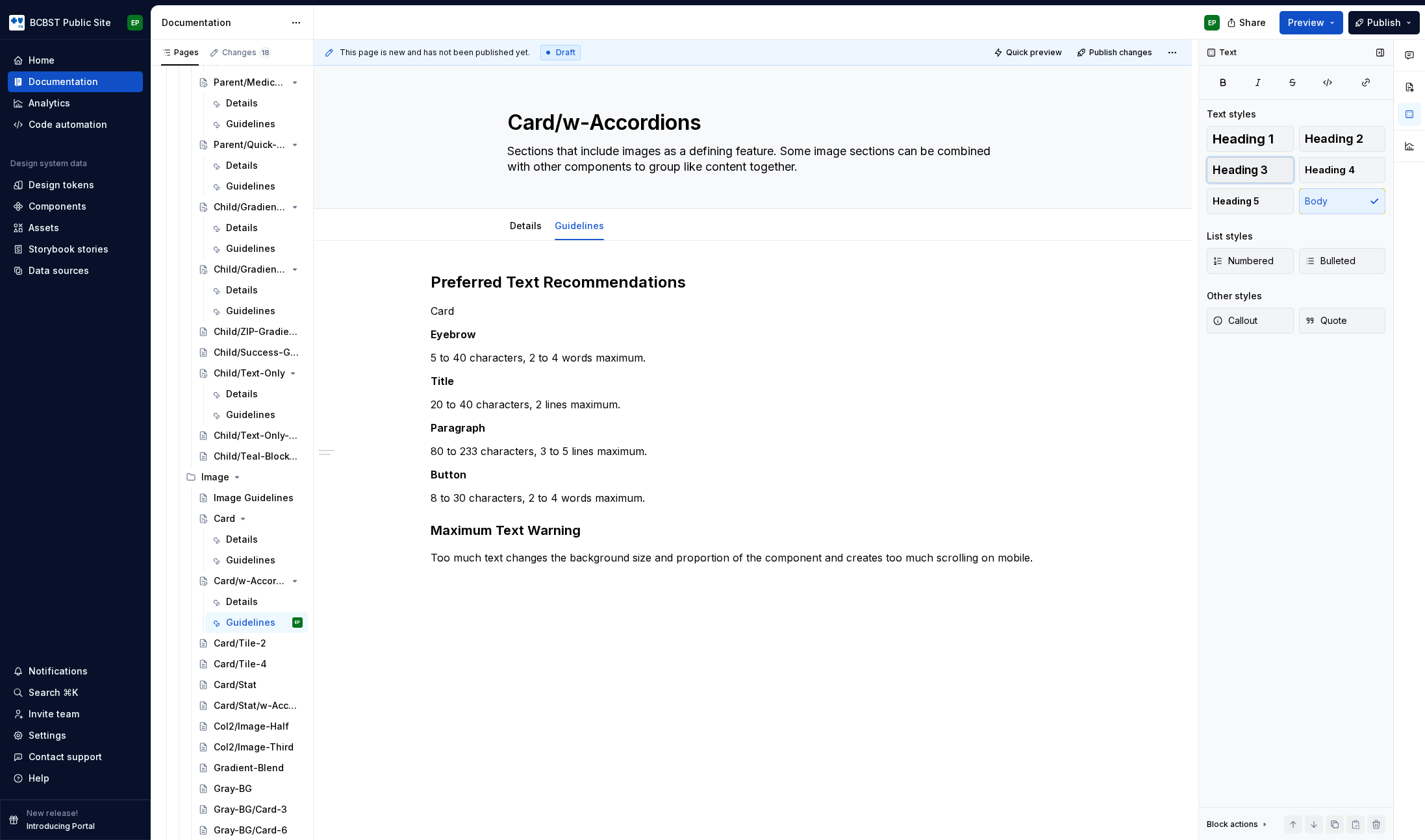
click at [1273, 175] on button "Heading 3" at bounding box center [1251, 170] width 87 height 26
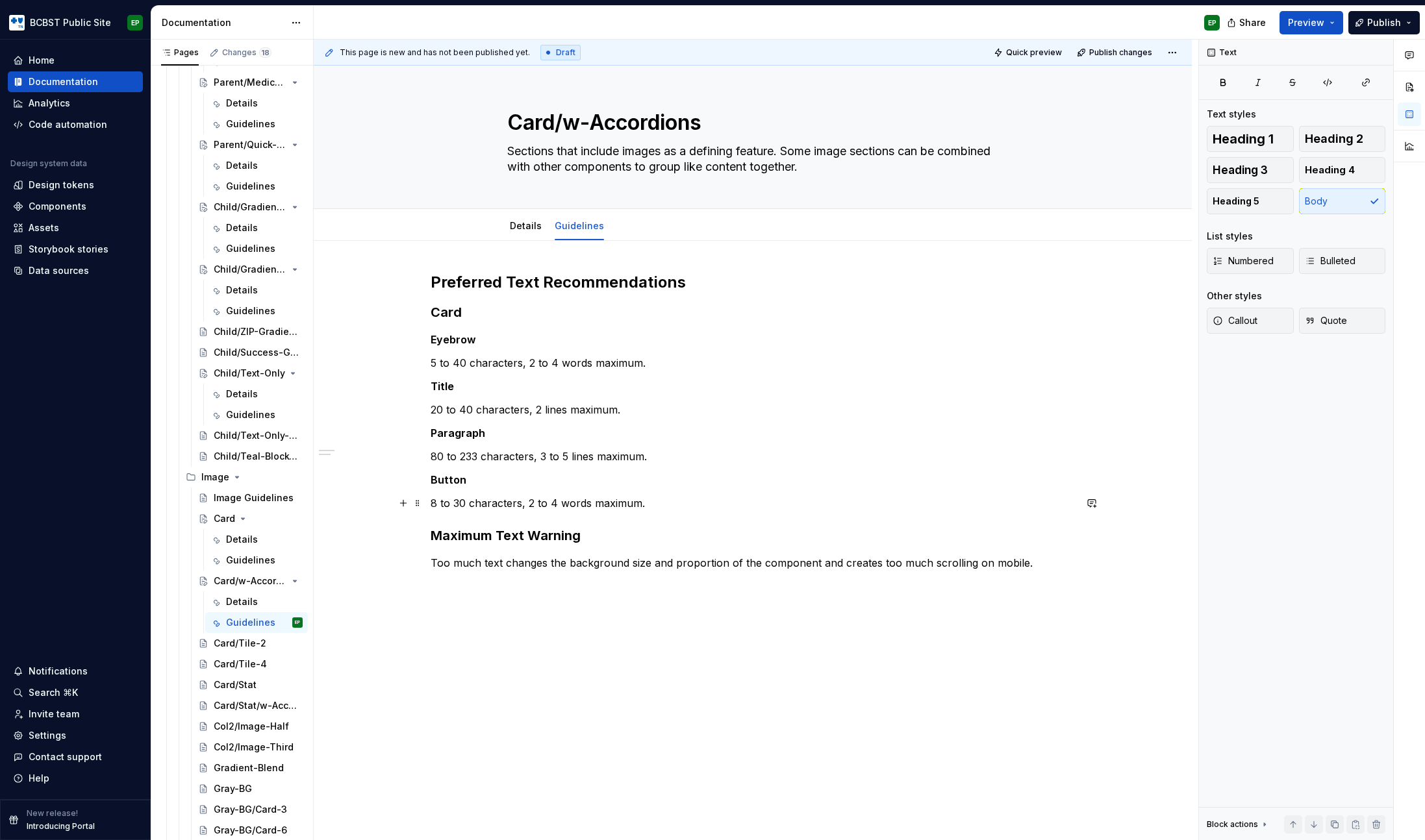
click at [653, 506] on p "8 to 30 characters, 2 to 4 words maximum." at bounding box center [752, 503] width 644 height 16
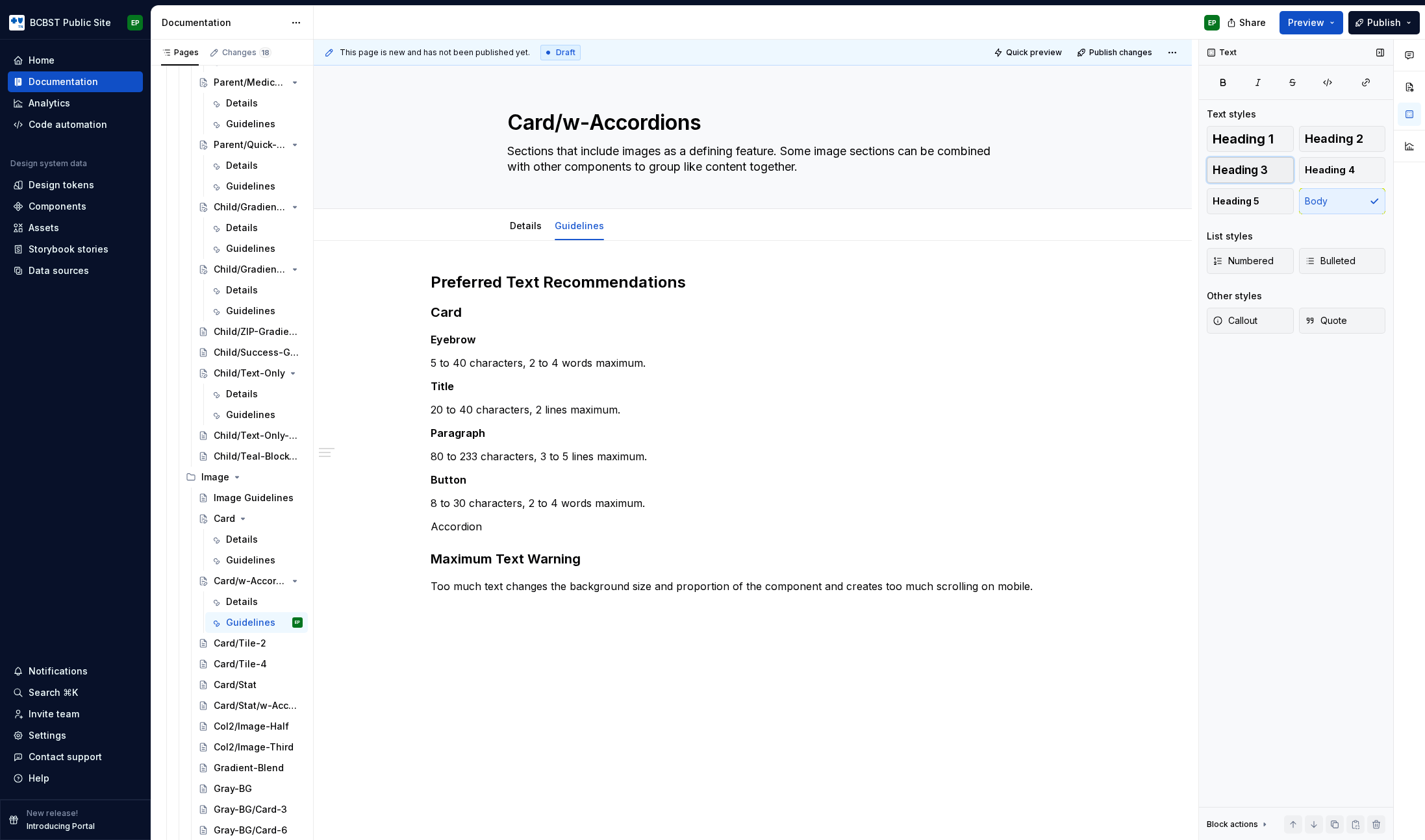
click at [1240, 172] on span "Heading 3" at bounding box center [1240, 170] width 55 height 13
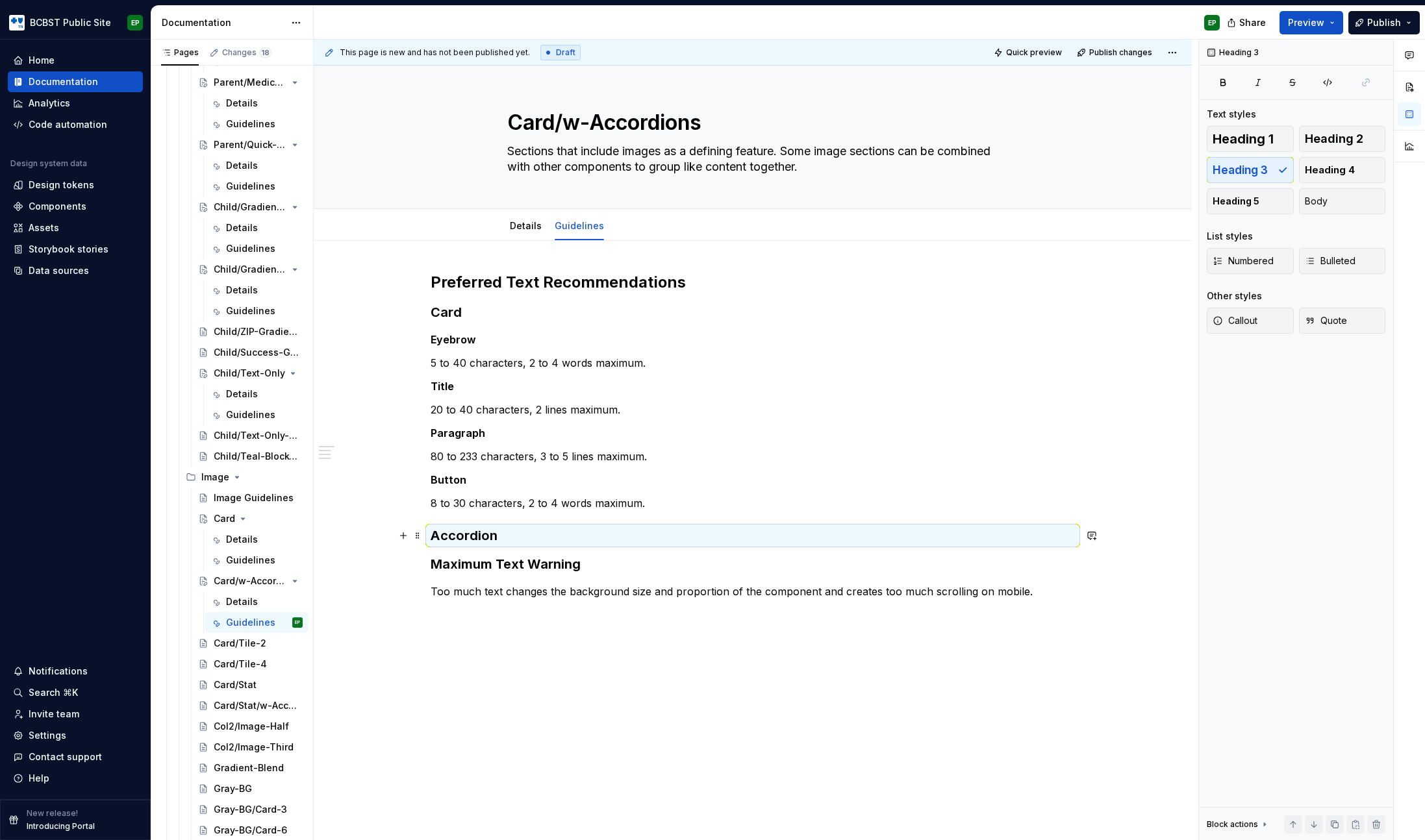
click at [530, 537] on h3 "Accordion" at bounding box center [752, 536] width 644 height 18
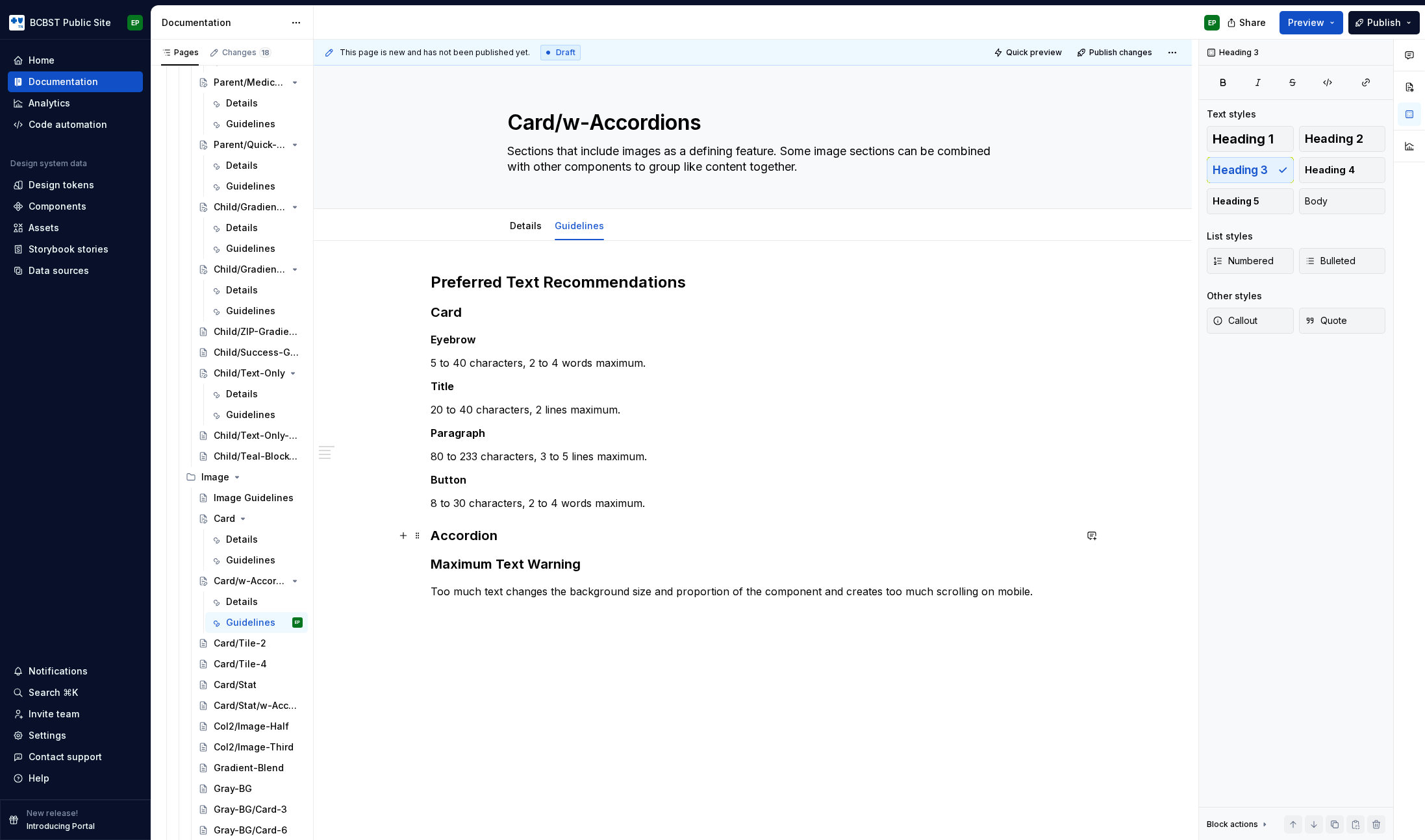
click at [530, 536] on h3 "Accordion" at bounding box center [752, 536] width 644 height 18
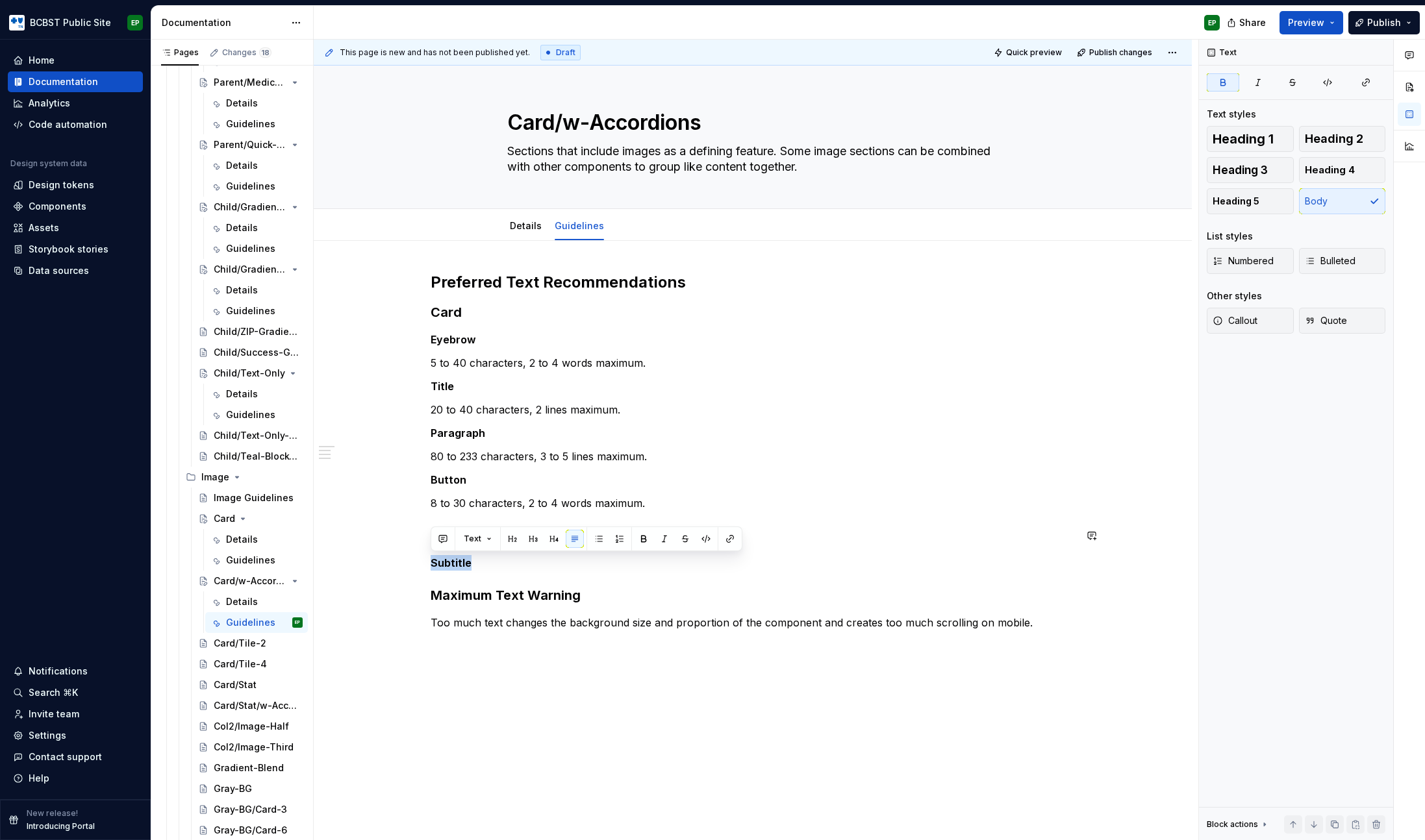
click at [508, 554] on div "Preferred Text Recommendations Card Eyebrow 5 to 40 characters, 2 to 4 words ma…" at bounding box center [752, 451] width 644 height 358
click at [498, 561] on p "Subtitle" at bounding box center [752, 564] width 644 height 16
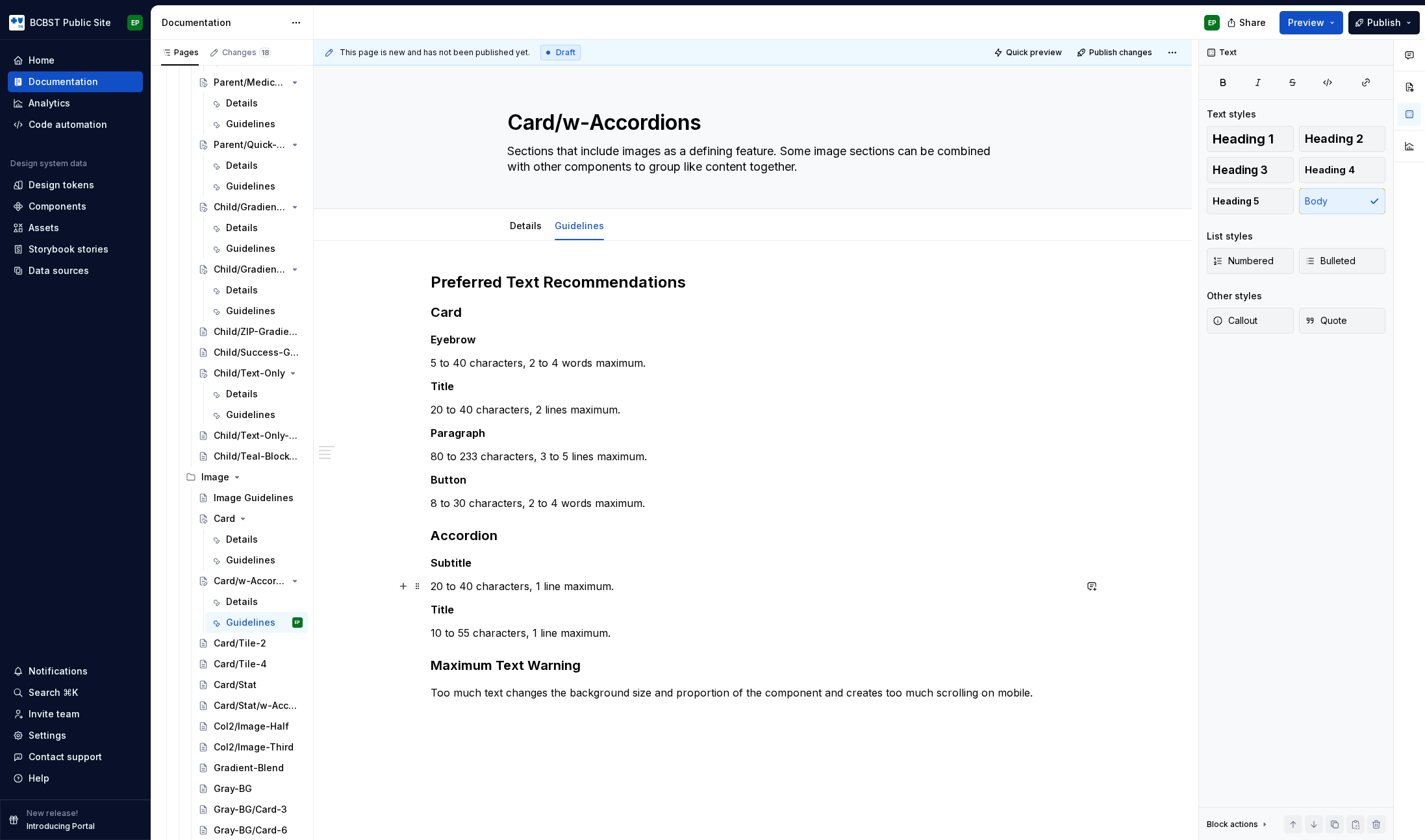
click at [464, 588] on p "20 to 40 characters, 1 line maximum." at bounding box center [752, 587] width 644 height 16
click at [440, 633] on p "10 to 55 characters, 1 line maximum." at bounding box center [752, 634] width 644 height 16
click at [460, 636] on p "5 to 55 characters, 1 line maximum." at bounding box center [752, 634] width 644 height 16
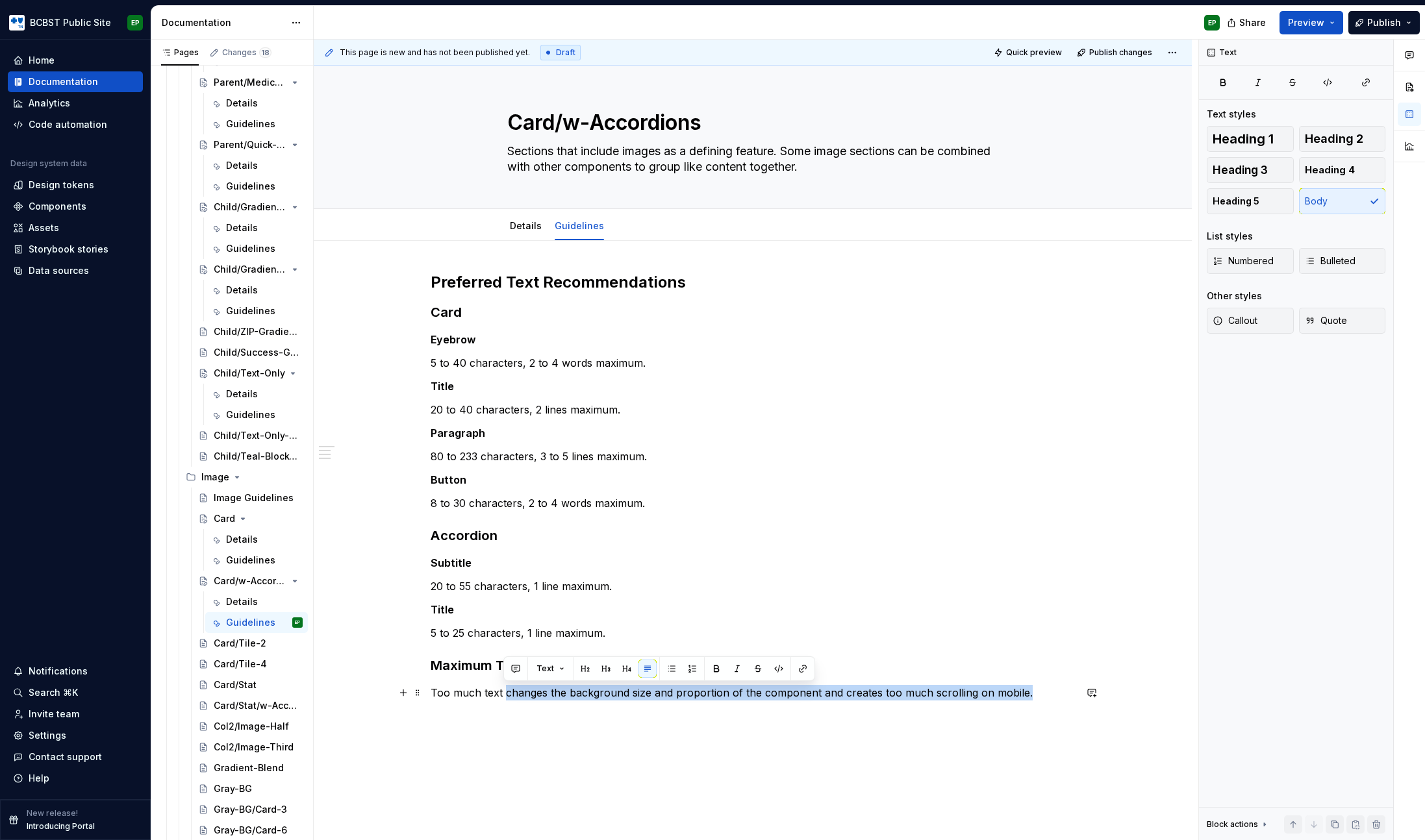
drag, startPoint x: 505, startPoint y: 693, endPoint x: 1029, endPoint y: 687, distance: 524.0
click at [1029, 687] on p "Too much text changes the background size and proportion of the component and c…" at bounding box center [752, 693] width 644 height 16
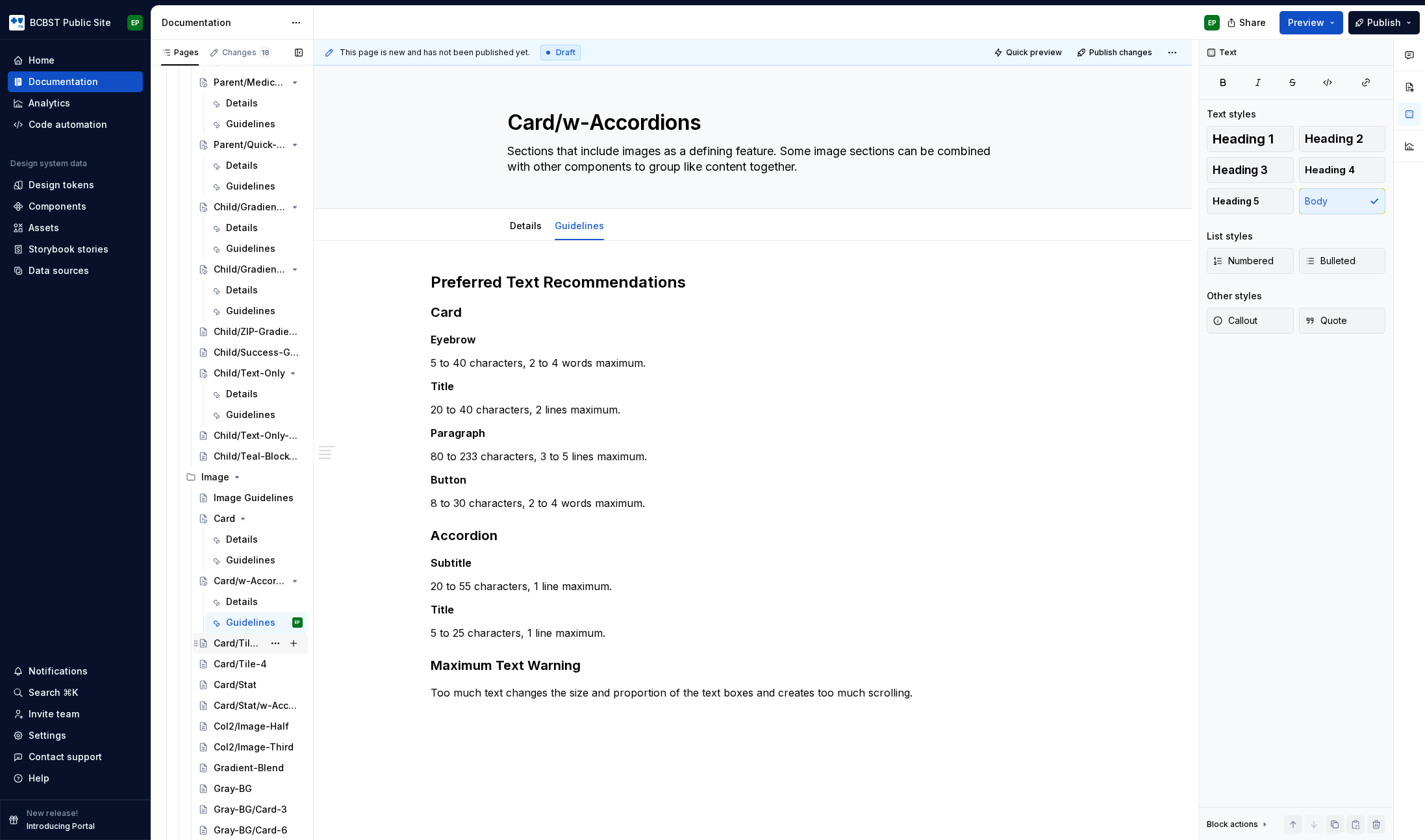
click at [239, 641] on div "Card/Tile-2" at bounding box center [238, 644] width 50 height 13
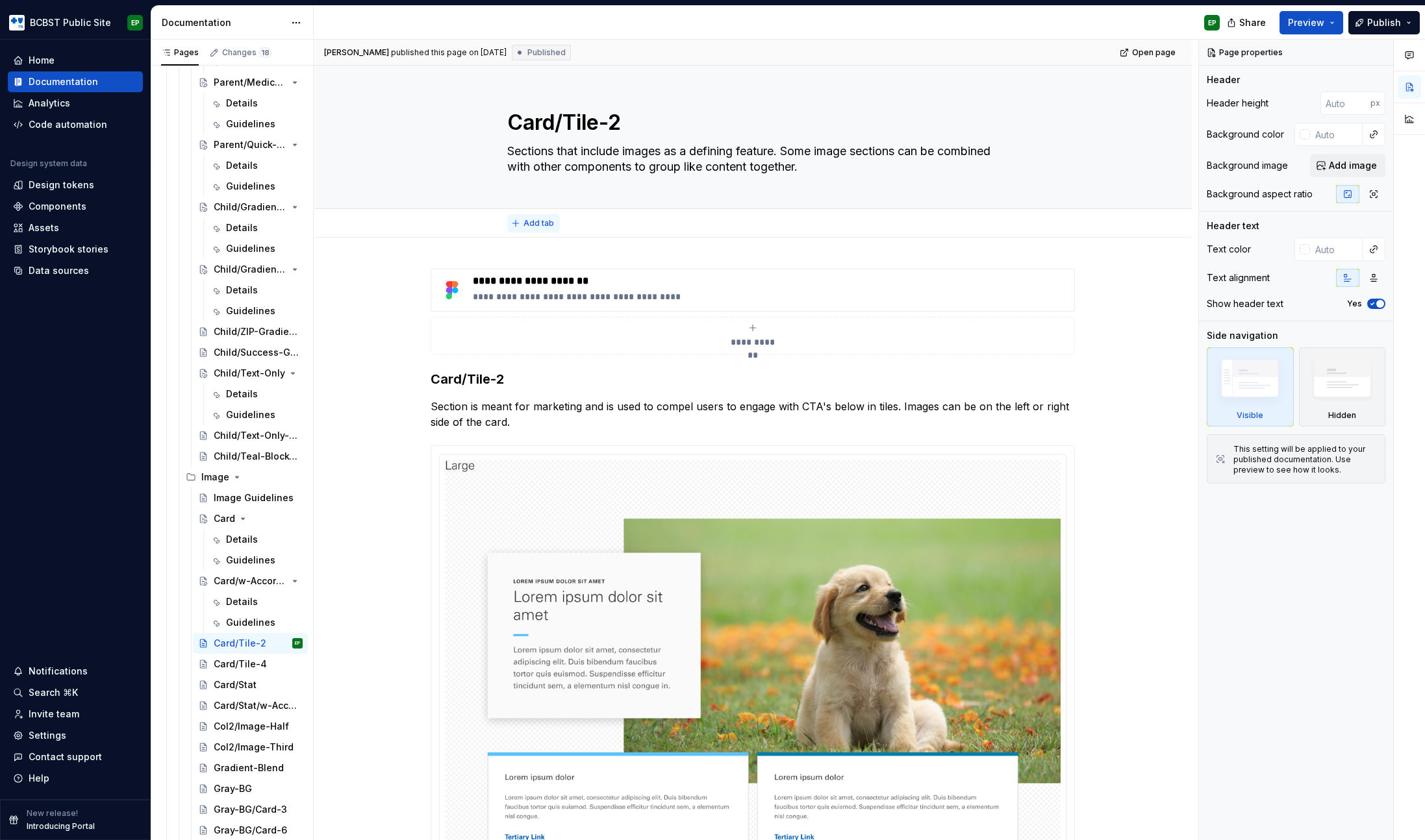
click at [525, 223] on span "Add tab" at bounding box center [539, 223] width 30 height 11
type textarea "*"
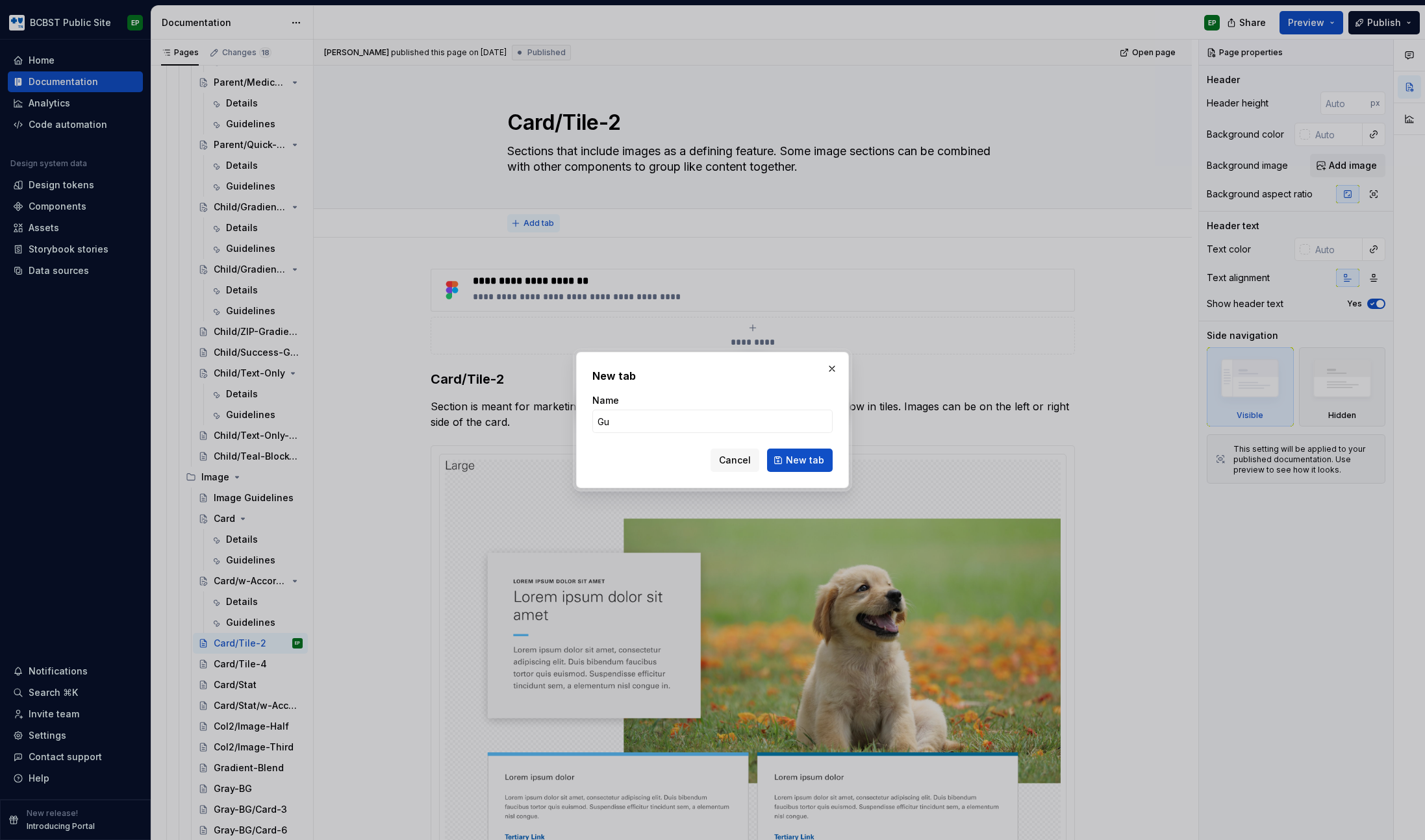
type input "G"
type input "Details"
click button "New tab" at bounding box center [800, 460] width 66 height 23
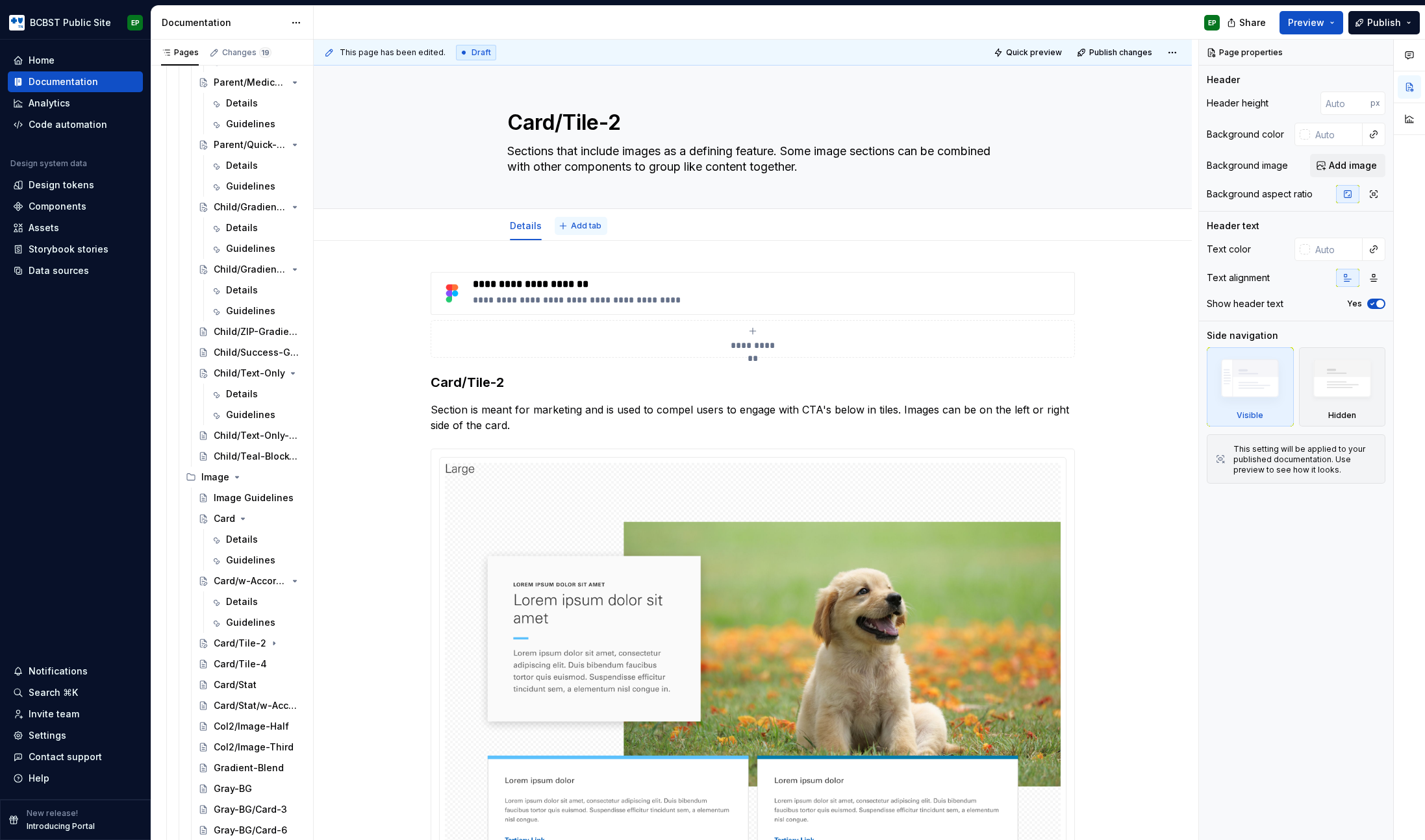
click at [595, 223] on span "Add tab" at bounding box center [586, 226] width 30 height 11
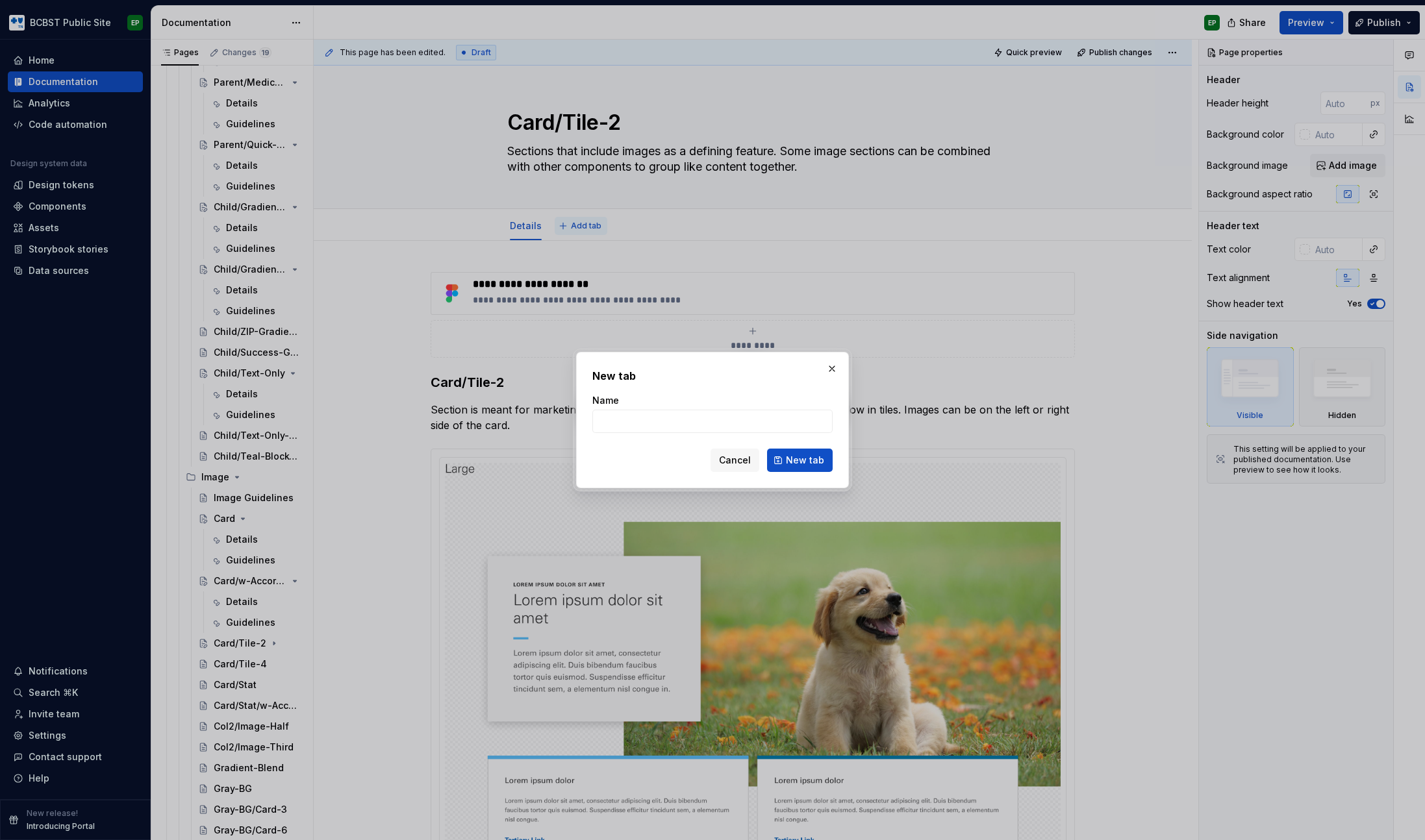
type textarea "*"
type input "Guidelines"
click button "New tab" at bounding box center [800, 460] width 66 height 23
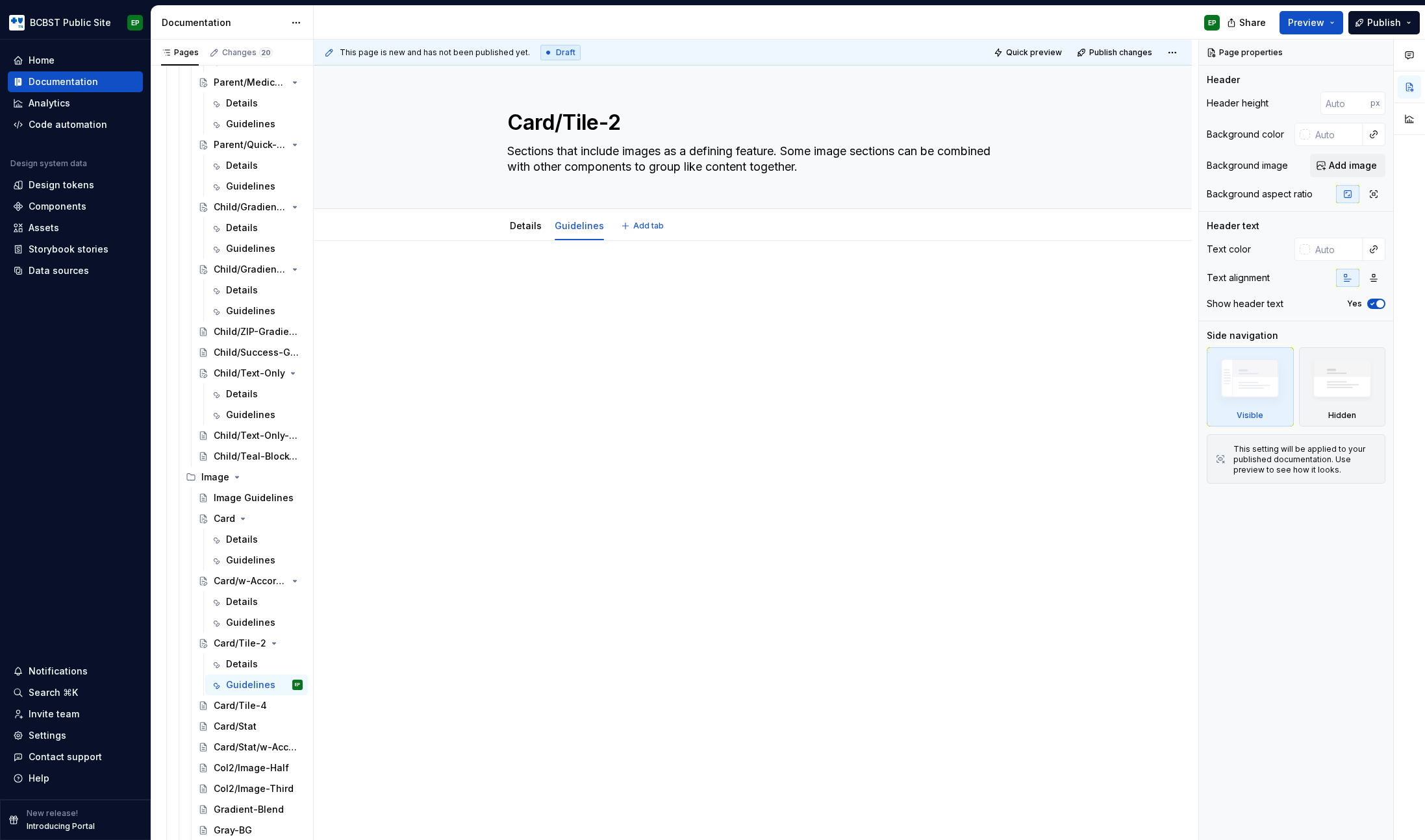
type textarea "*"
click at [708, 344] on div at bounding box center [753, 415] width 878 height 348
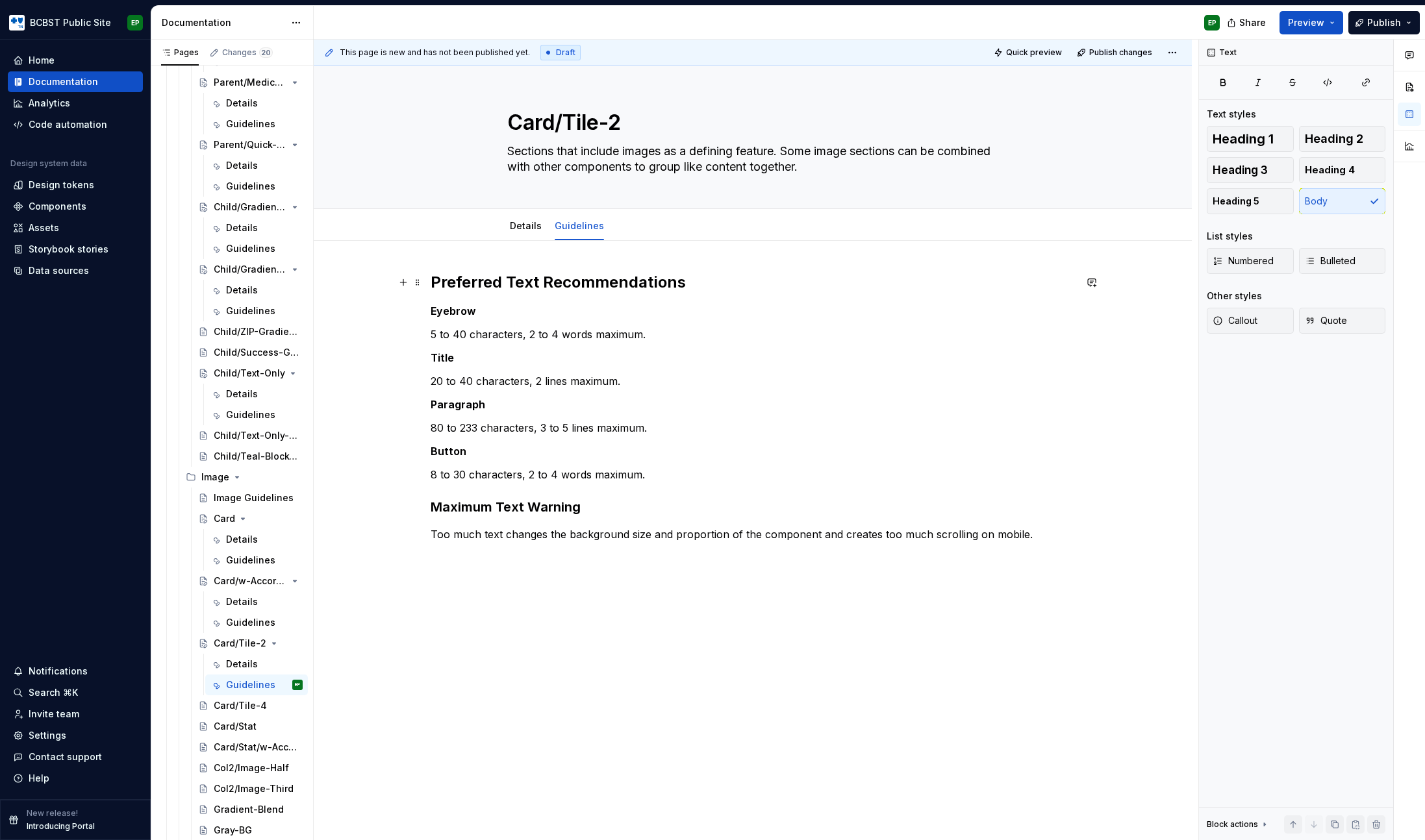
click at [695, 284] on h2 "Preferred Text Recommendations" at bounding box center [752, 282] width 644 height 20
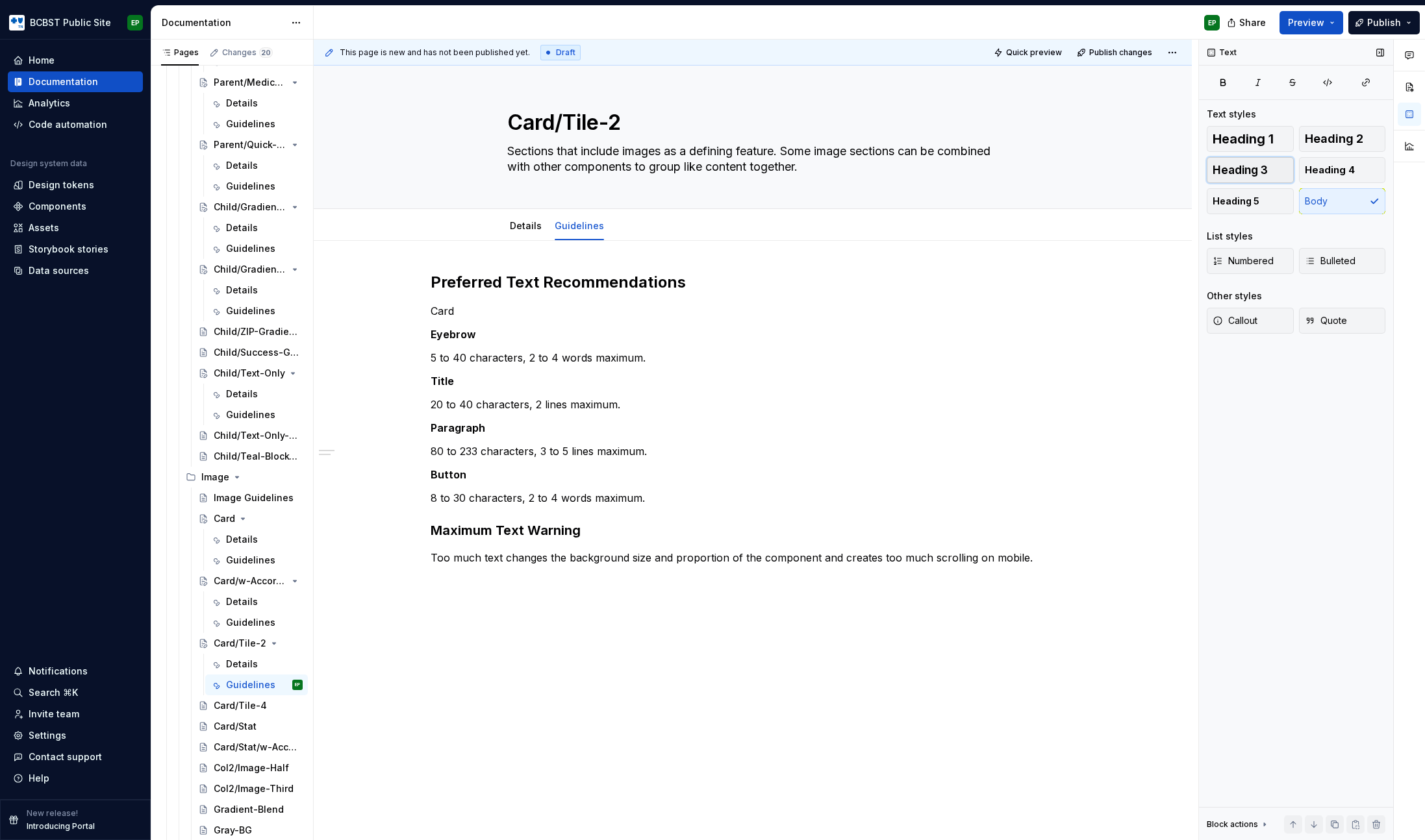
click at [1263, 168] on span "Heading 3" at bounding box center [1240, 170] width 55 height 13
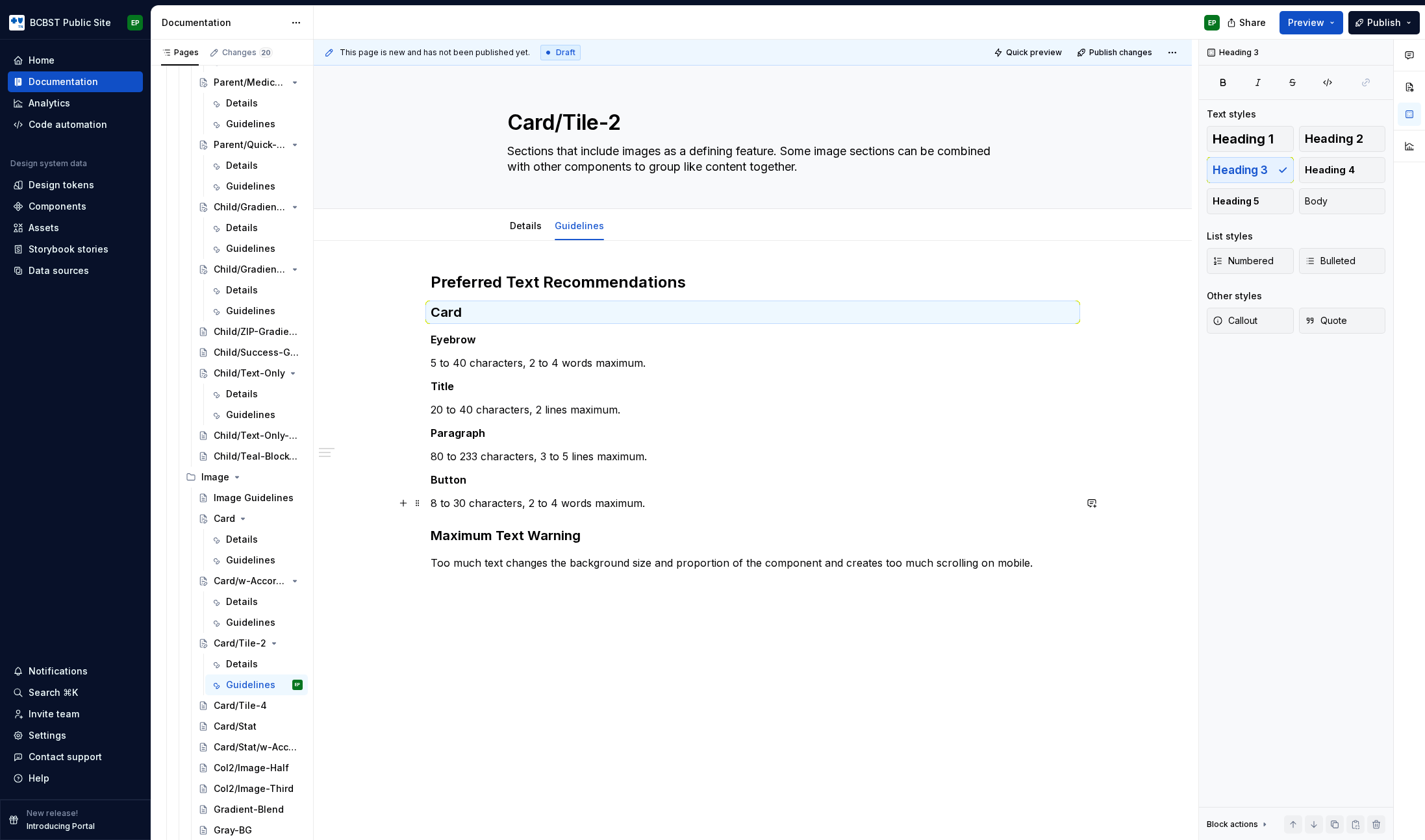
click at [652, 502] on p "8 to 30 characters, 2 to 4 words maximum." at bounding box center [752, 503] width 644 height 16
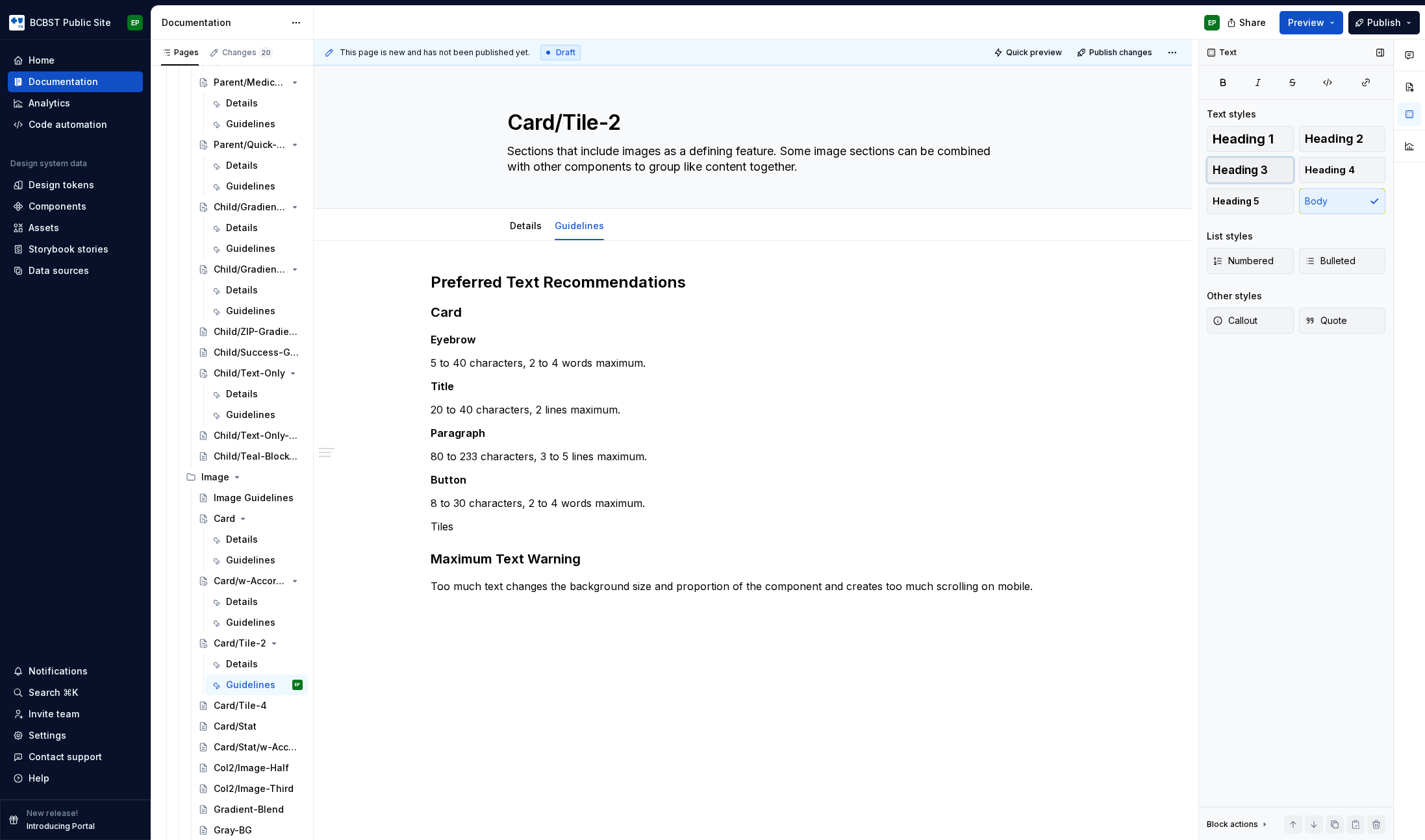
click at [1257, 169] on span "Heading 3" at bounding box center [1240, 170] width 55 height 13
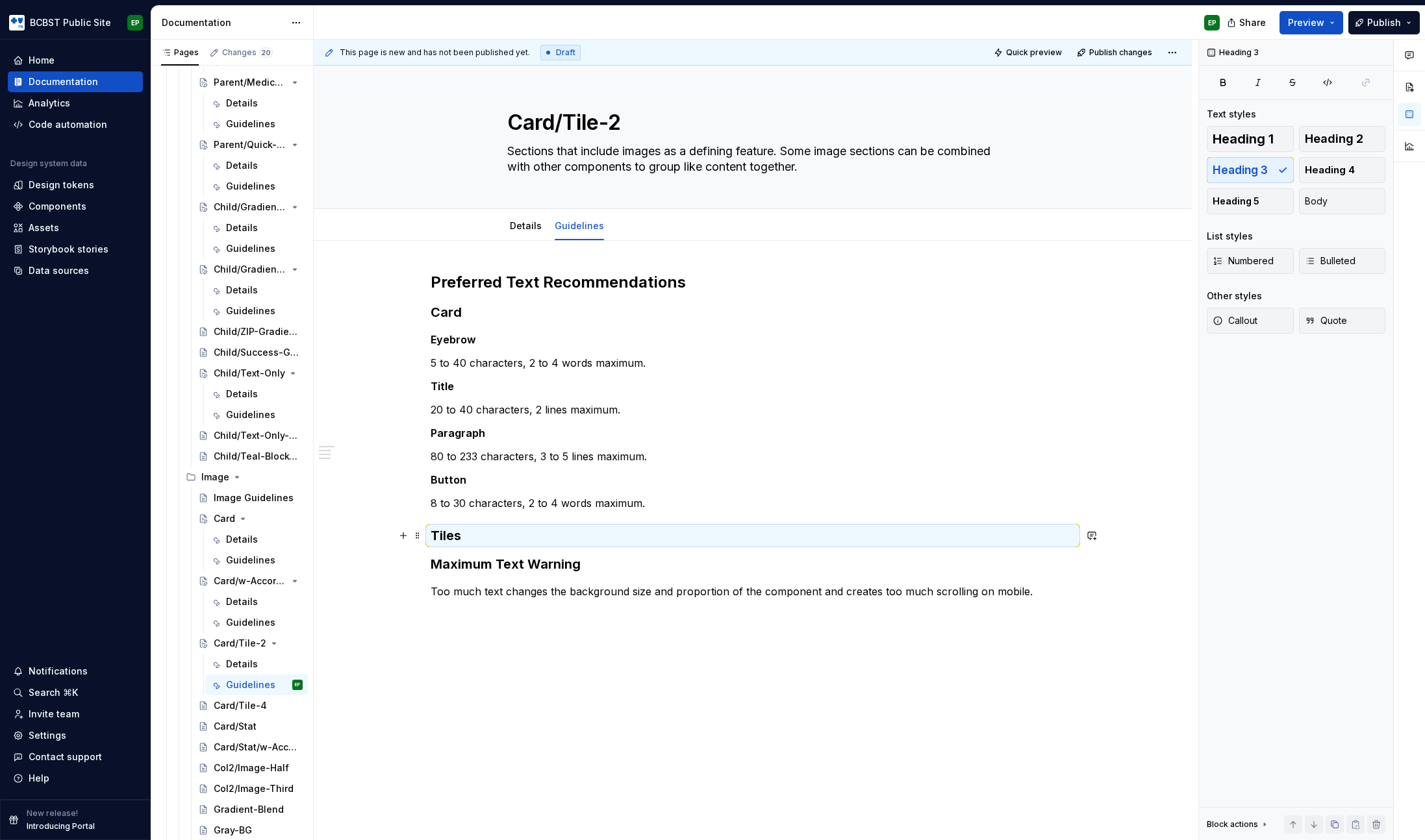
click at [503, 533] on h3 "Tiles" at bounding box center [752, 536] width 644 height 18
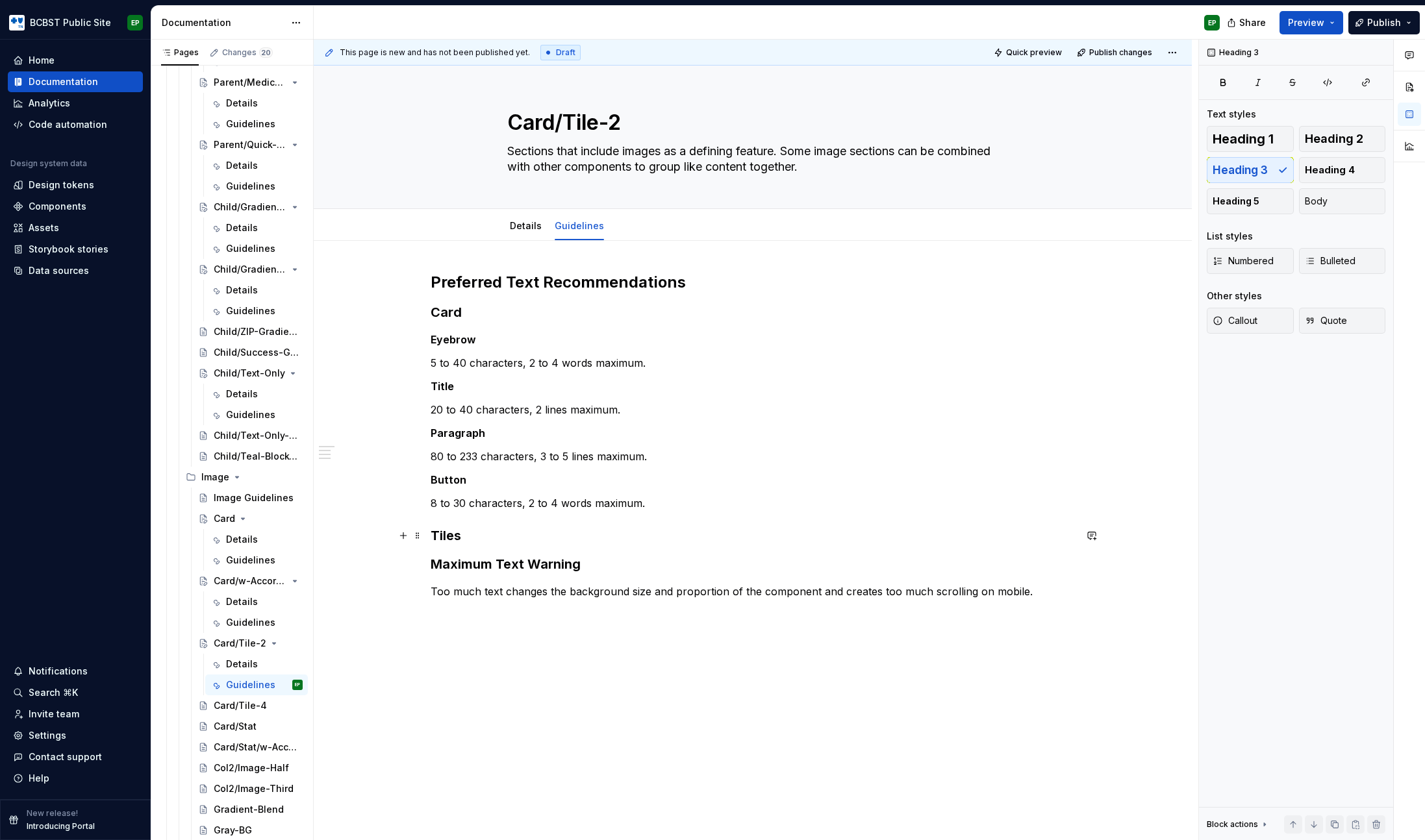
click at [503, 533] on h3 "Tiles" at bounding box center [752, 536] width 644 height 18
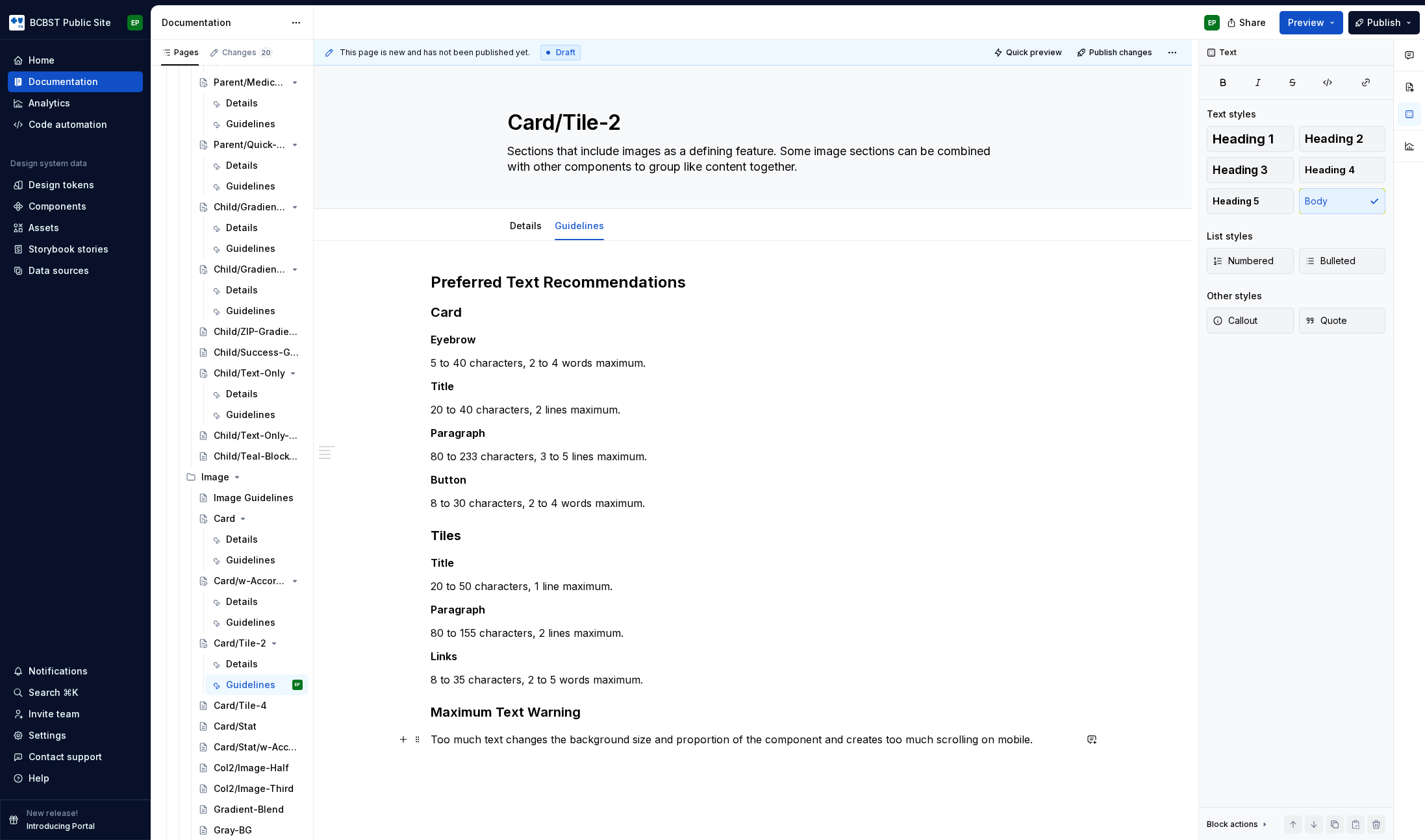
click at [1043, 742] on p "Too much text changes the background size and proportion of the component and c…" at bounding box center [752, 740] width 644 height 16
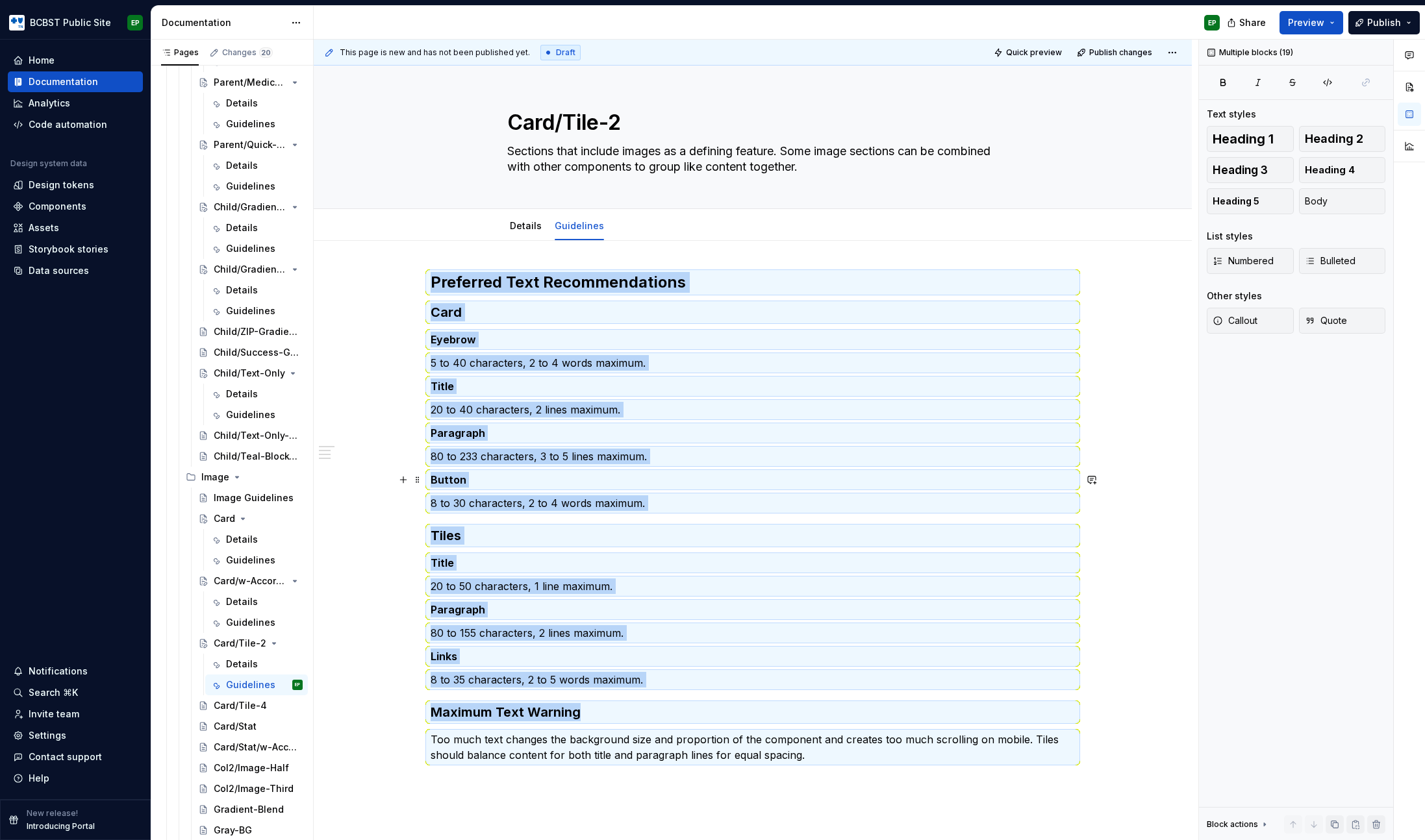
copy div "Preferred Text Recommendations Card Eyebrow 5 to 40 characters, 2 to 4 words ma…"
click at [243, 708] on div "Card/Tile-4" at bounding box center [238, 706] width 50 height 13
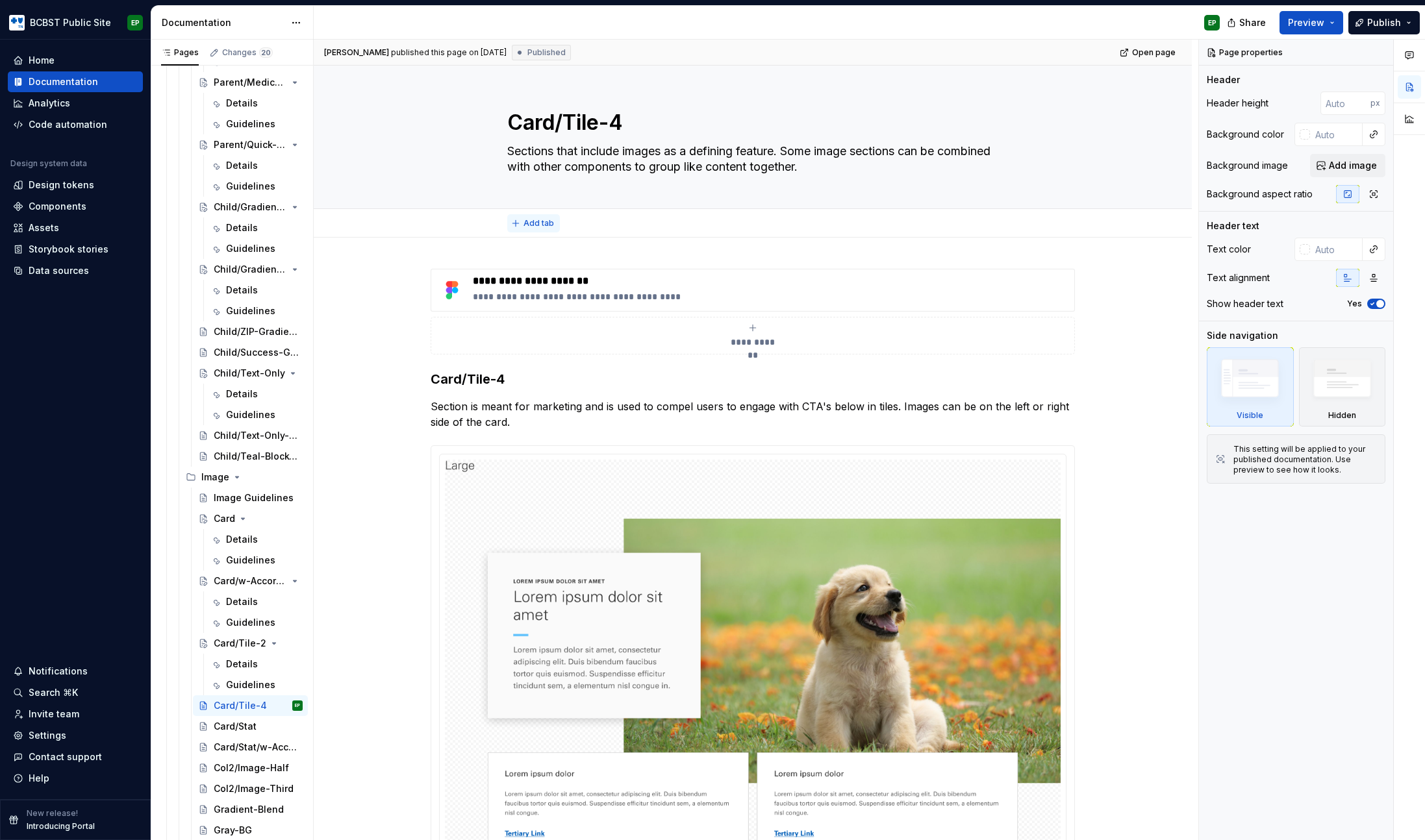
click at [551, 226] on span "Add tab" at bounding box center [539, 223] width 30 height 11
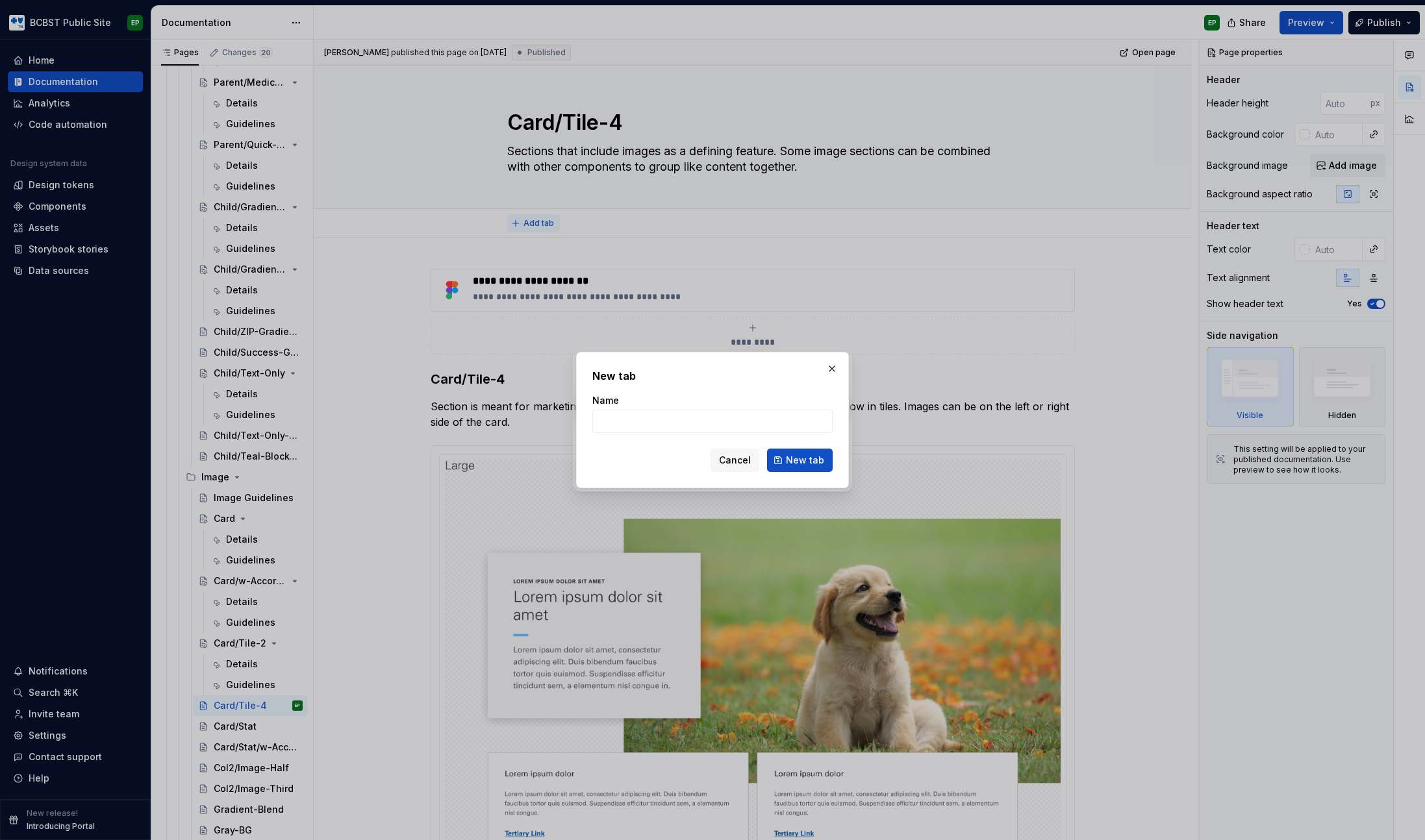
type textarea "*"
click at [646, 425] on input "Name" at bounding box center [712, 421] width 240 height 23
type input "Details"
click button "New tab" at bounding box center [800, 460] width 66 height 23
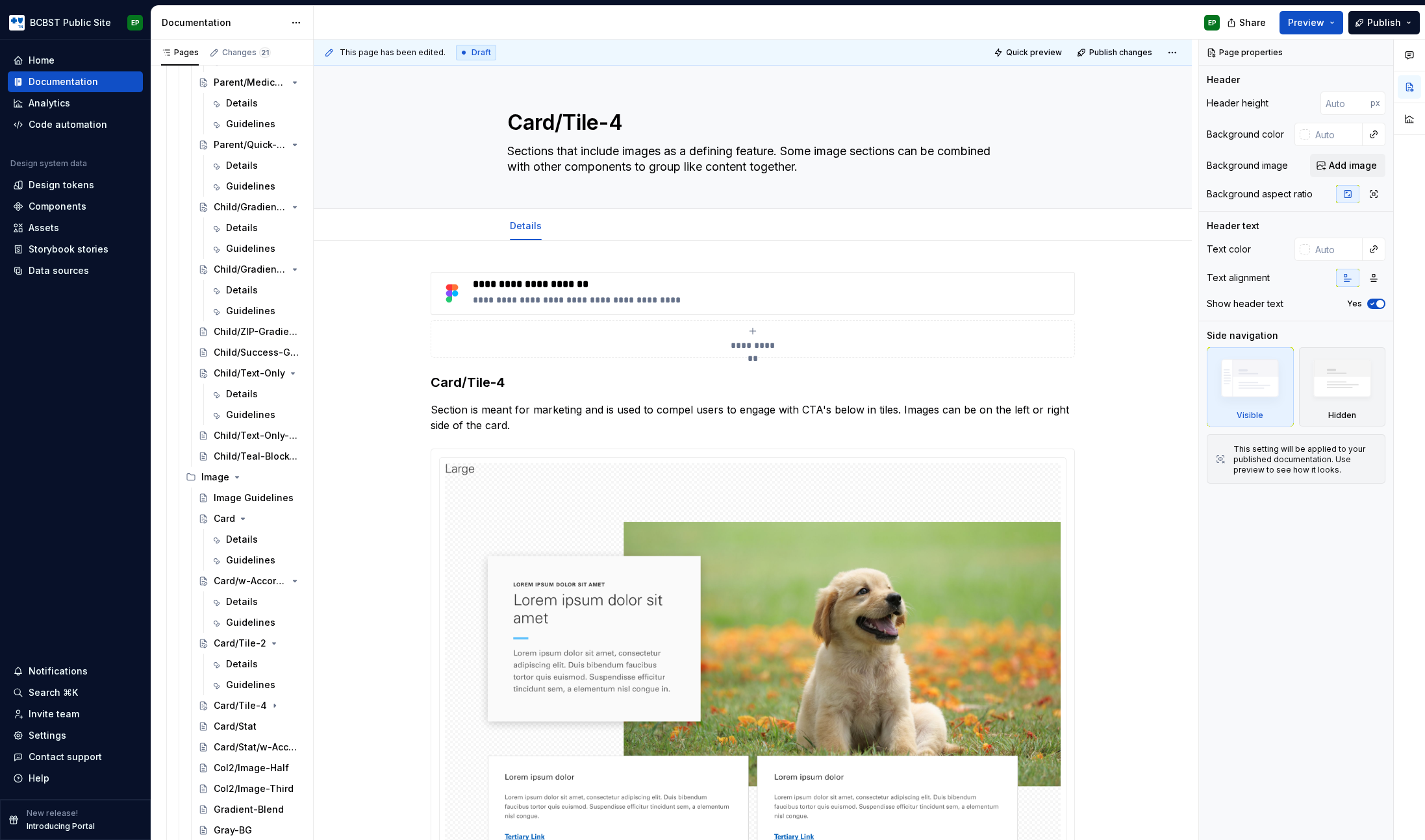
type textarea "*"
click at [568, 232] on button "Add tab" at bounding box center [580, 226] width 52 height 18
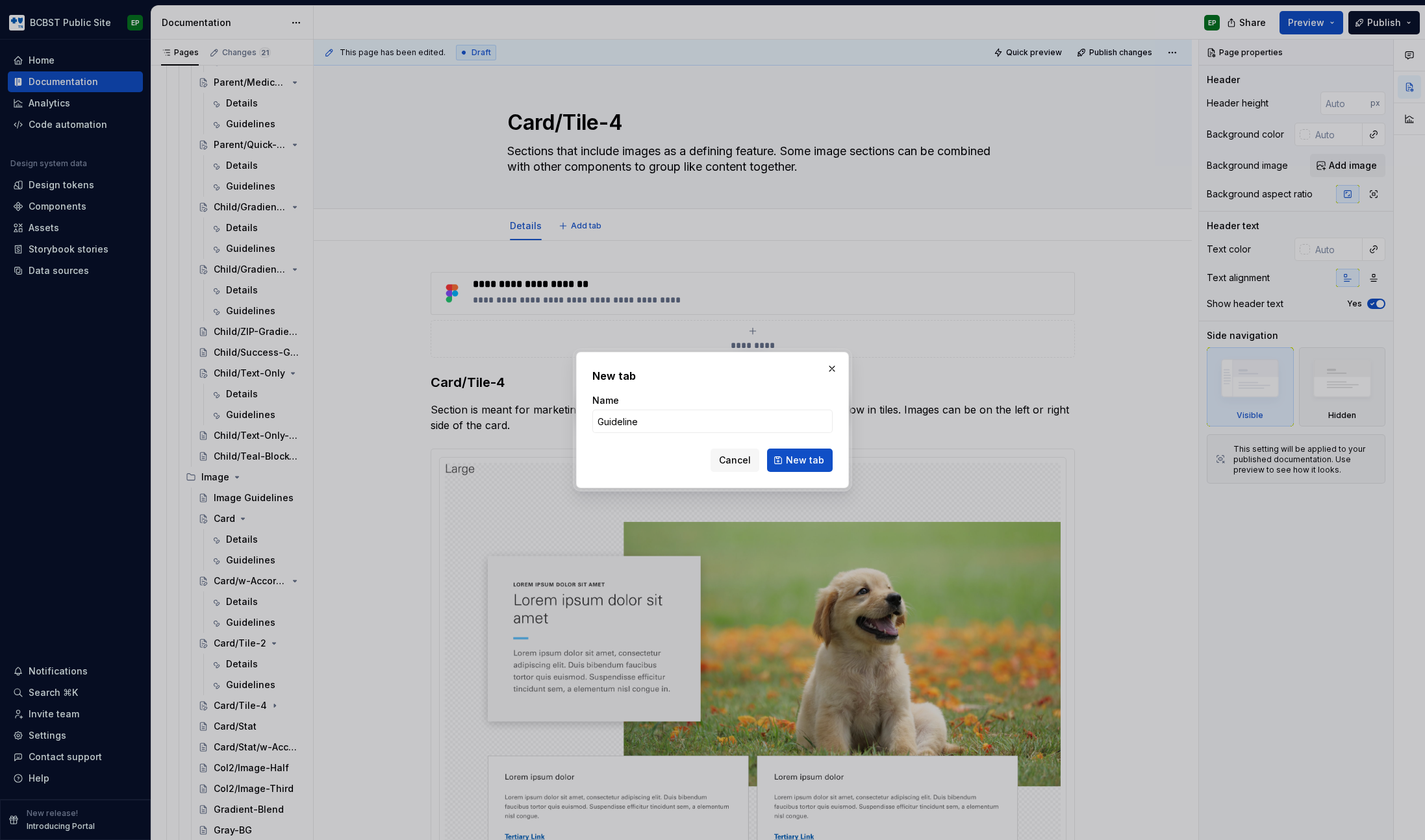
type input "Guidelines"
click button "New tab" at bounding box center [800, 460] width 66 height 23
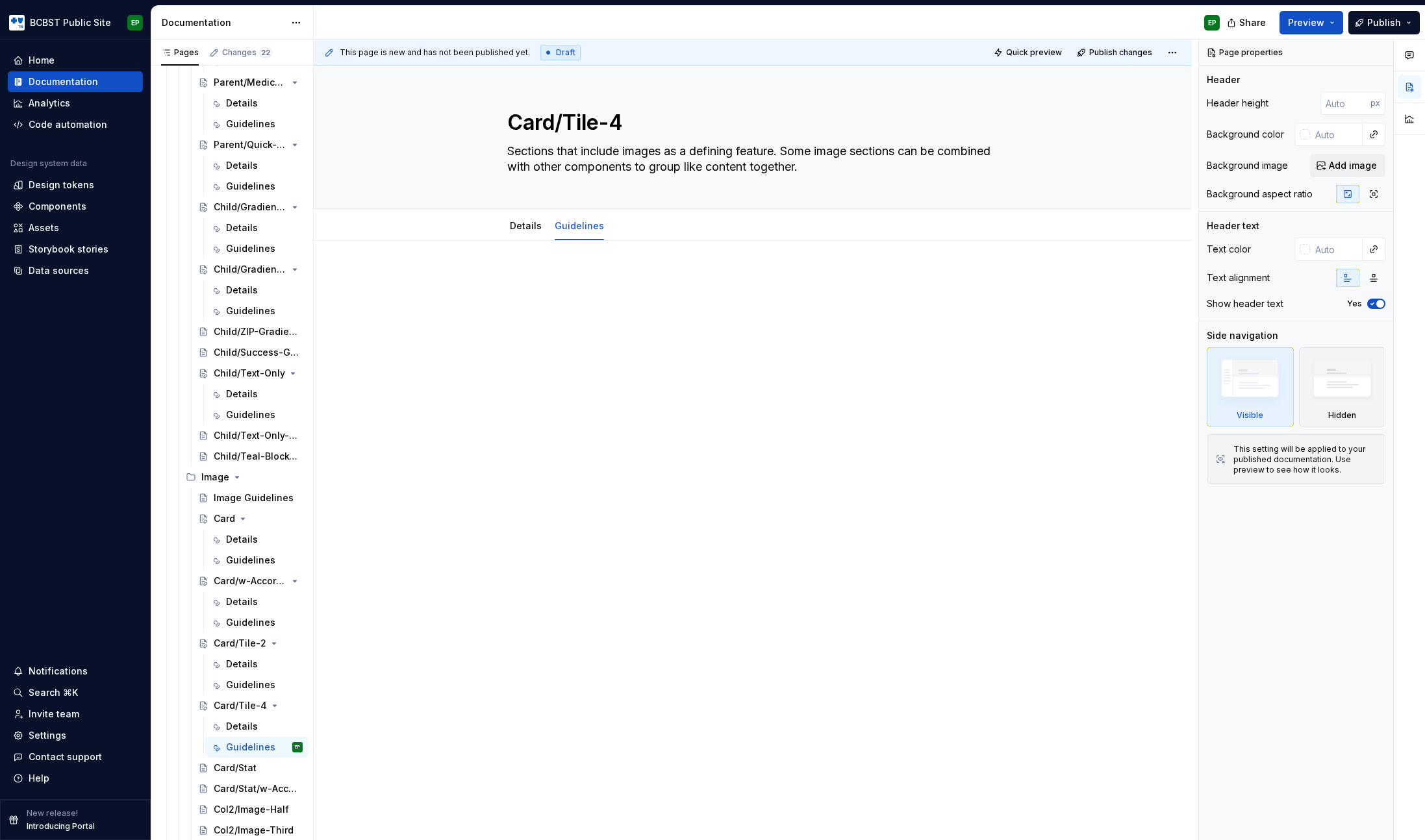
click at [616, 284] on p at bounding box center [752, 280] width 644 height 16
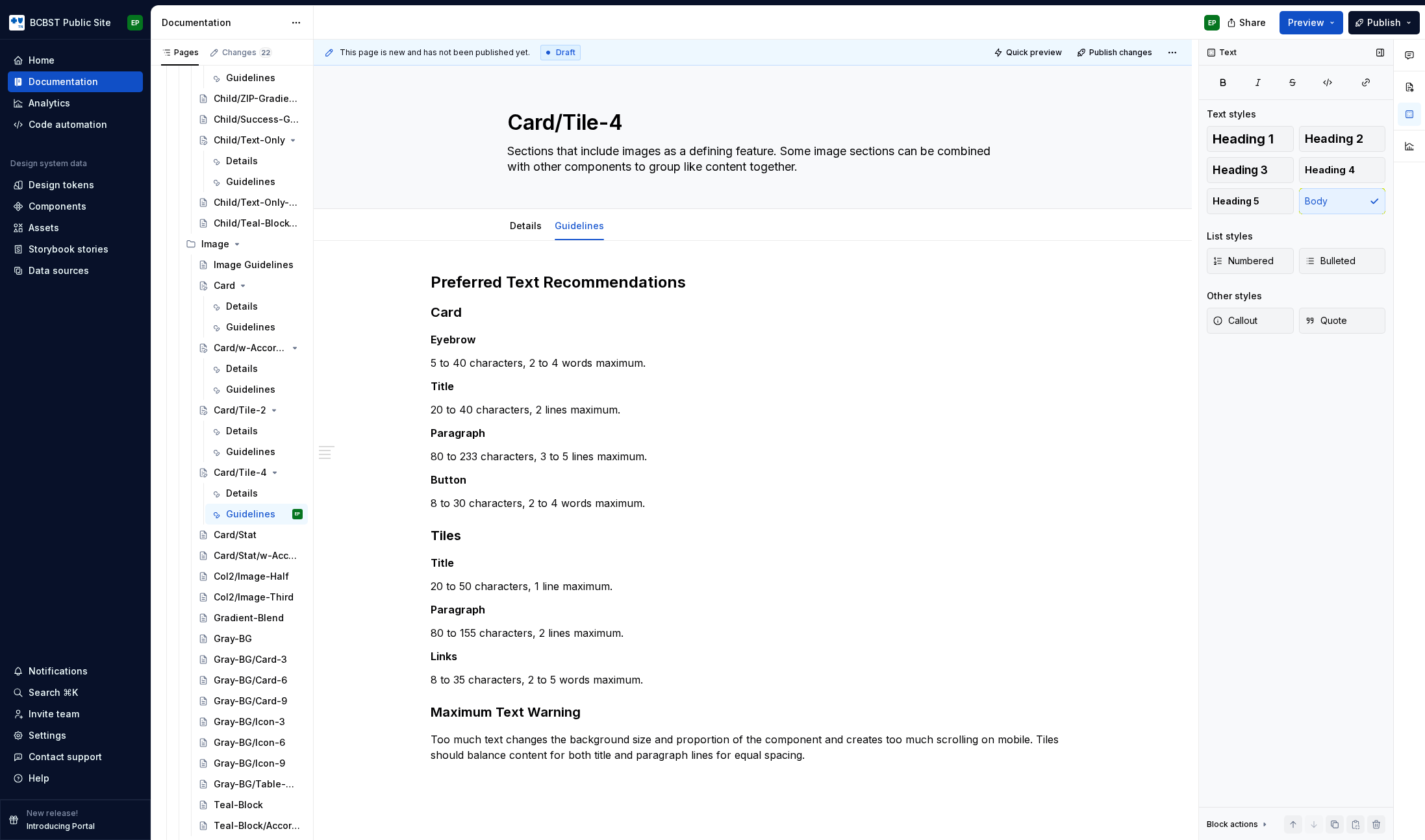
scroll to position [1142, 0]
click at [725, 456] on p "80 to 233 characters, 3 to 5 lines maximum." at bounding box center [752, 457] width 644 height 16
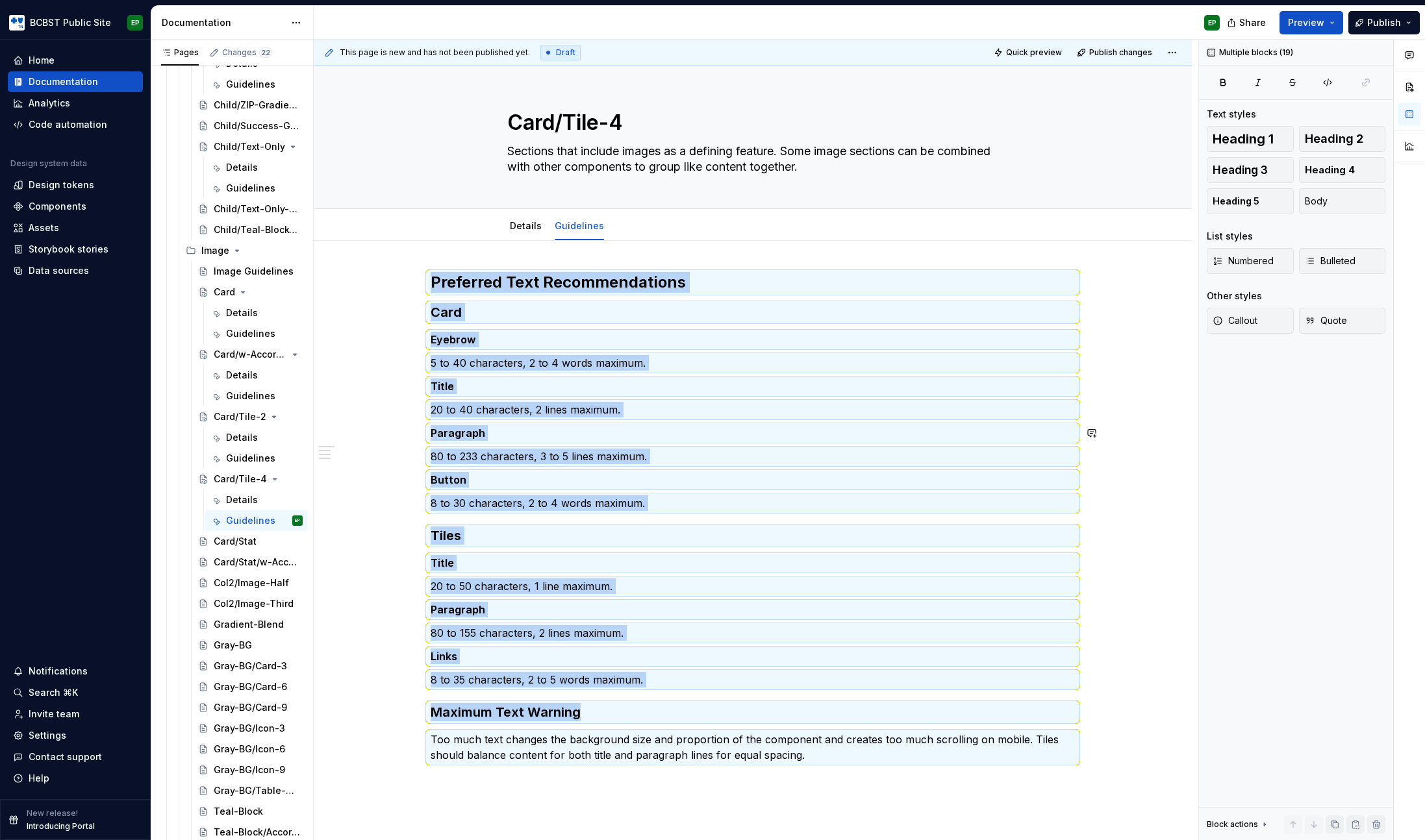
copy div "Preferred Text Recommendations Card Eyebrow 5 to 40 characters, 2 to 4 words ma…"
click at [220, 538] on div "Card/Stat" at bounding box center [235, 541] width 43 height 13
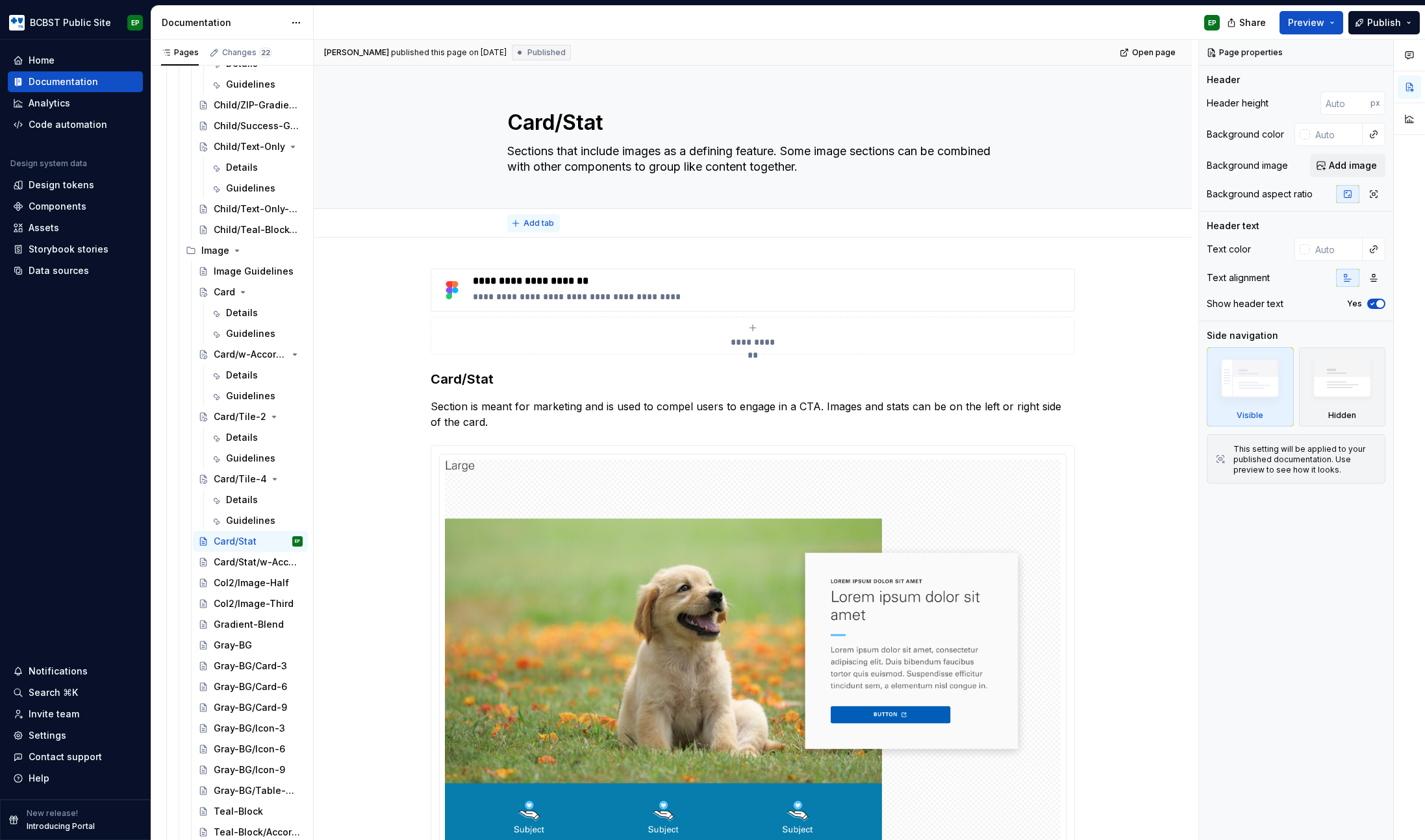
type textarea "*"
click at [544, 221] on span "Add tab" at bounding box center [539, 223] width 30 height 11
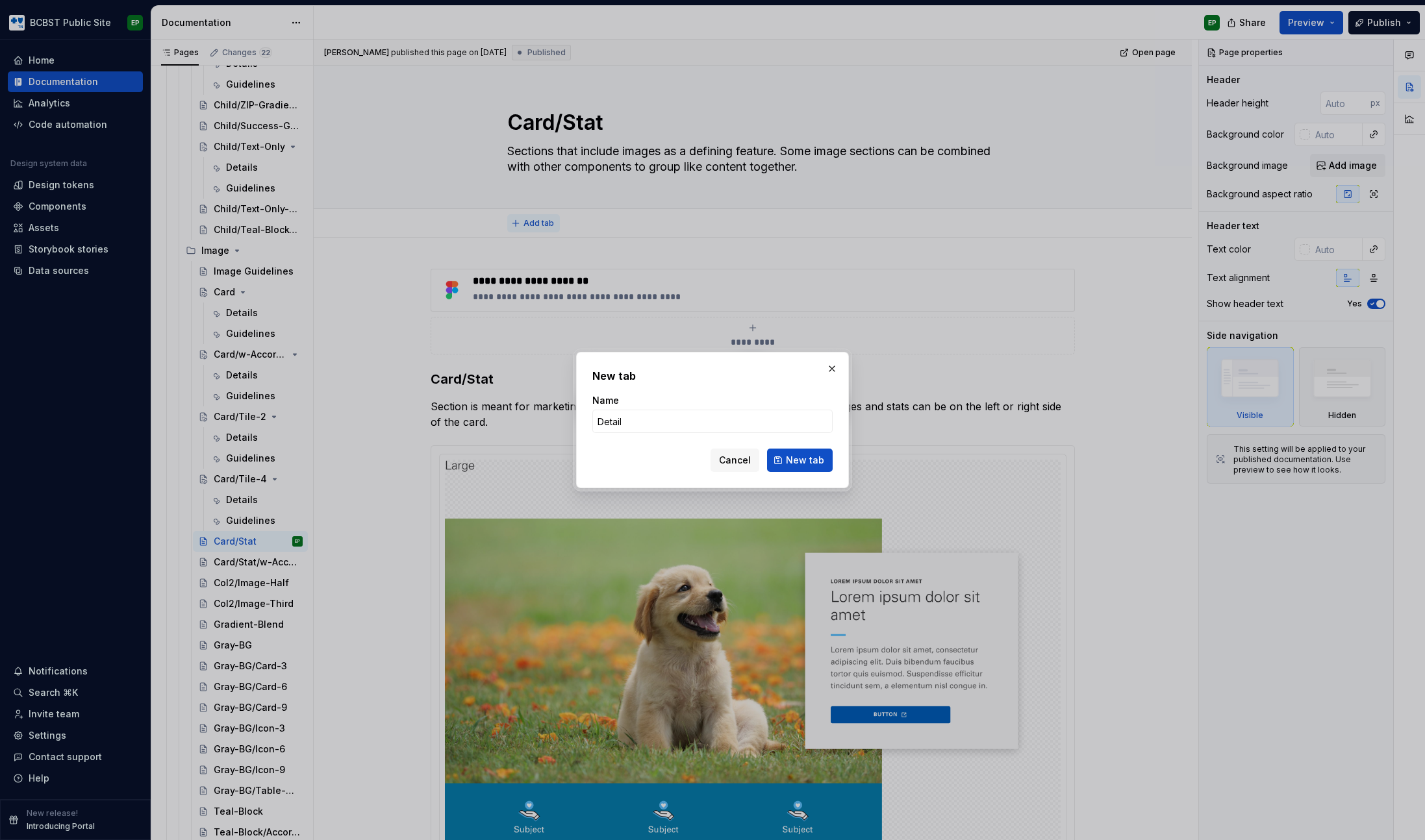
type input "Details"
click button "New tab" at bounding box center [800, 460] width 66 height 23
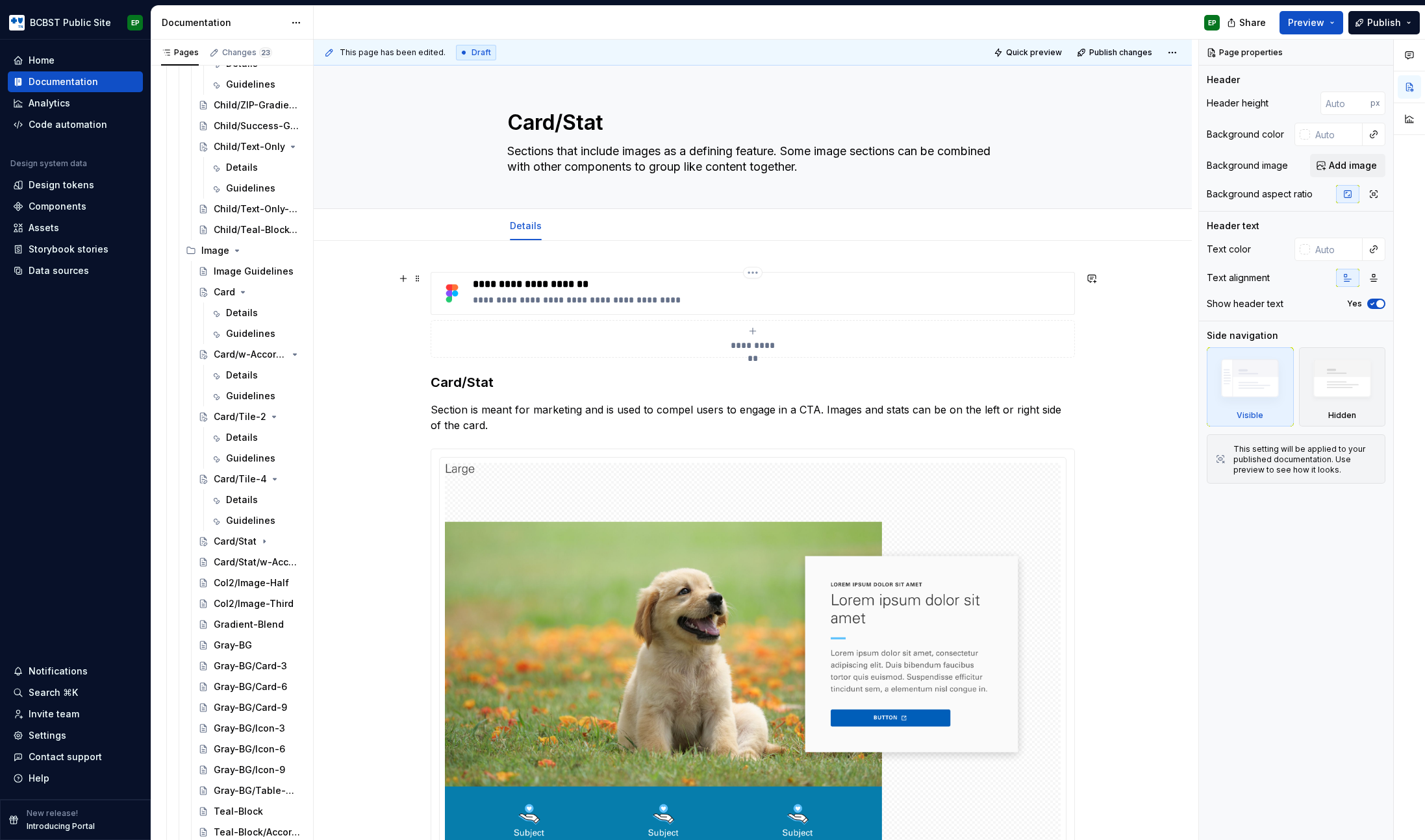
type textarea "*"
click at [580, 228] on span "Add tab" at bounding box center [586, 226] width 30 height 11
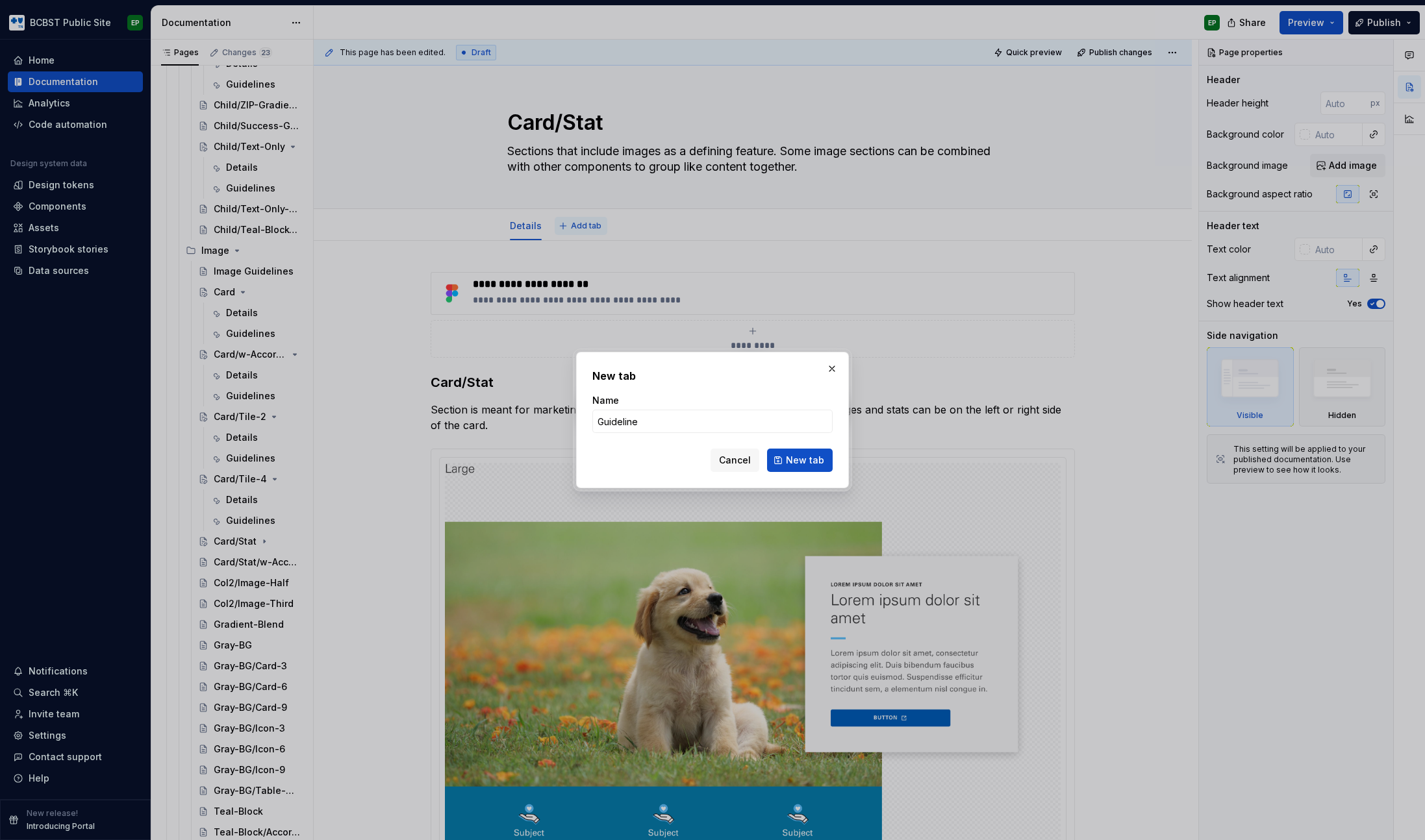
type input "Guidelines"
click button "New tab" at bounding box center [800, 460] width 66 height 23
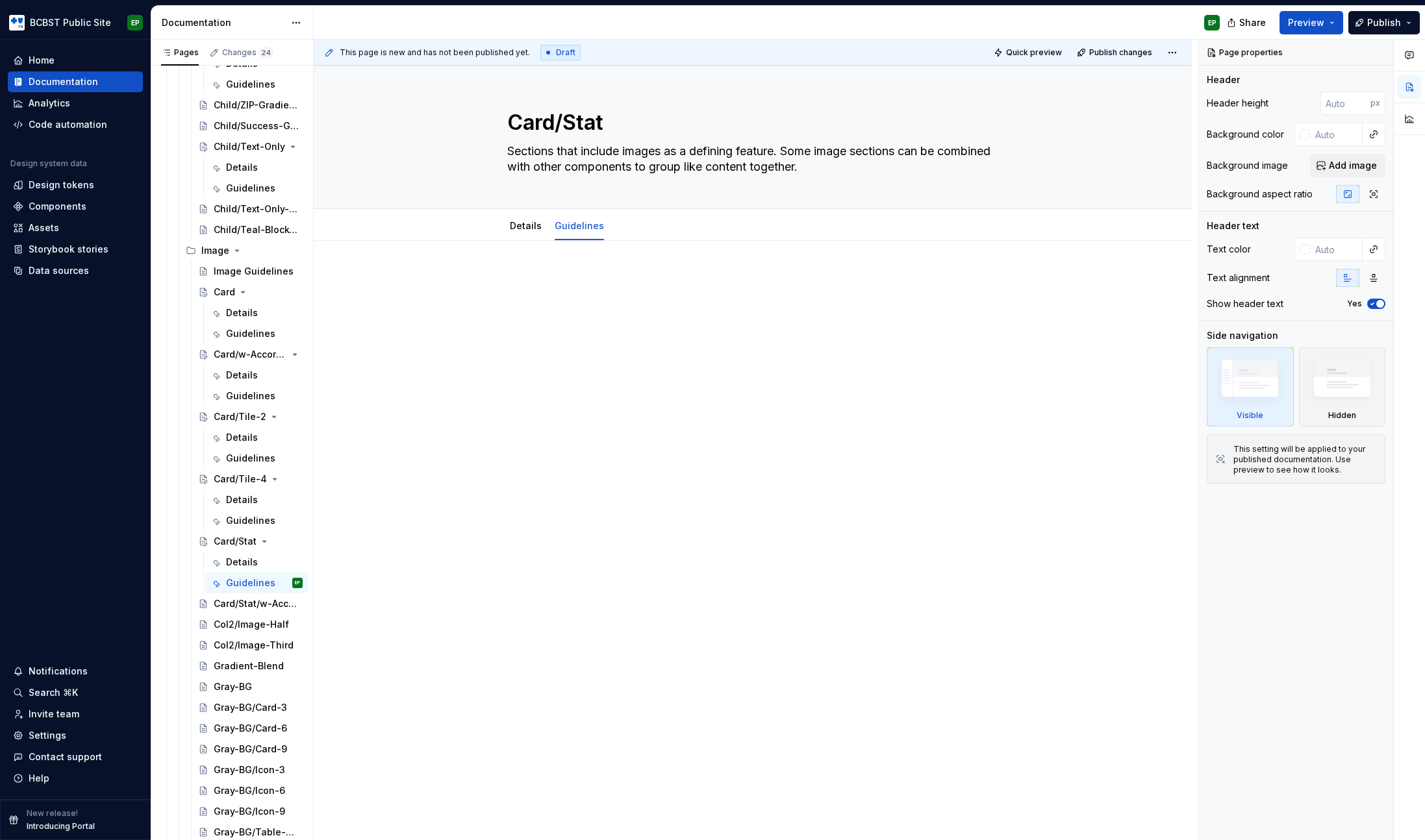
click at [569, 280] on p at bounding box center [752, 280] width 644 height 16
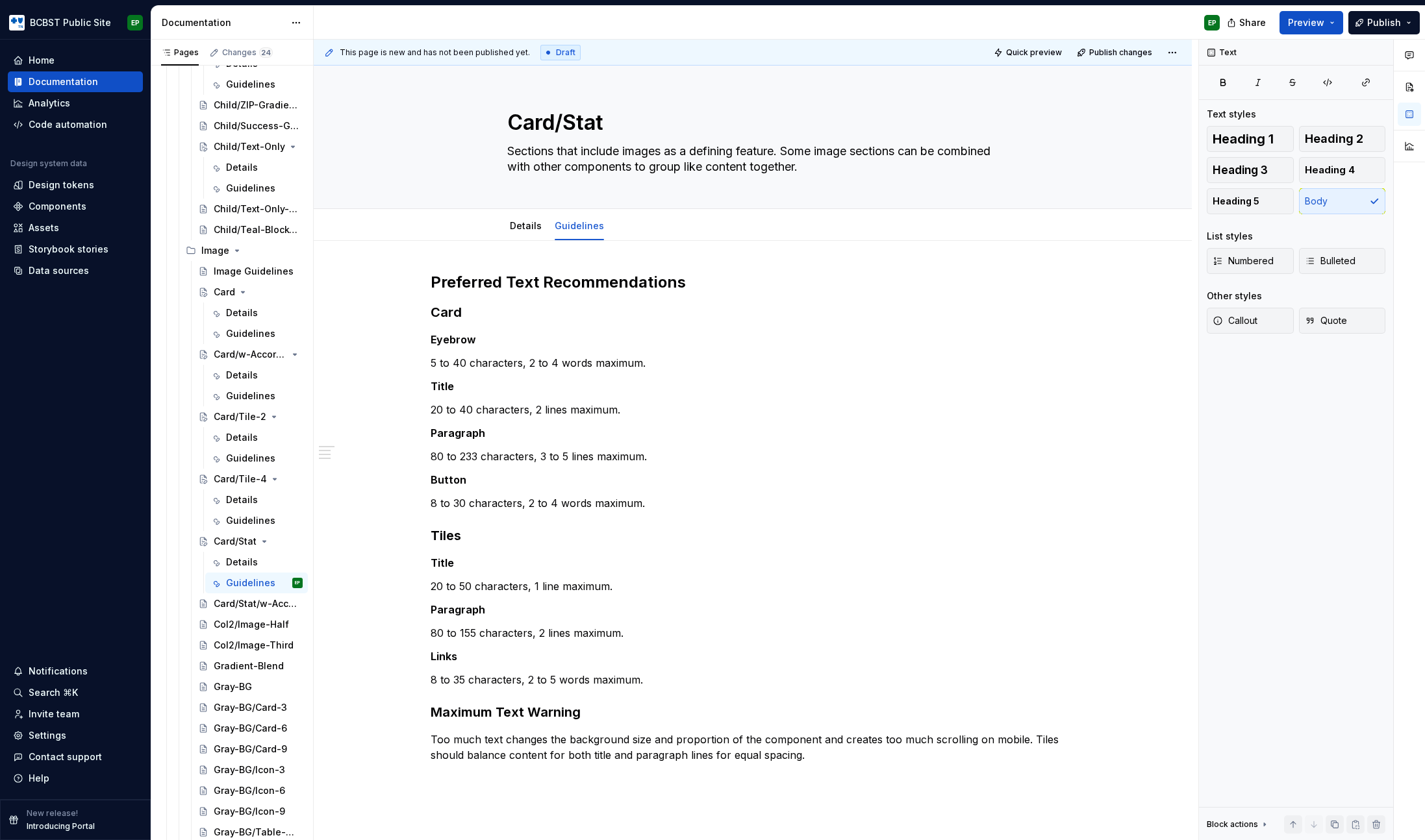
type textarea "*"
